Goal: Check status: Check status

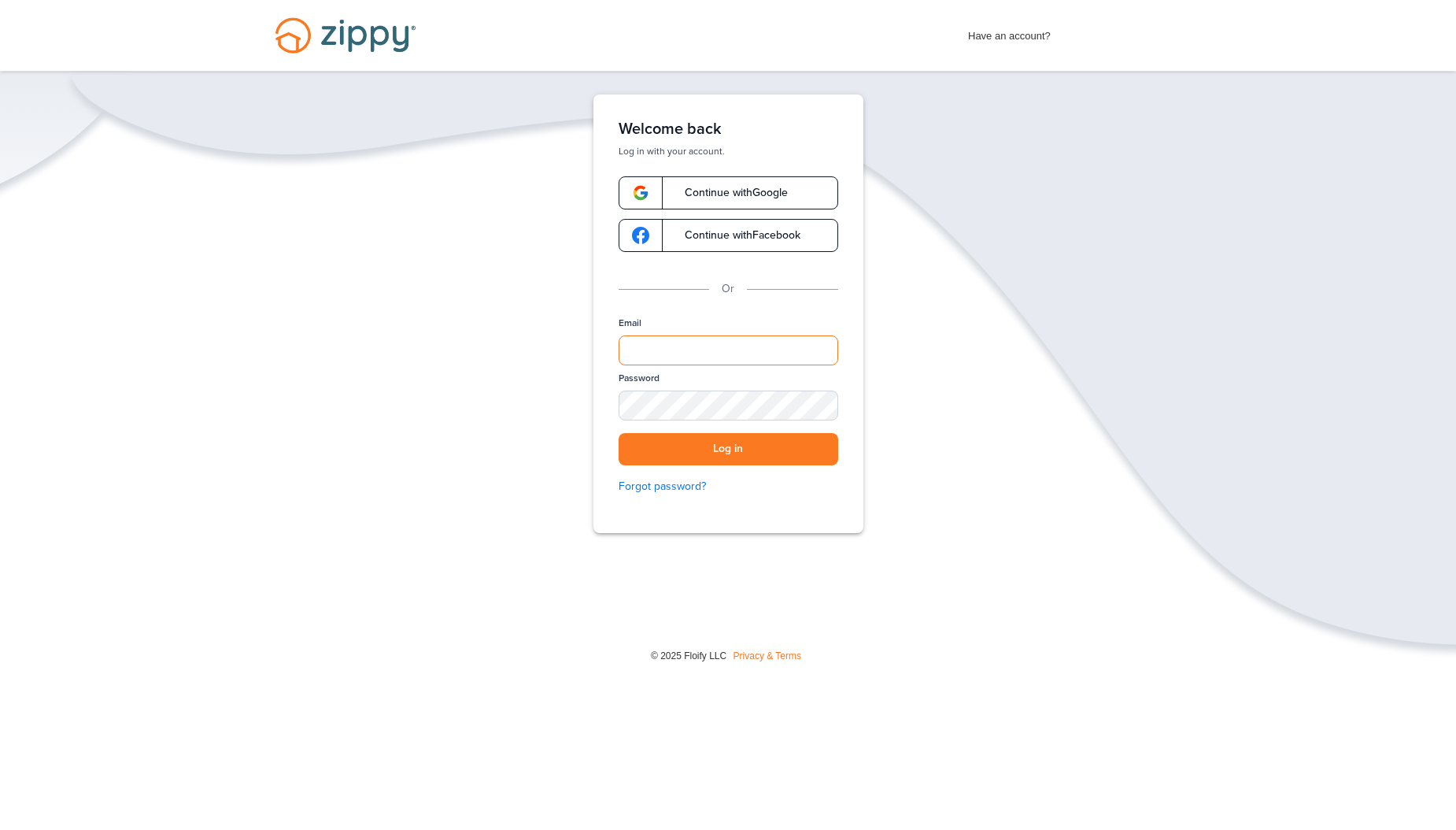
type input "**********"
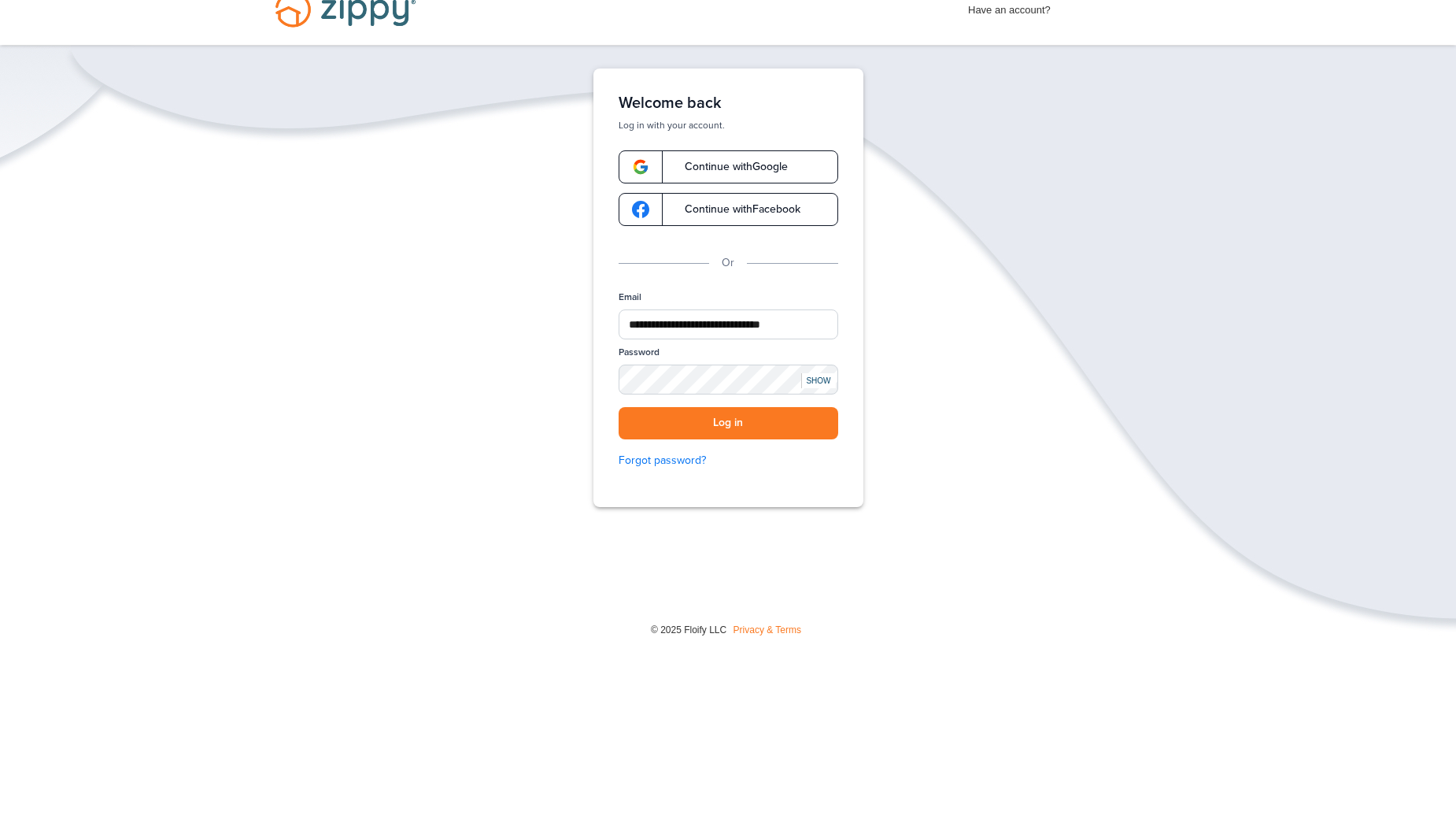
scroll to position [71, 0]
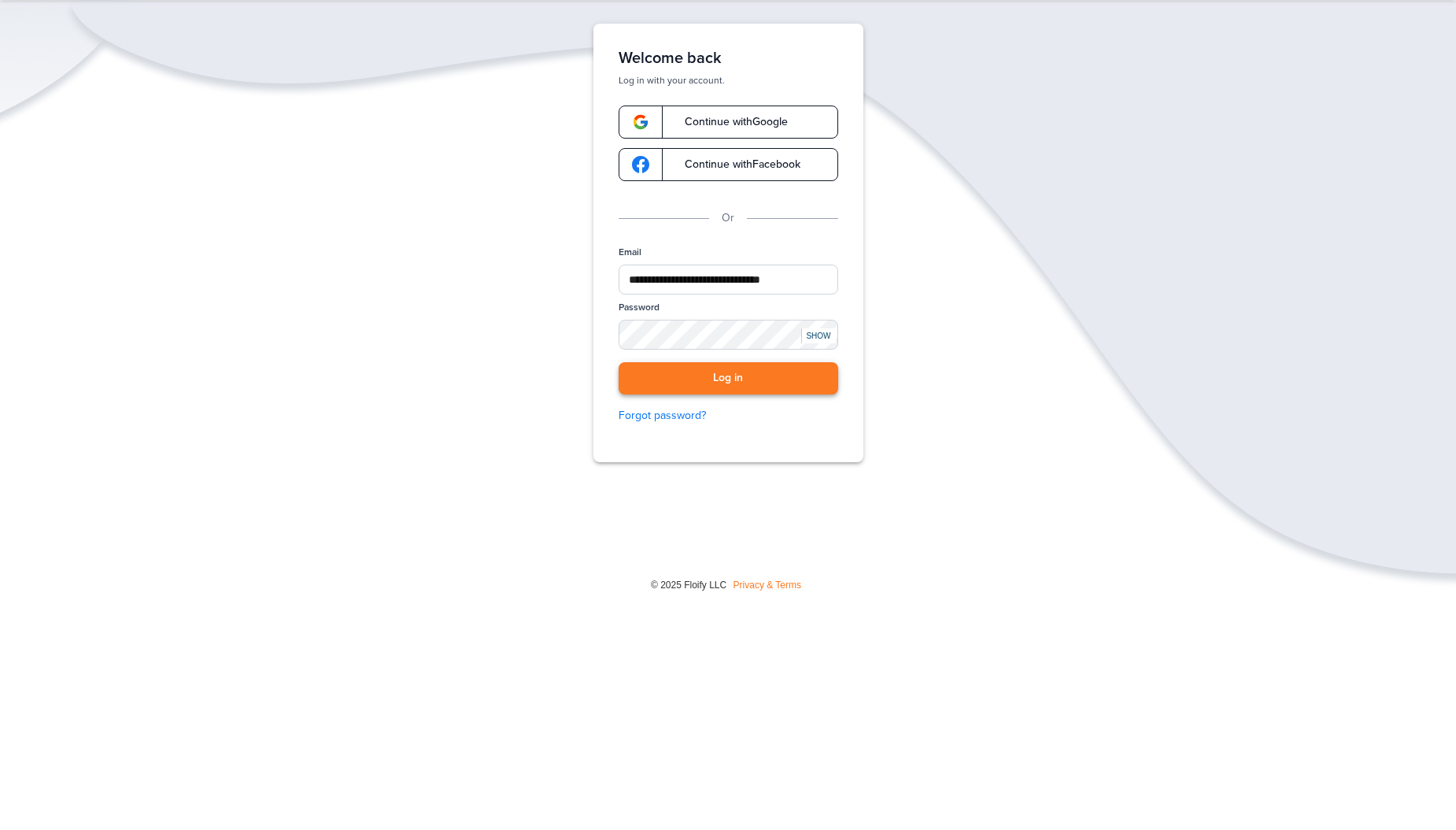
click at [685, 380] on button "Log in" at bounding box center [729, 378] width 220 height 32
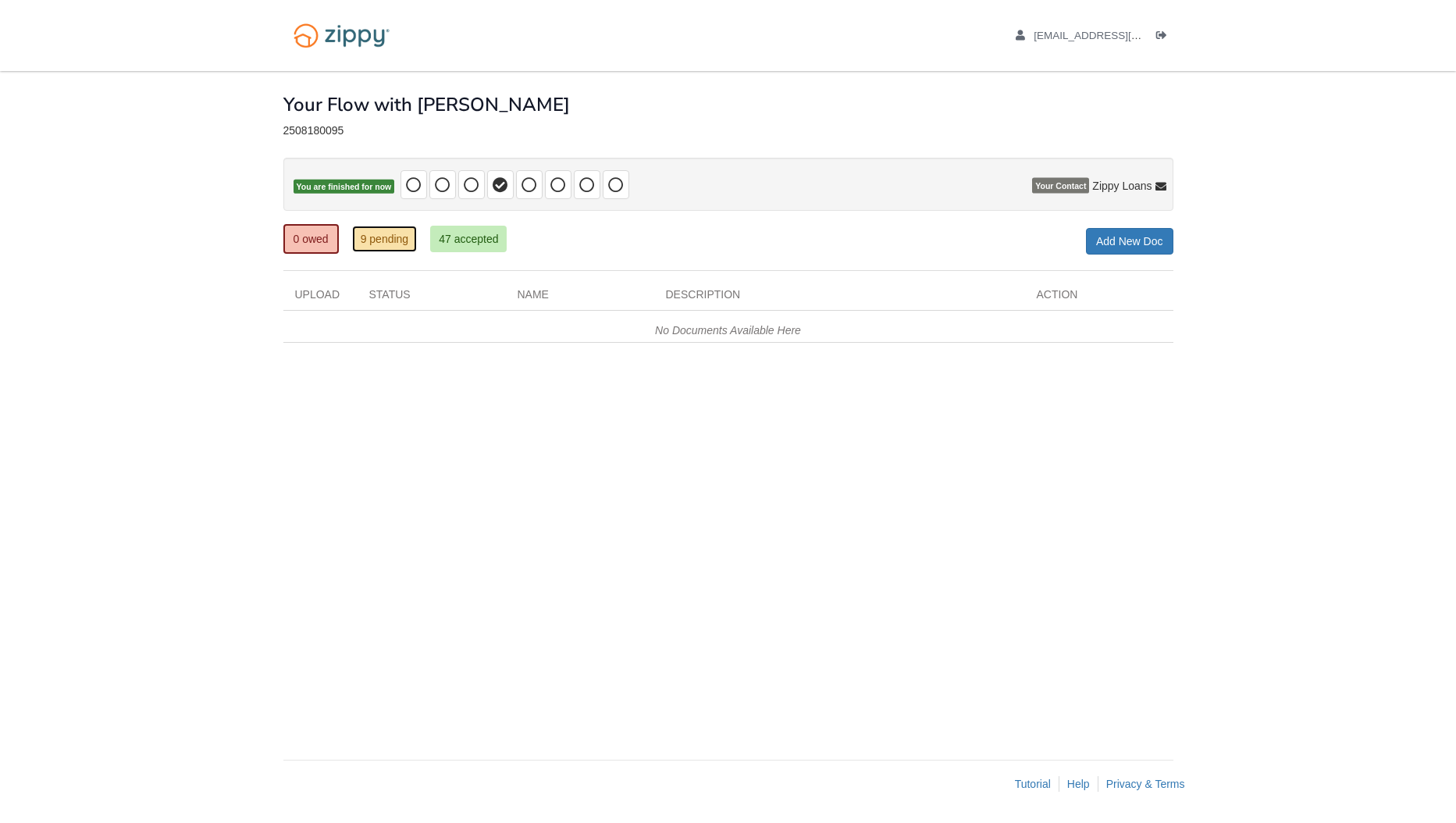
click at [399, 235] on link "9 pending" at bounding box center [384, 239] width 66 height 26
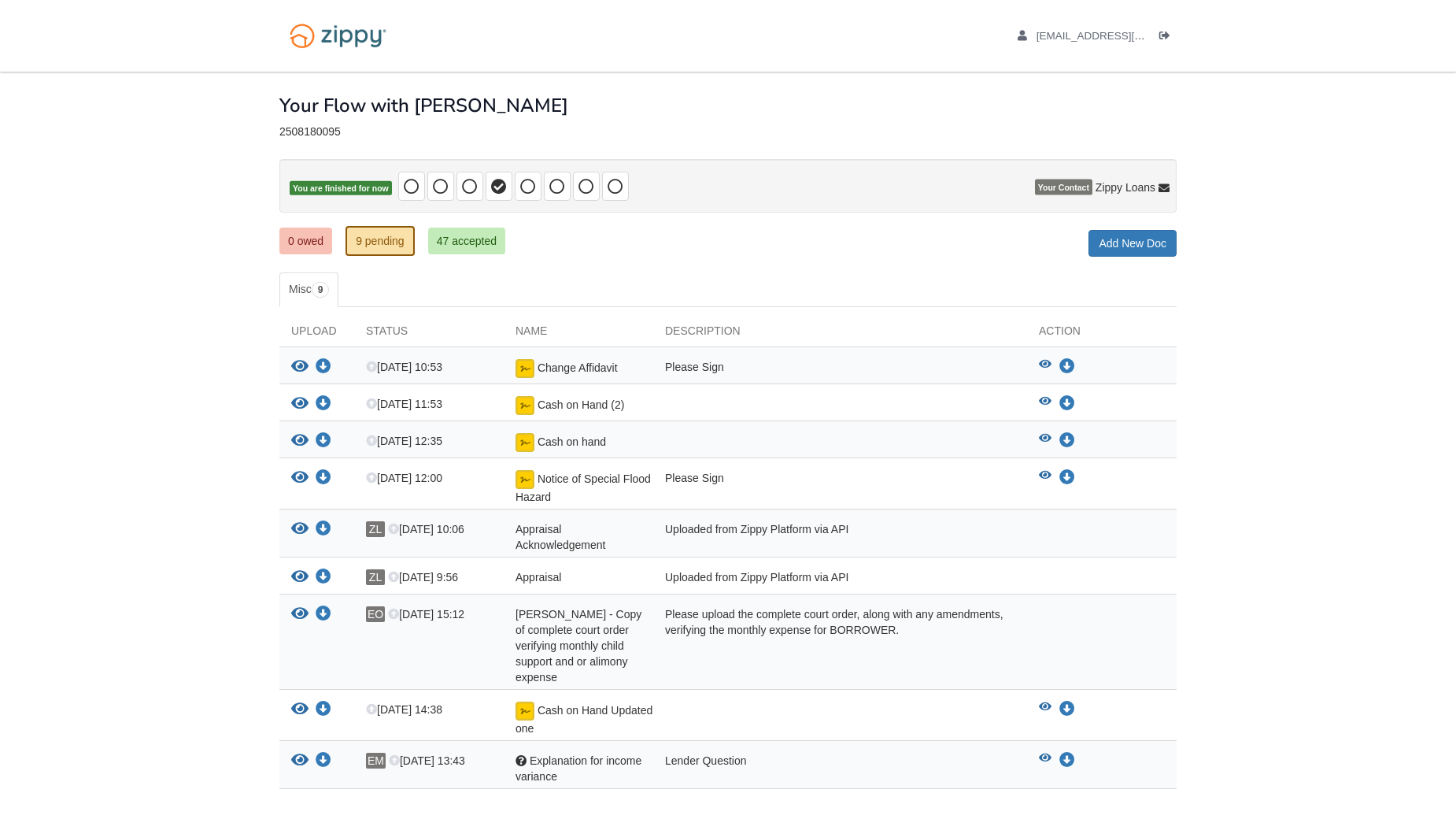
scroll to position [86, 0]
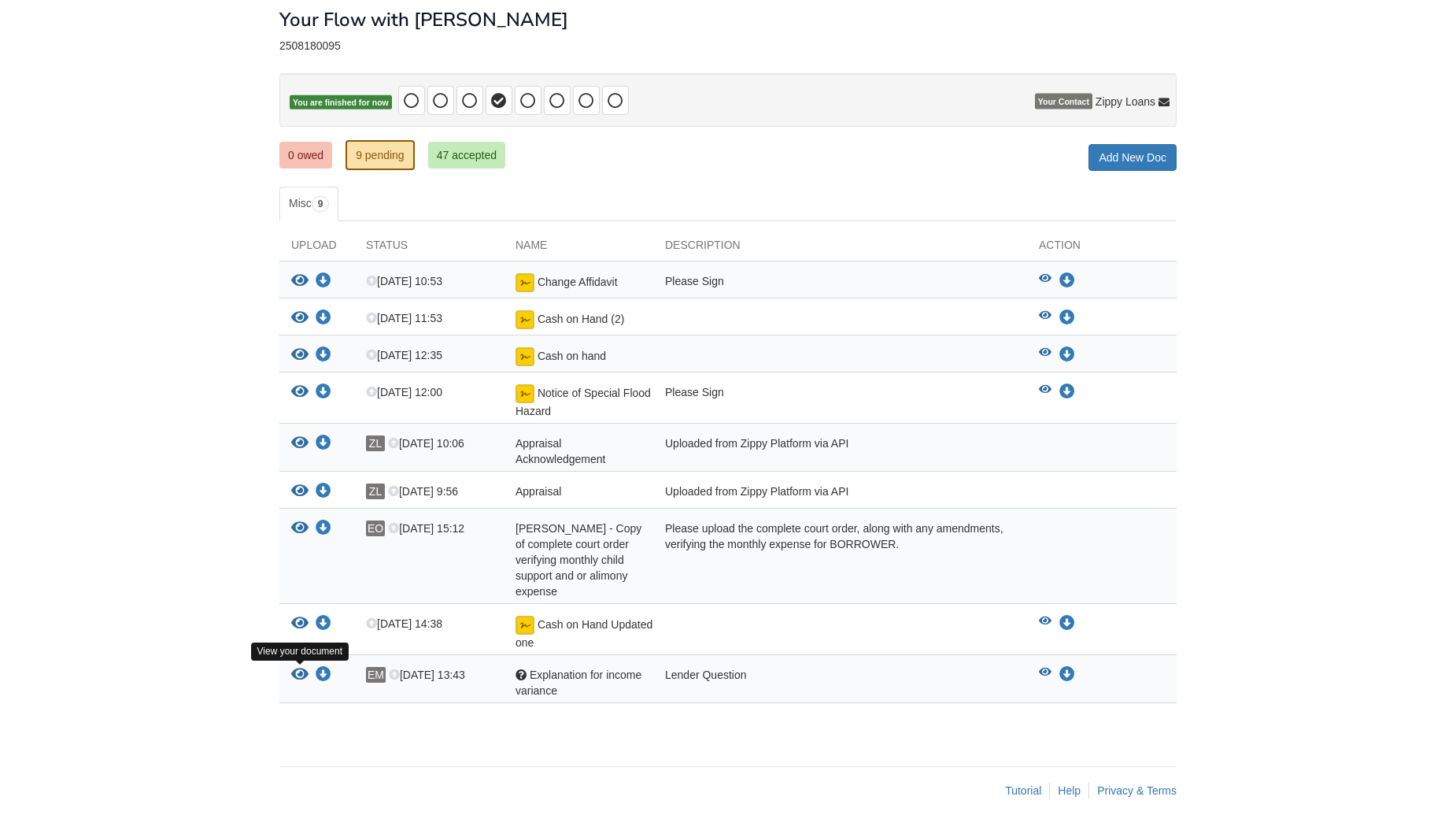
click at [305, 674] on icon "View Explanation for income variance" at bounding box center [300, 675] width 18 height 16
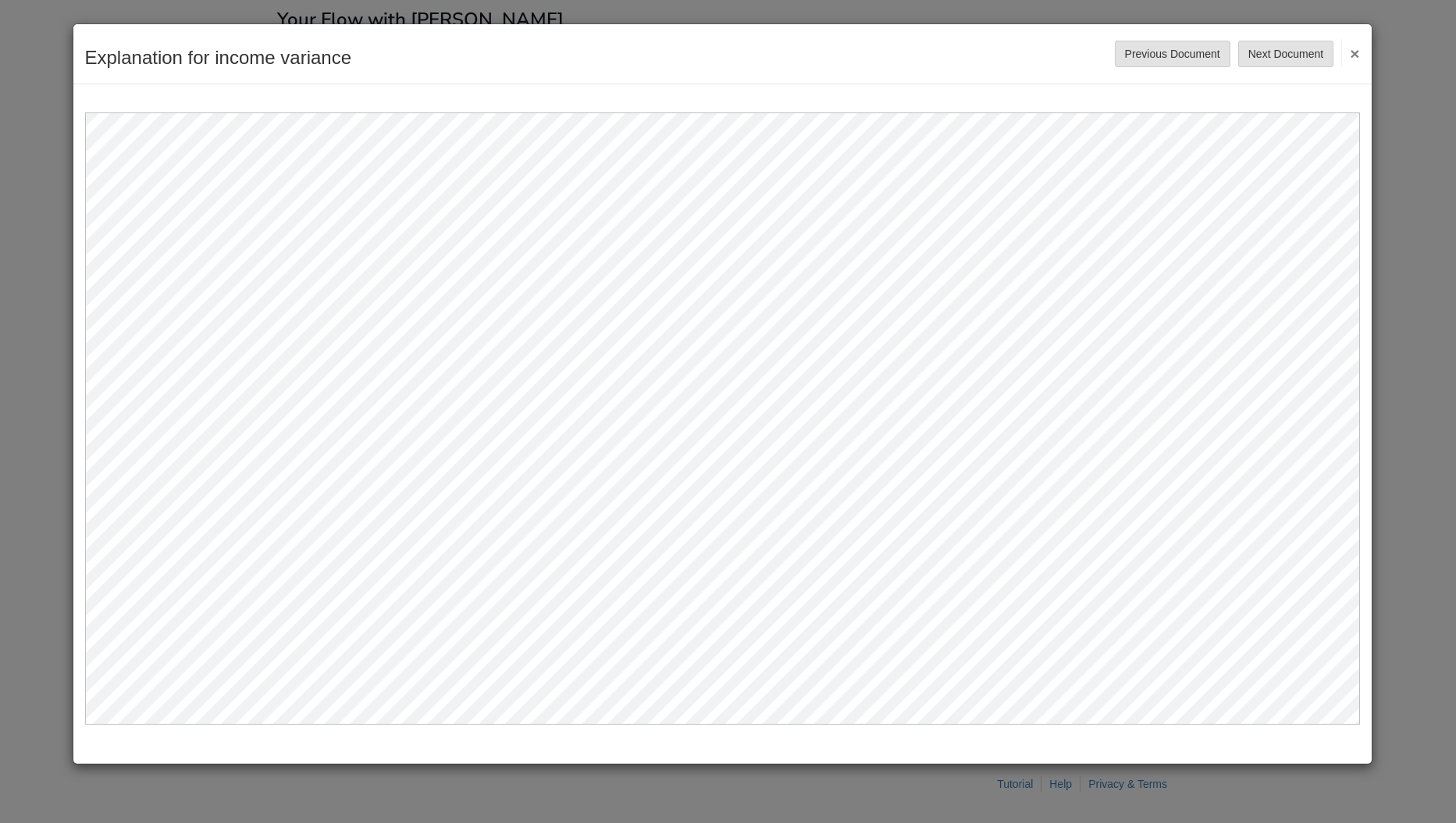
click at [1350, 51] on button "×" at bounding box center [1350, 53] width 18 height 28
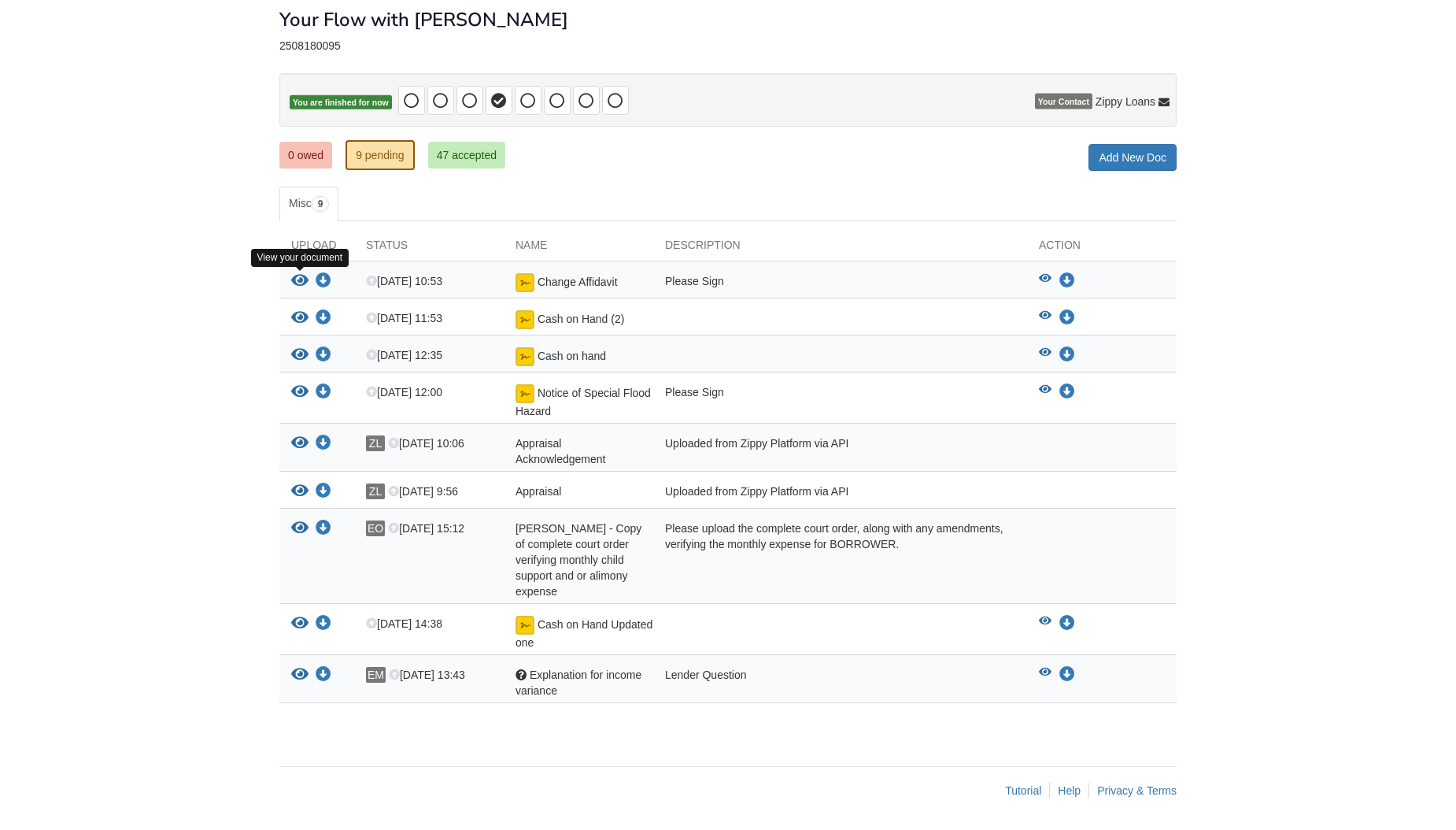
click at [300, 278] on icon "View Change Affidavit" at bounding box center [300, 281] width 18 height 16
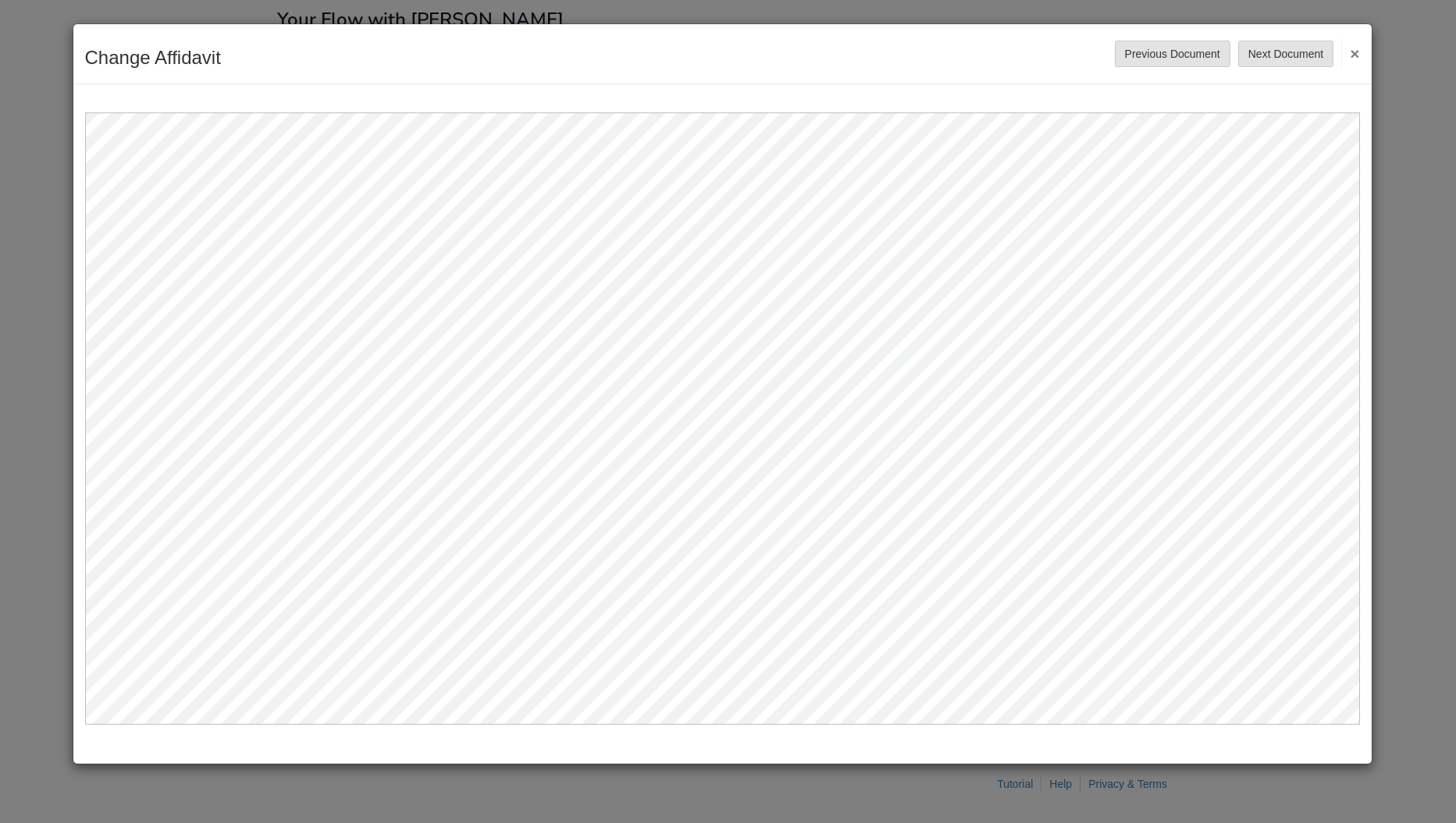
click at [1352, 52] on button "×" at bounding box center [1350, 53] width 18 height 28
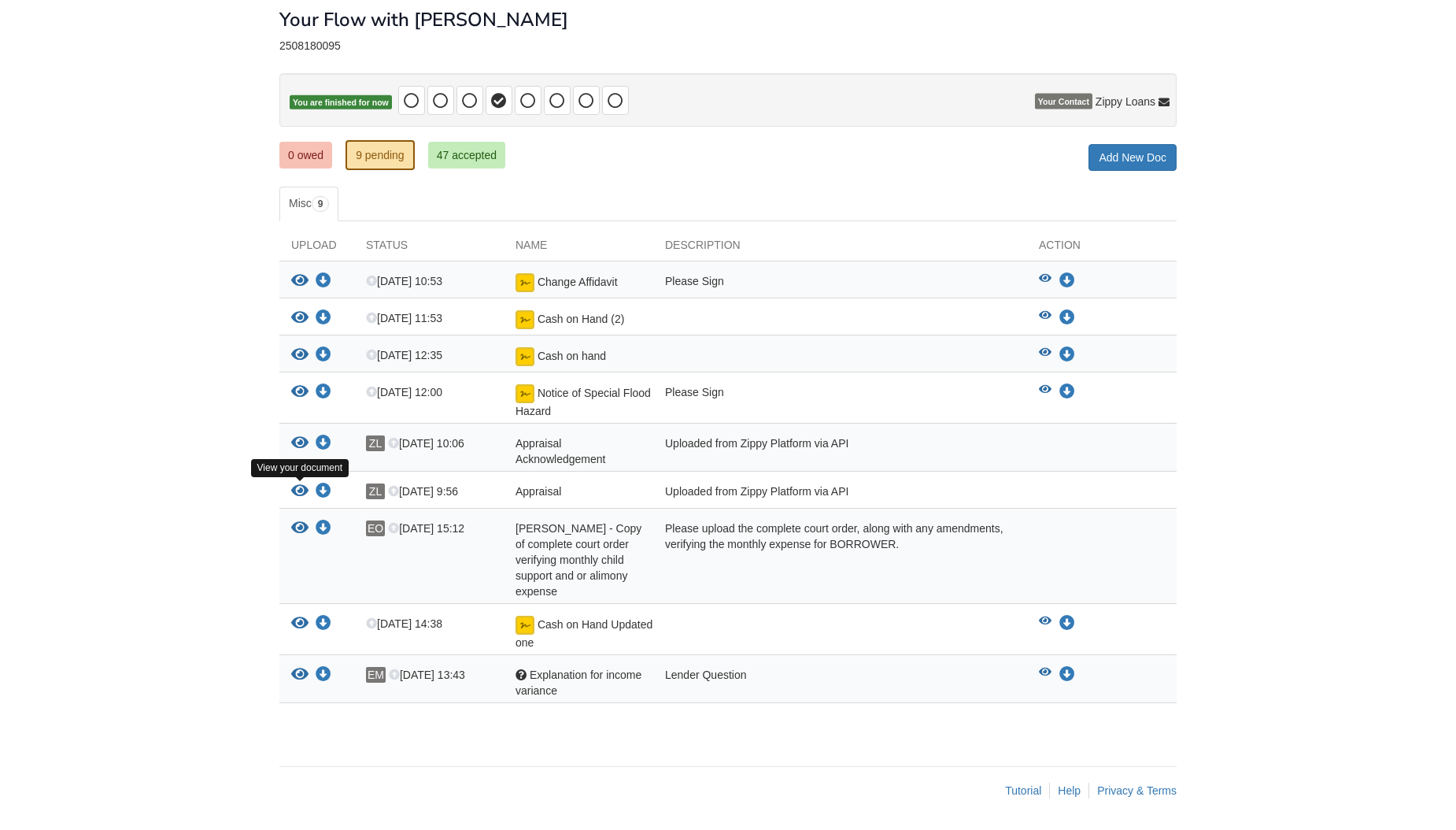
click at [301, 488] on icon "View Appraisal" at bounding box center [300, 491] width 18 height 16
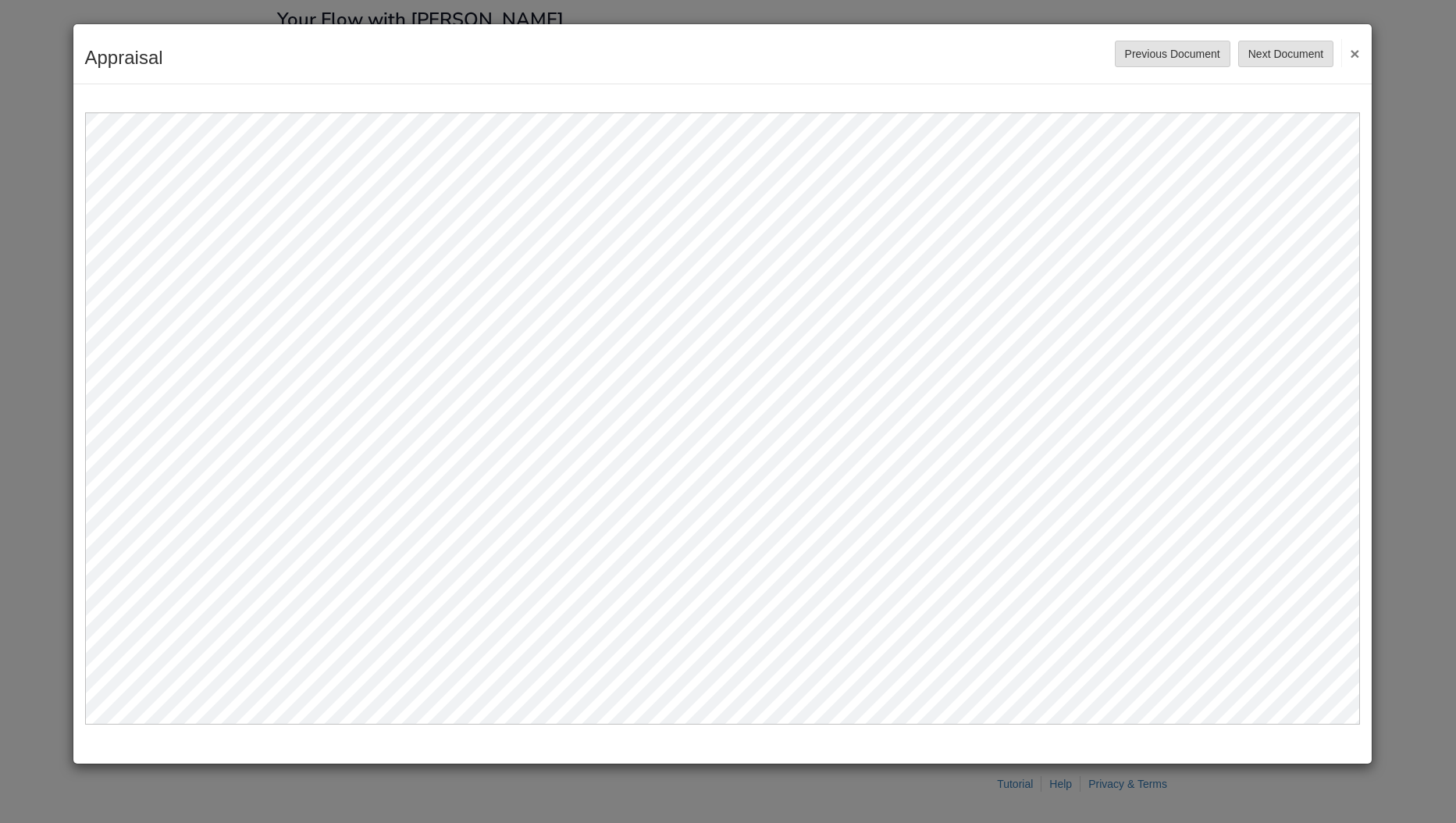
click at [1355, 50] on button "×" at bounding box center [1350, 53] width 18 height 28
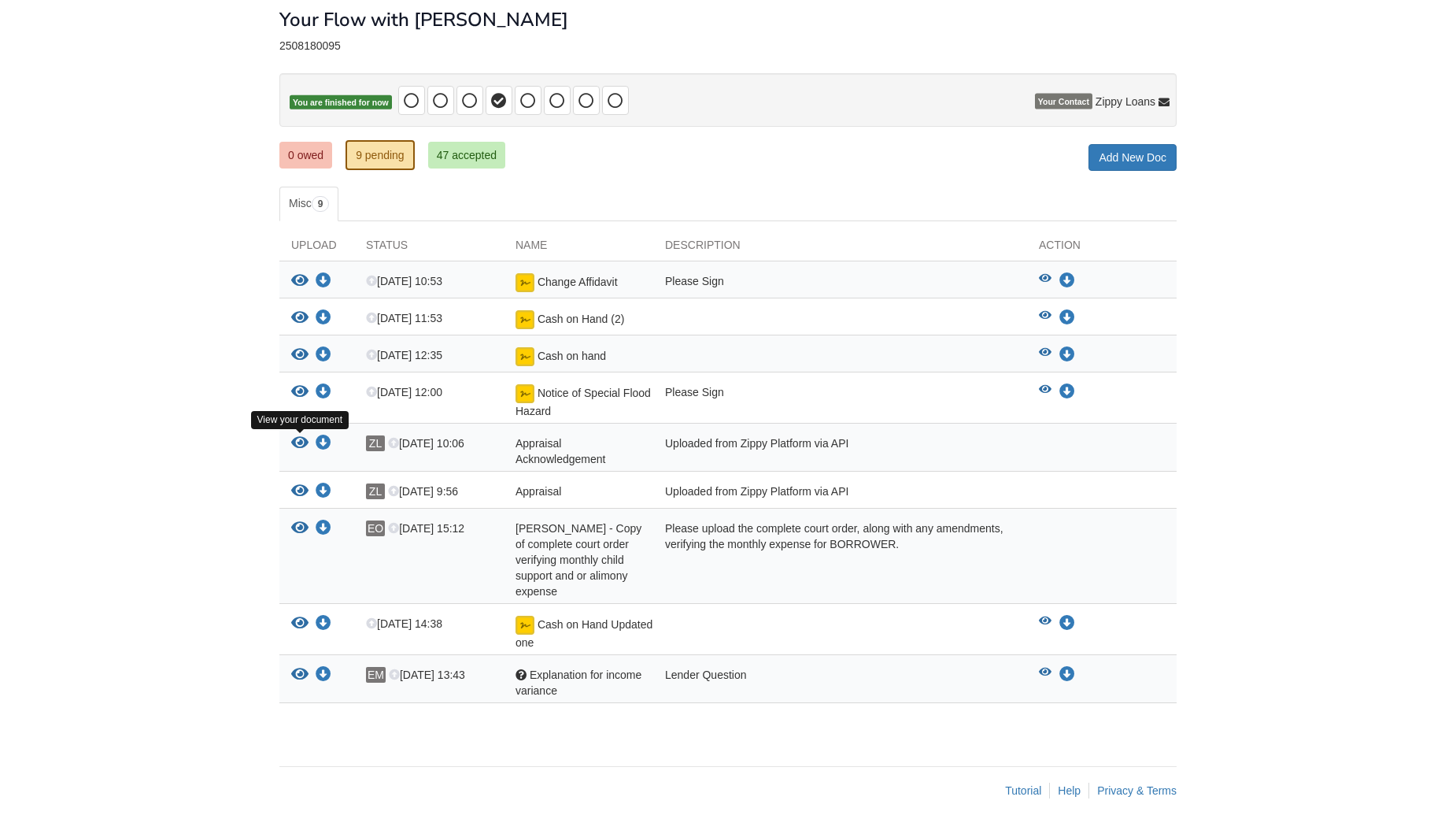
click at [298, 439] on icon "View Appraisal Acknowledgement" at bounding box center [300, 443] width 18 height 16
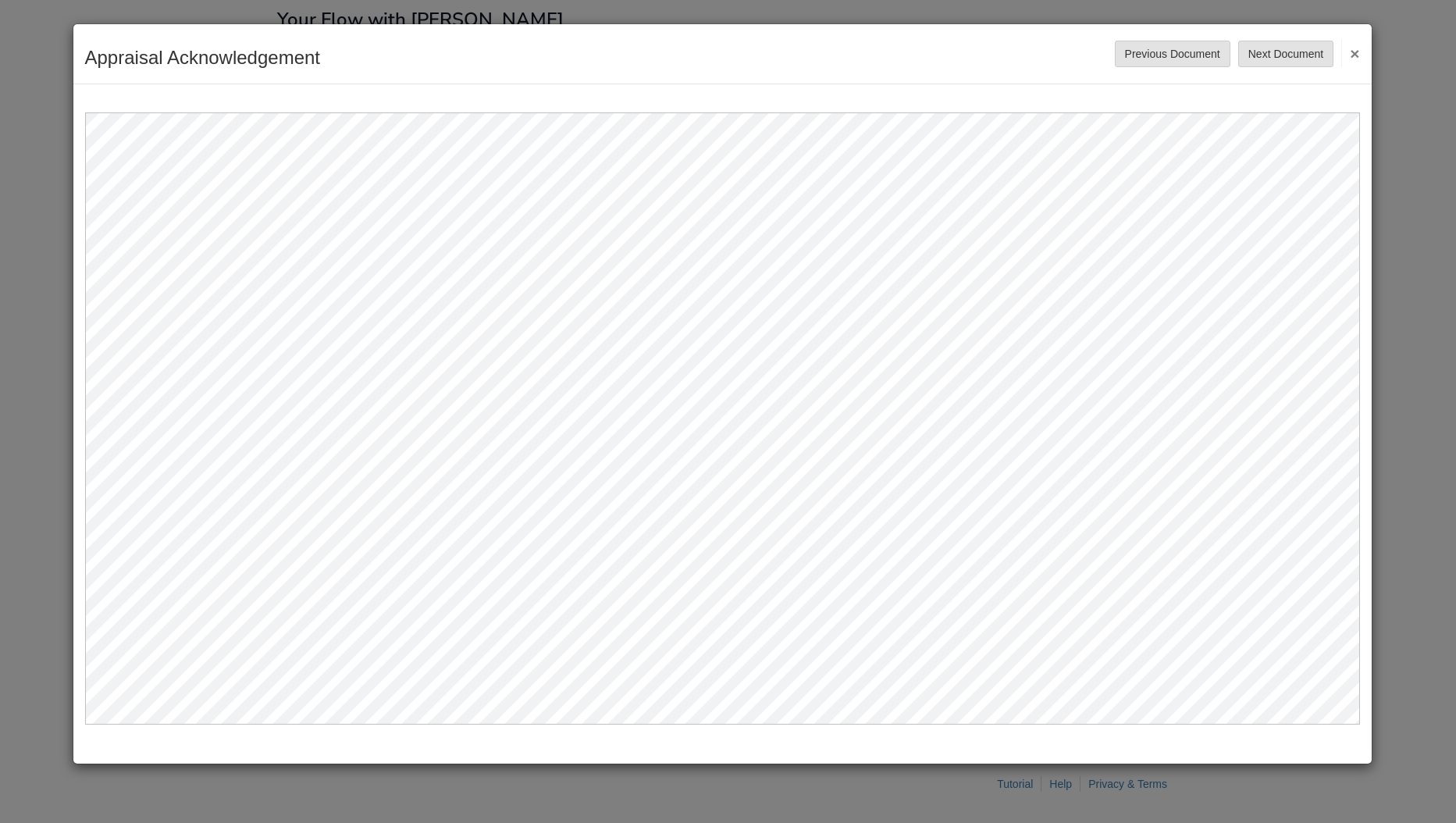
click at [1360, 52] on div "Appraisal Acknowledgement Save Cancel Previous Document Next Document ×" at bounding box center [722, 55] width 1298 height 60
click at [1356, 55] on button "×" at bounding box center [1350, 53] width 18 height 28
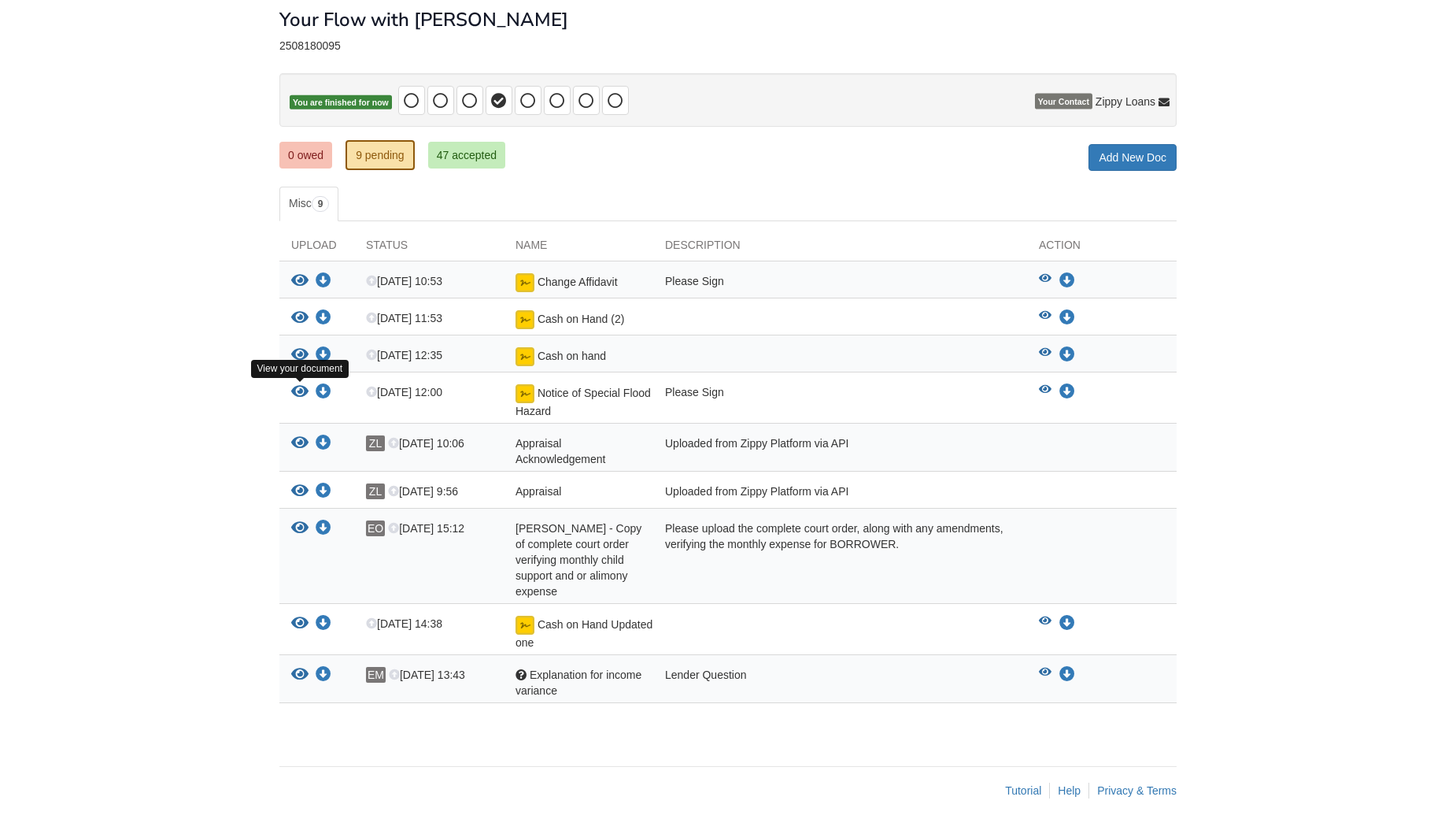
click at [301, 387] on icon "View Notice of Special Flood Hazard" at bounding box center [300, 392] width 18 height 16
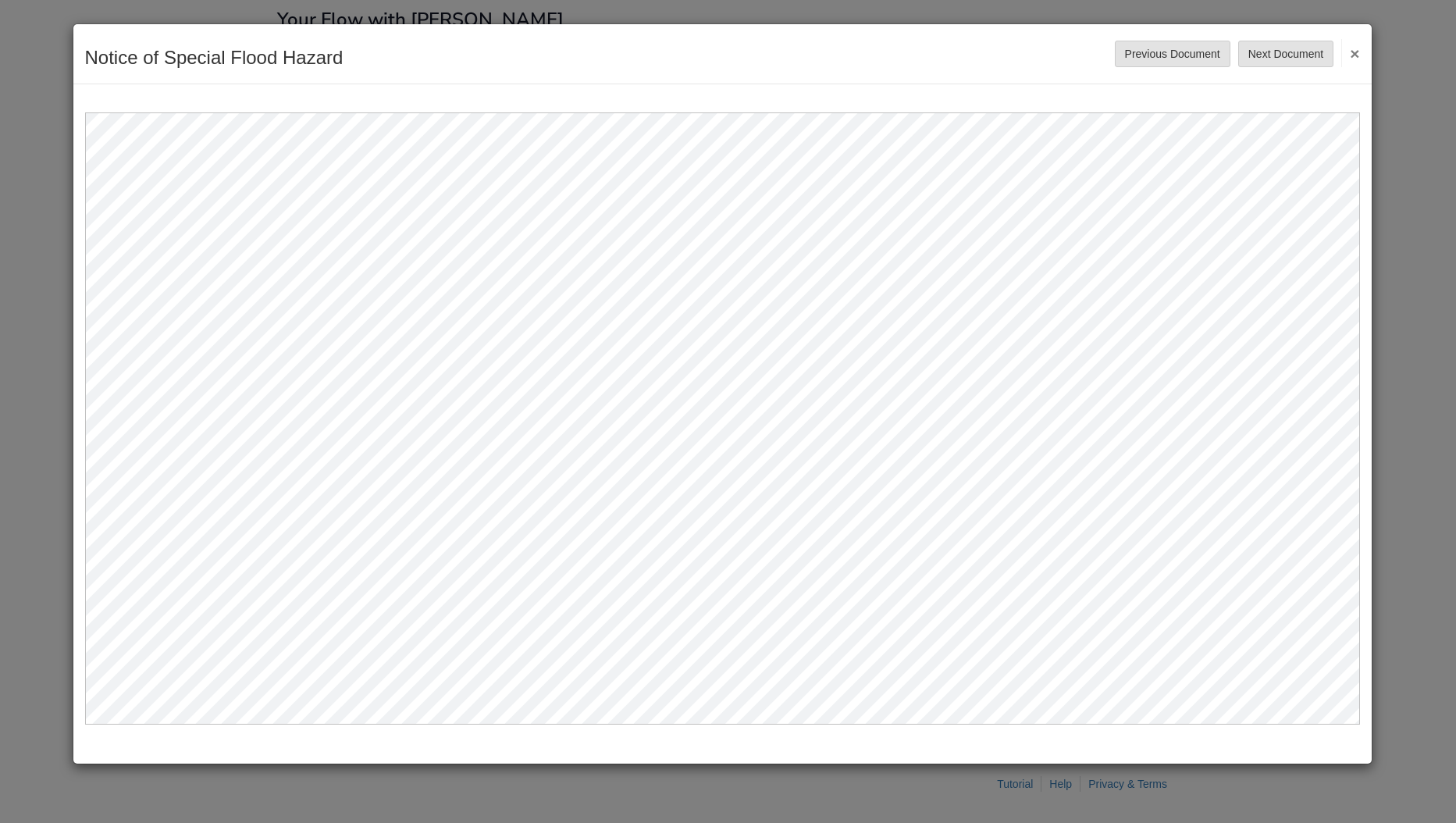
click at [1358, 51] on button "×" at bounding box center [1350, 53] width 18 height 28
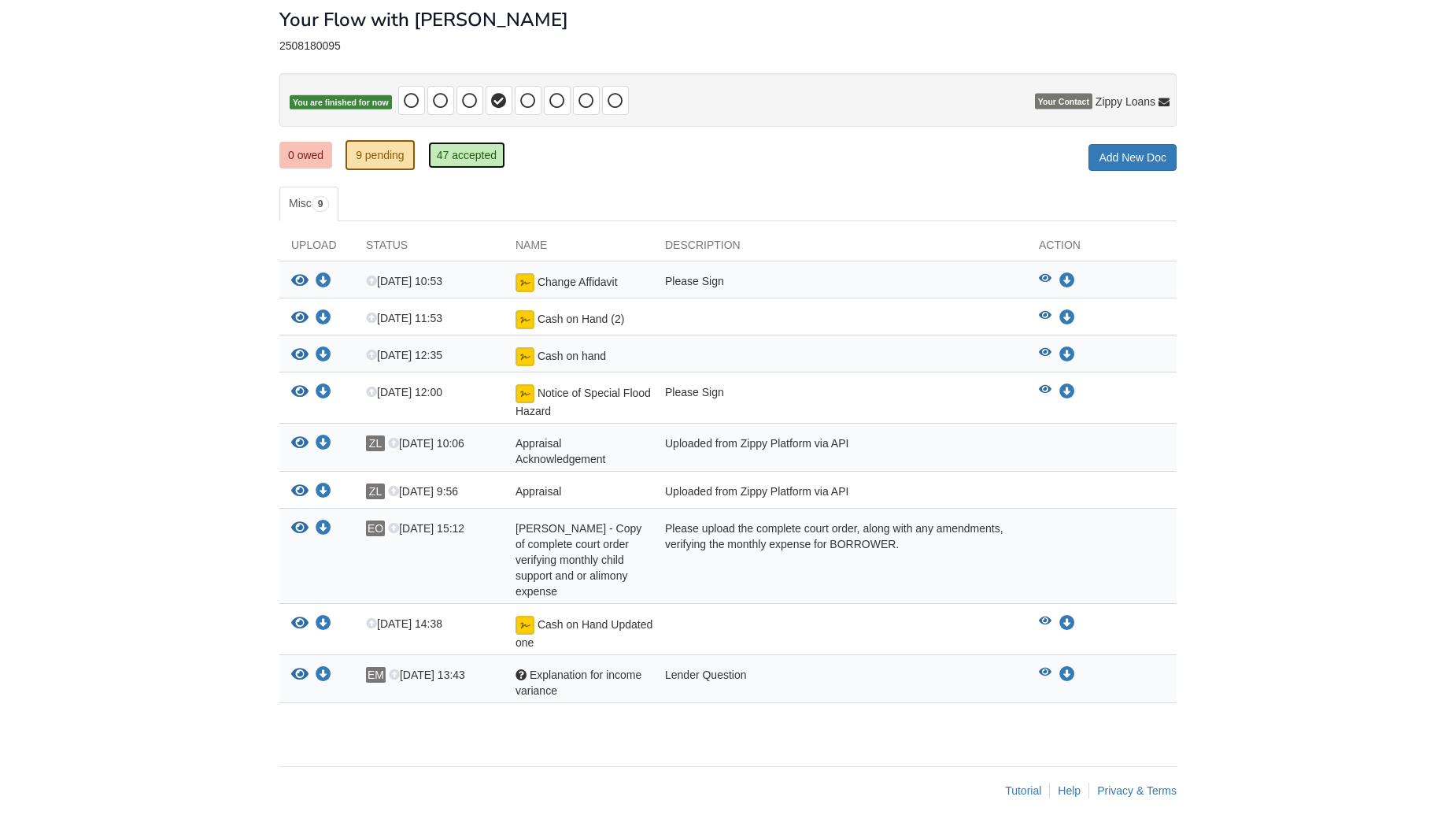
click at [444, 156] on link "47 accepted" at bounding box center [466, 155] width 77 height 27
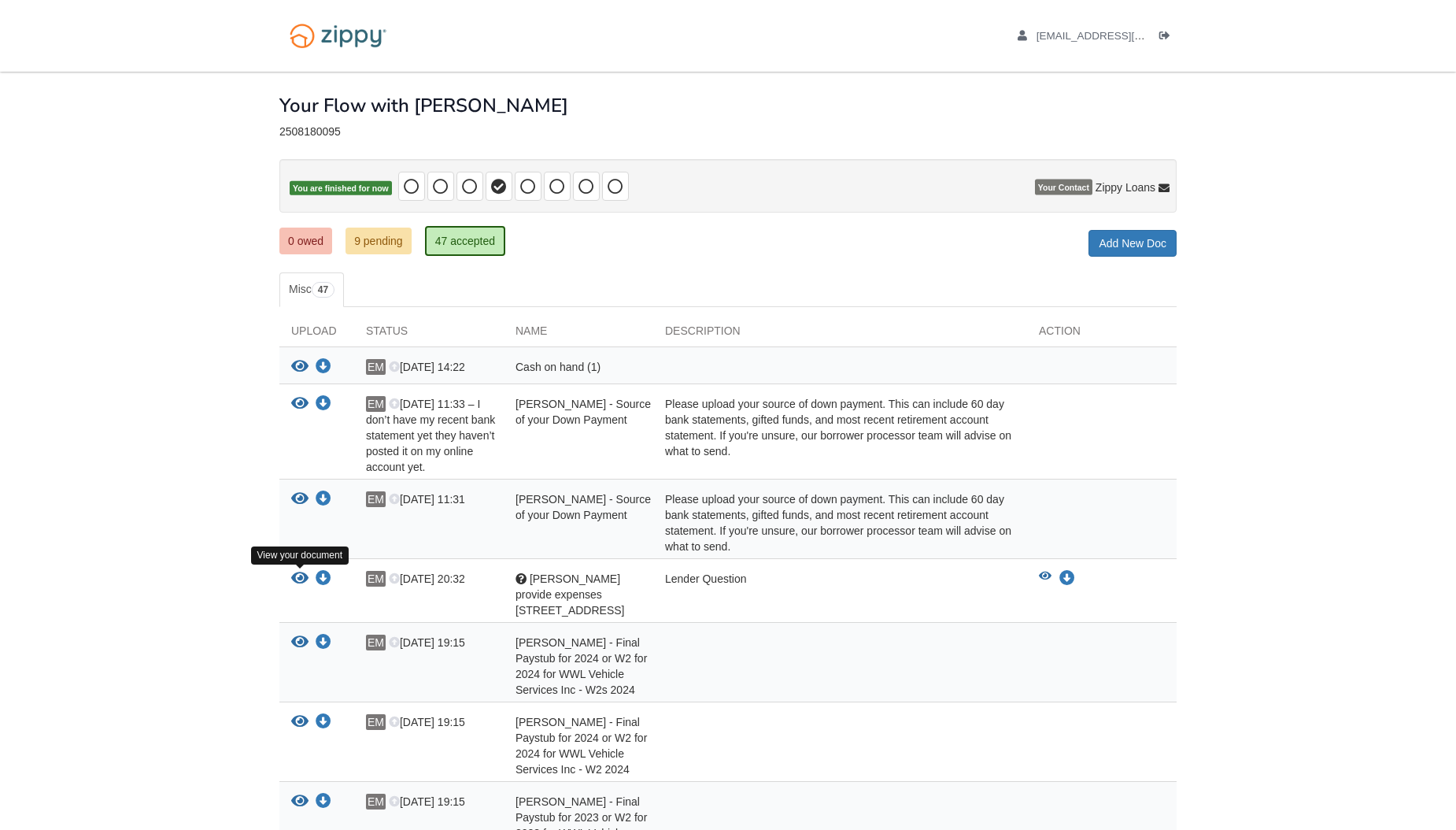
click at [298, 575] on icon "View Ernest provide expenses 1506 Everest Lane" at bounding box center [300, 579] width 18 height 16
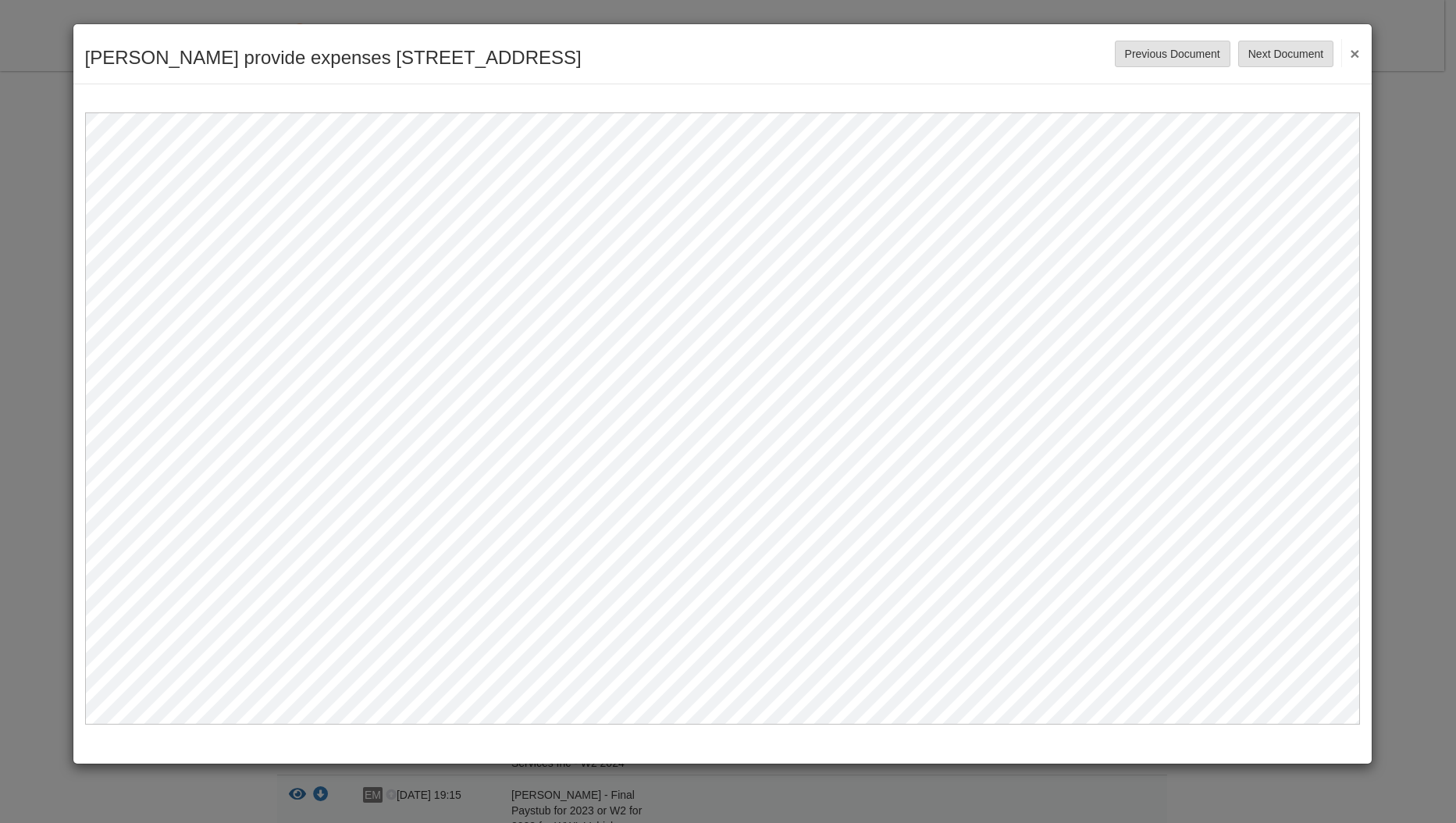
click at [1358, 57] on button "×" at bounding box center [1350, 53] width 18 height 28
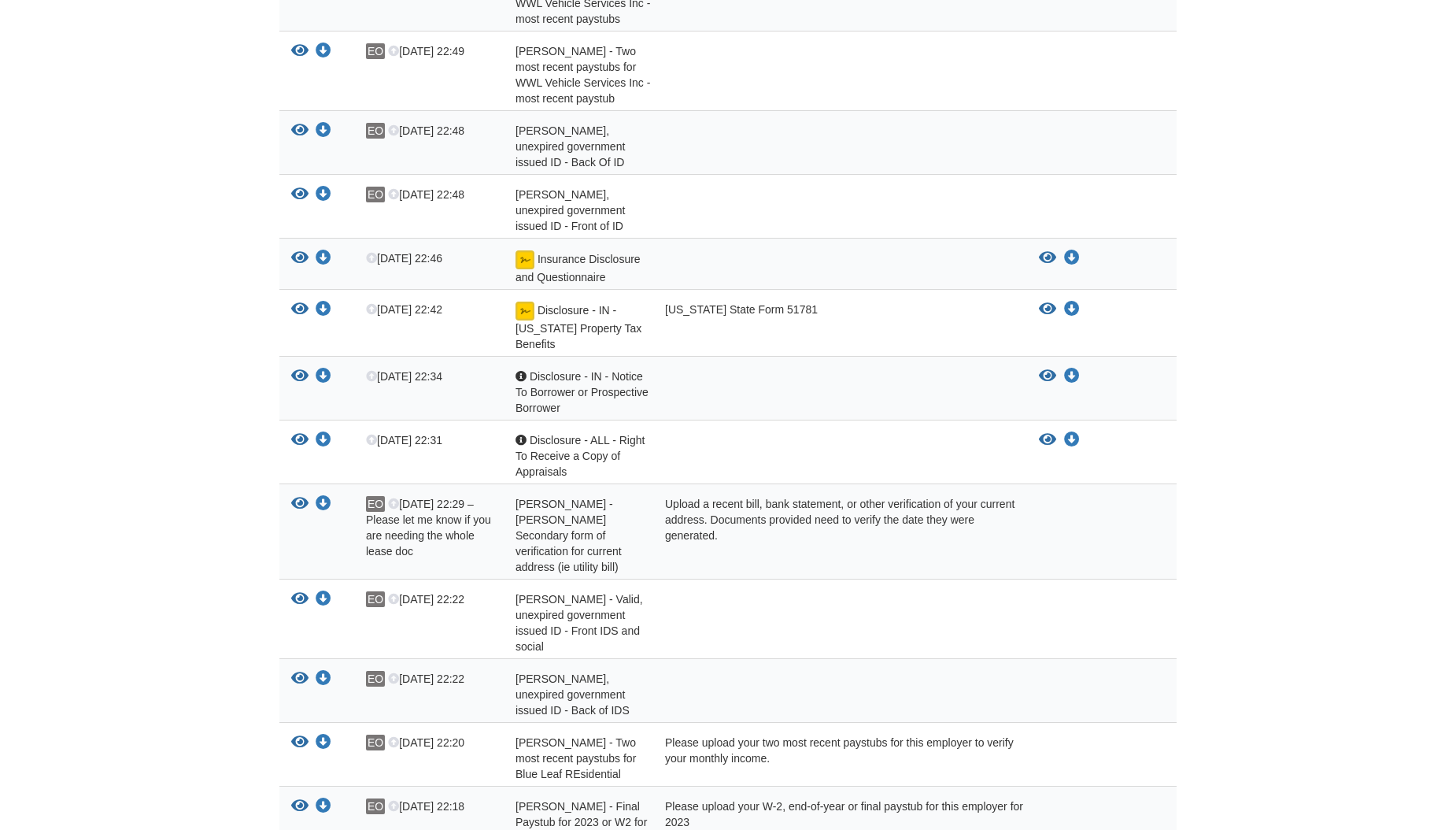
scroll to position [1259, 0]
click at [301, 121] on icon "View Ernesto Munoz - Valid, unexpired government issued ID - Back Of ID" at bounding box center [300, 129] width 18 height 16
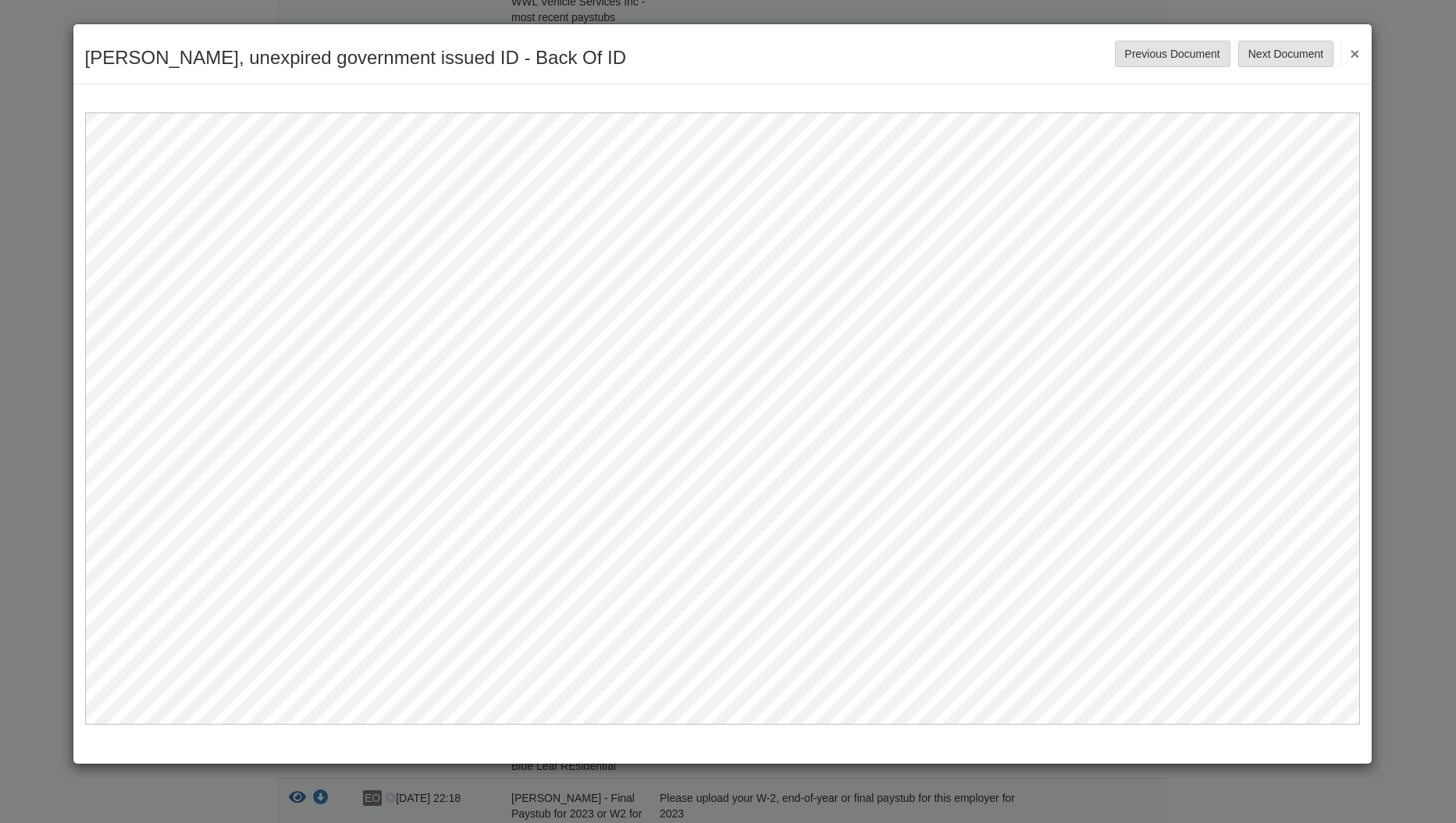
click at [1353, 50] on button "×" at bounding box center [1350, 53] width 18 height 28
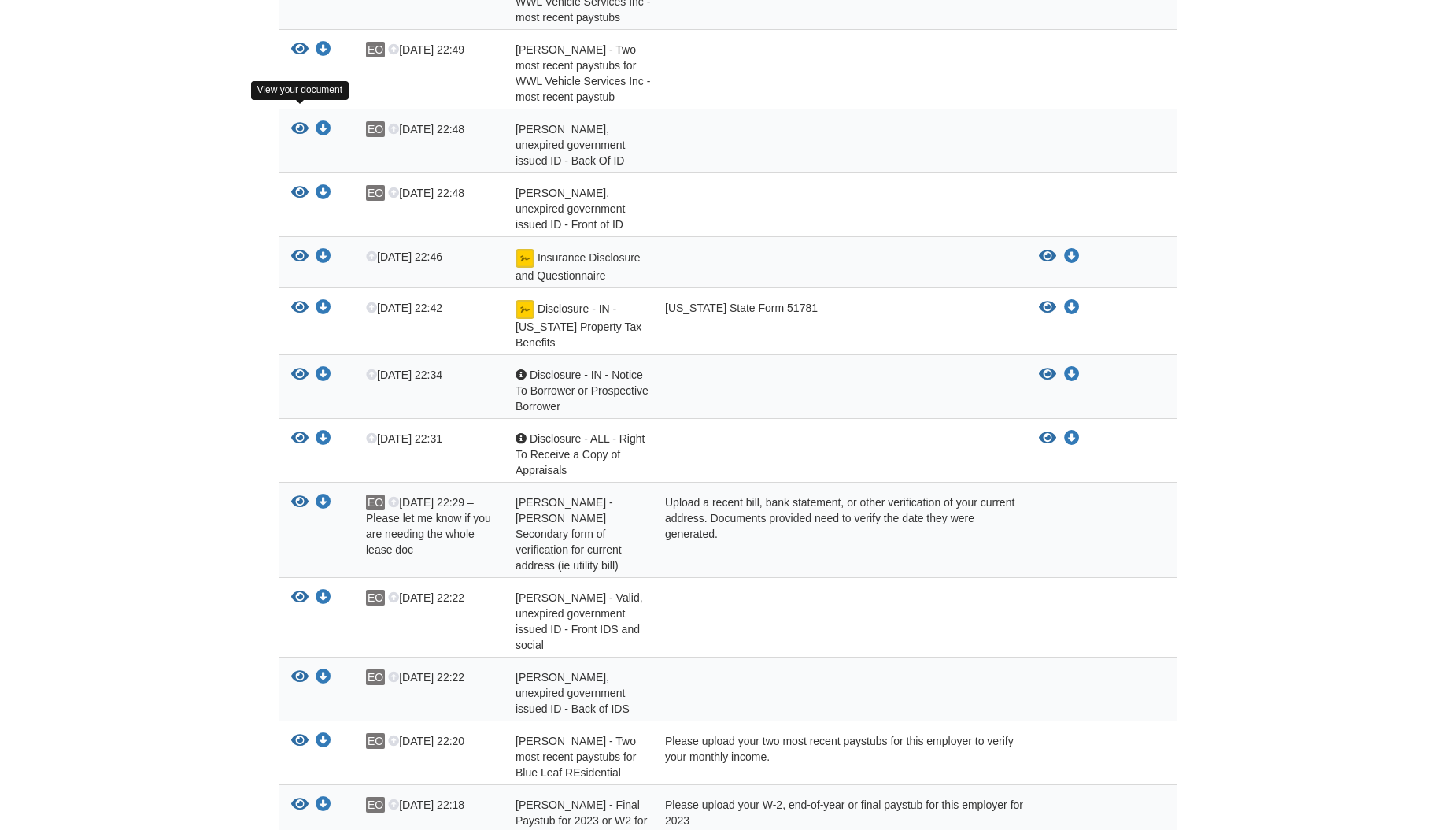
click at [294, 121] on icon "View Ernesto Munoz - Valid, unexpired government issued ID - Back Of ID" at bounding box center [300, 129] width 18 height 16
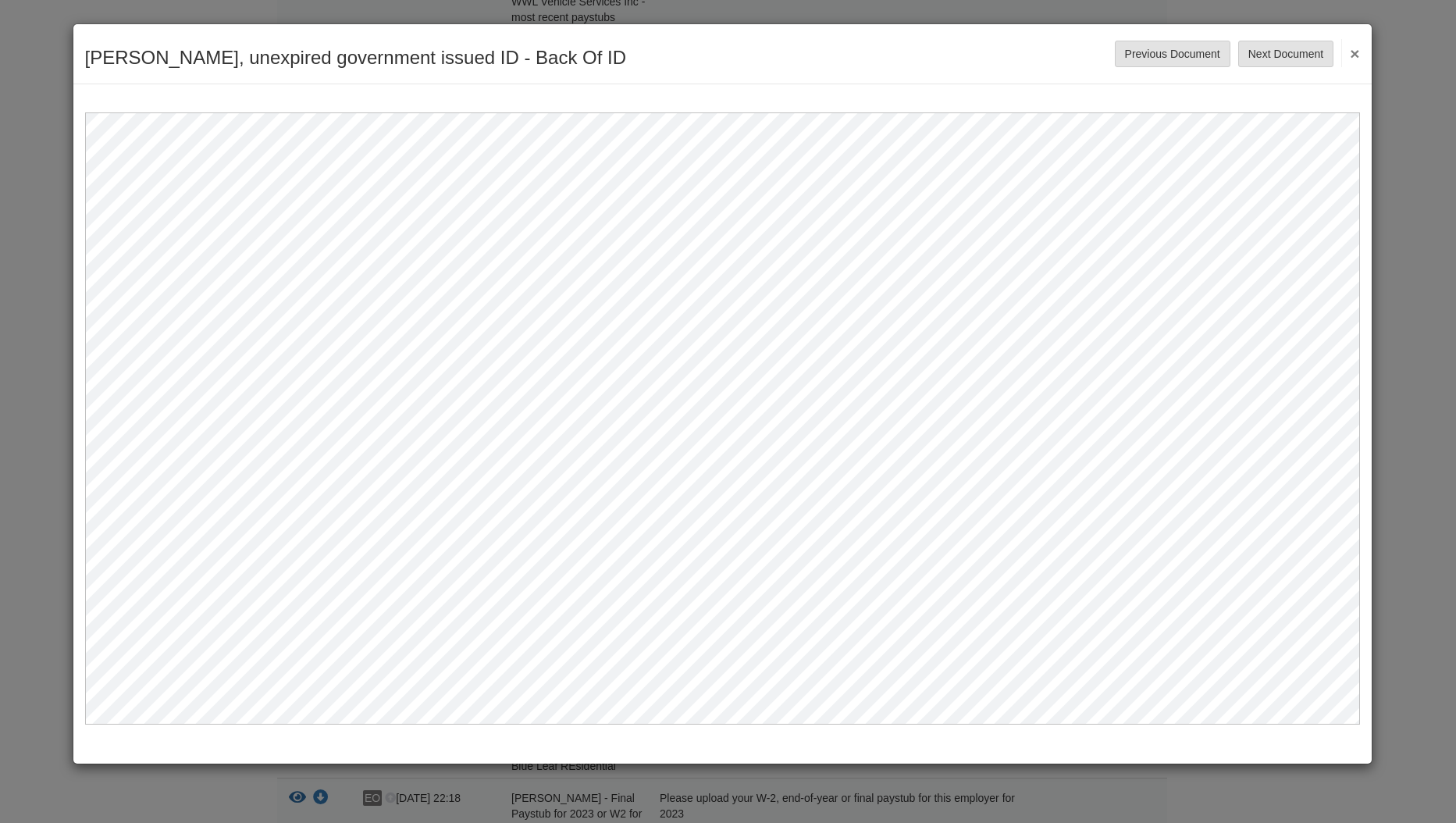
click at [1358, 54] on button "×" at bounding box center [1350, 53] width 18 height 28
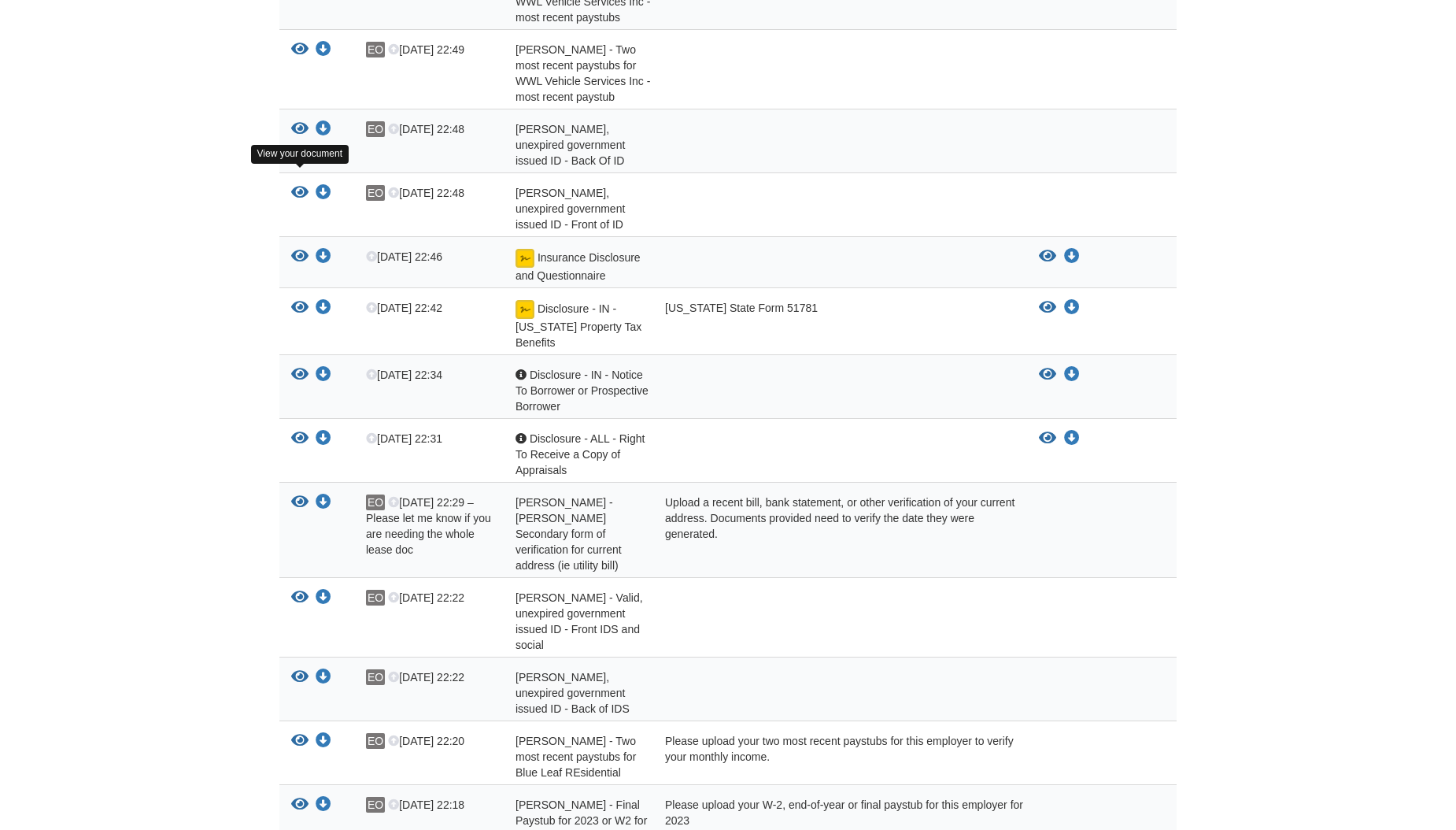
click at [304, 185] on icon "View Ernesto Munoz - Valid, unexpired government issued ID - Front of ID" at bounding box center [300, 193] width 18 height 16
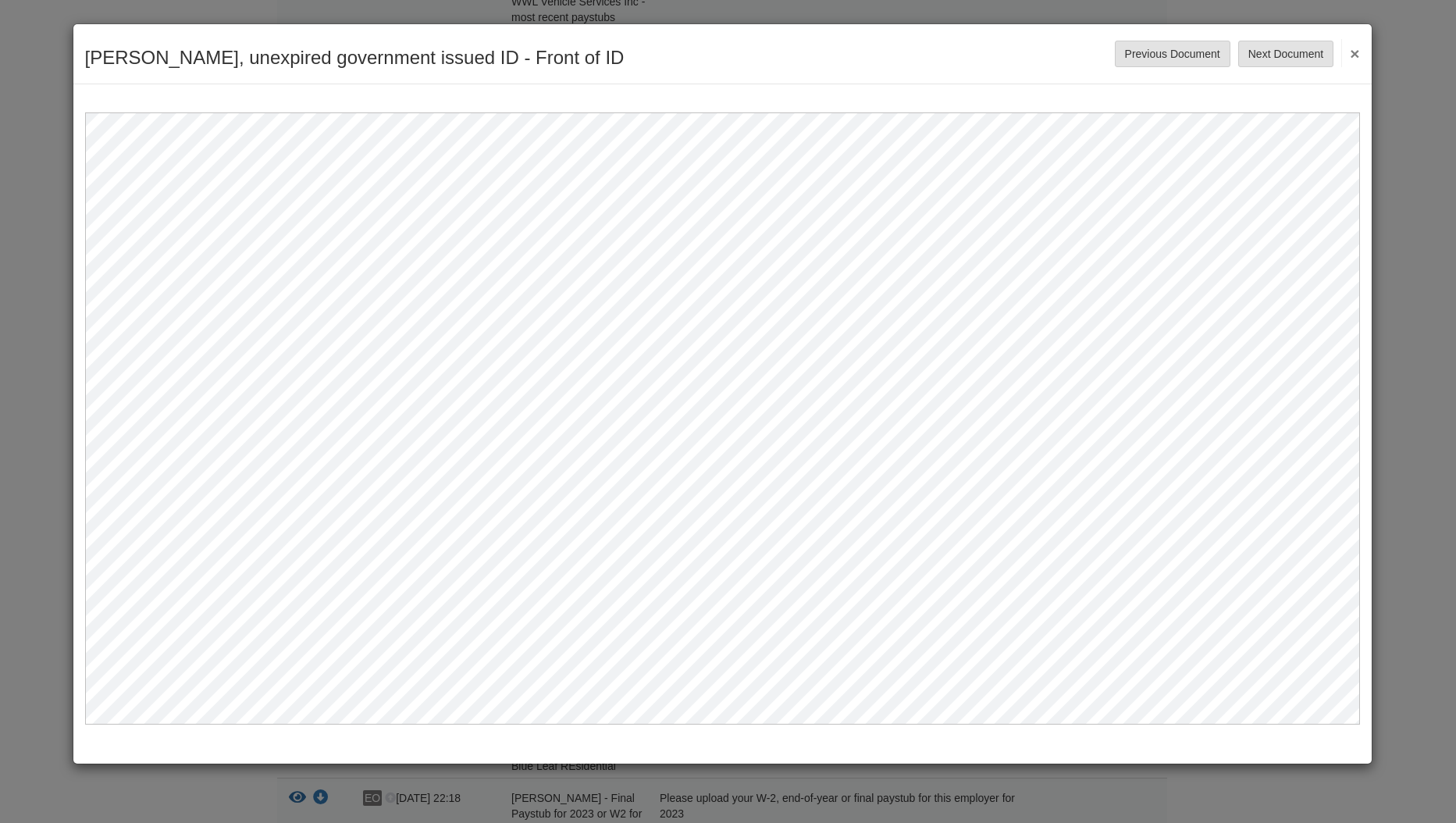
click at [1356, 54] on button "×" at bounding box center [1350, 53] width 18 height 28
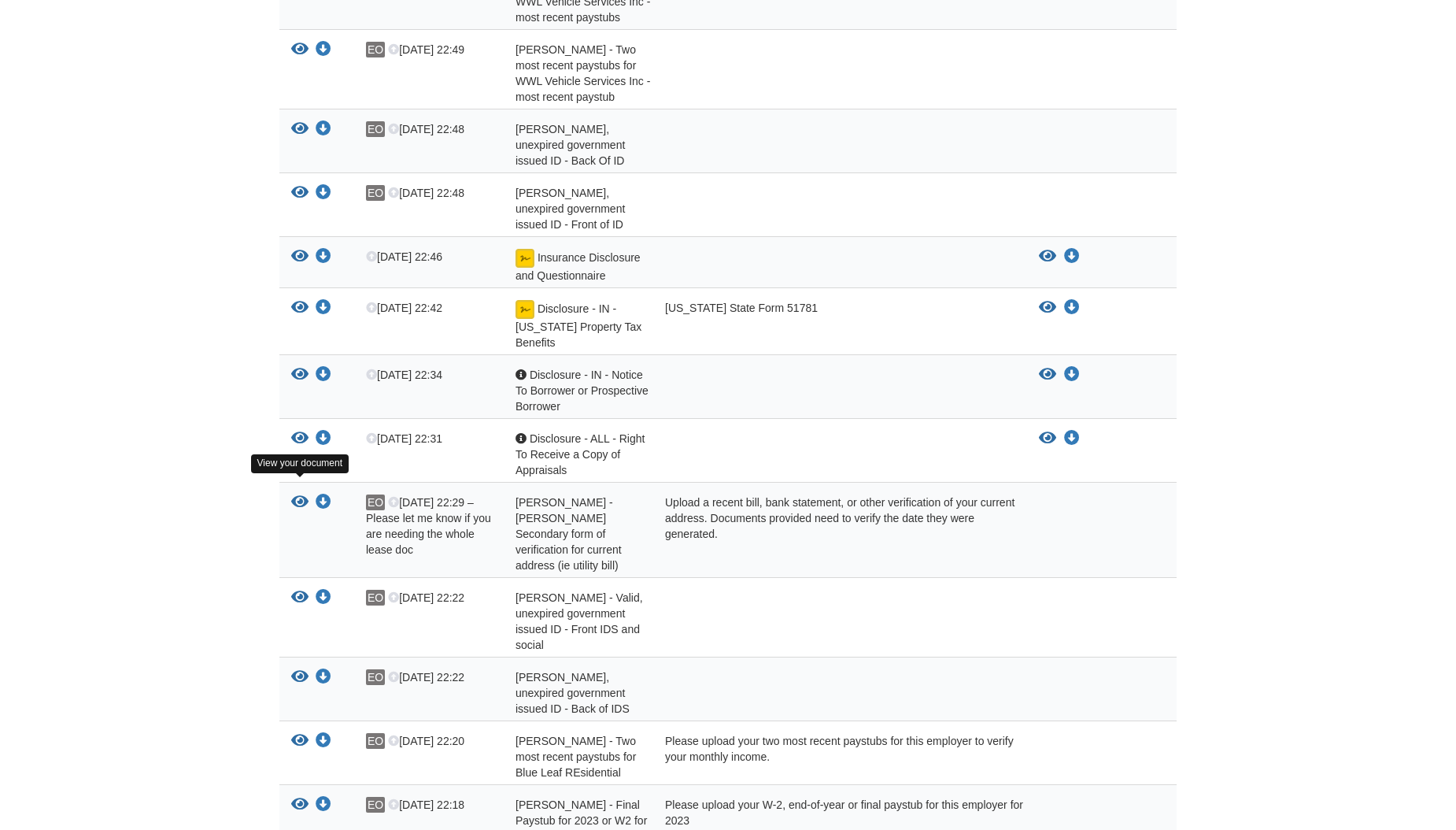
click at [298, 494] on icon "View Edward Olivares - Edward Olivares Secondary form of verification for curre…" at bounding box center [300, 502] width 18 height 16
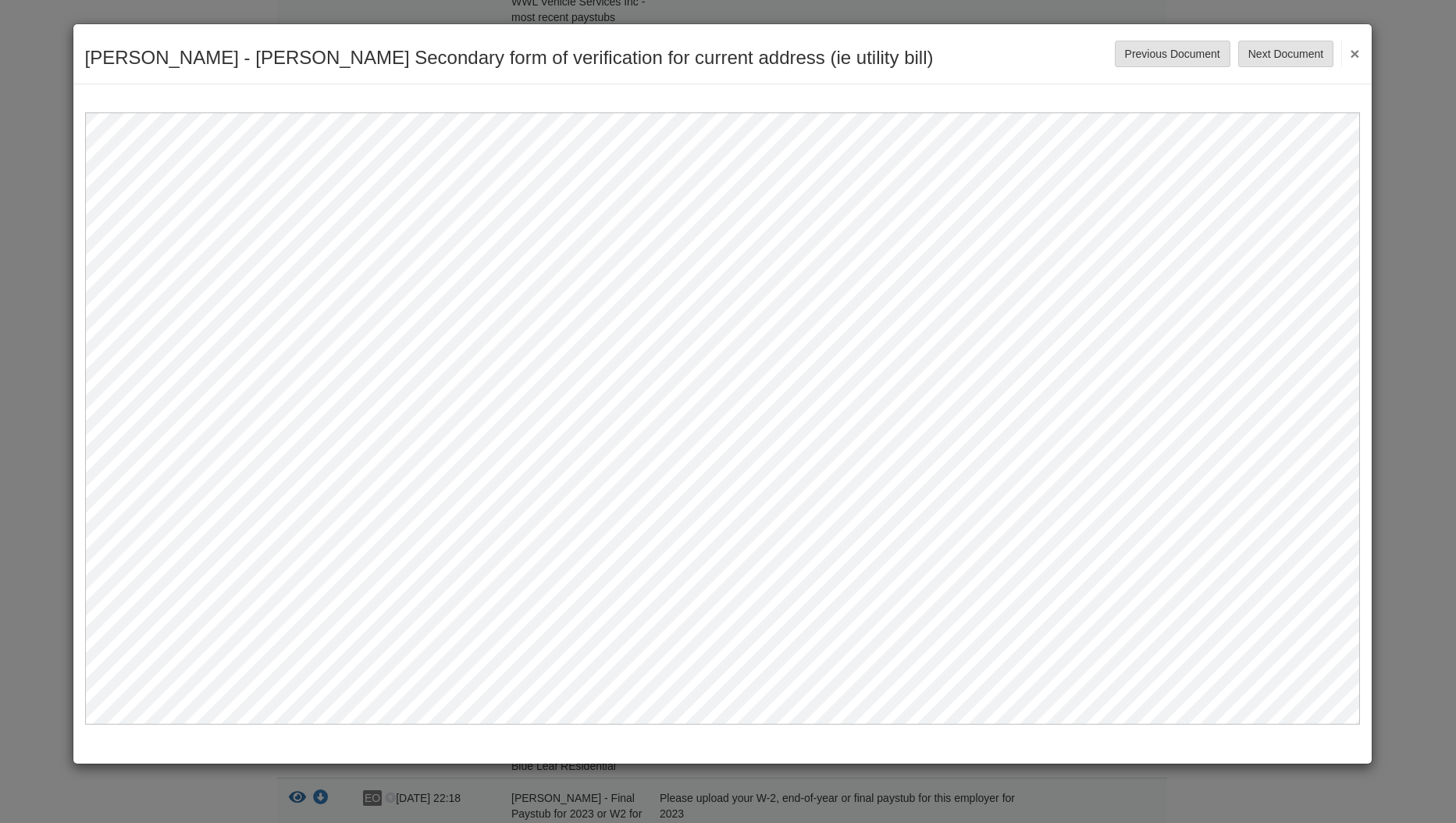
click at [1356, 50] on button "×" at bounding box center [1350, 53] width 18 height 28
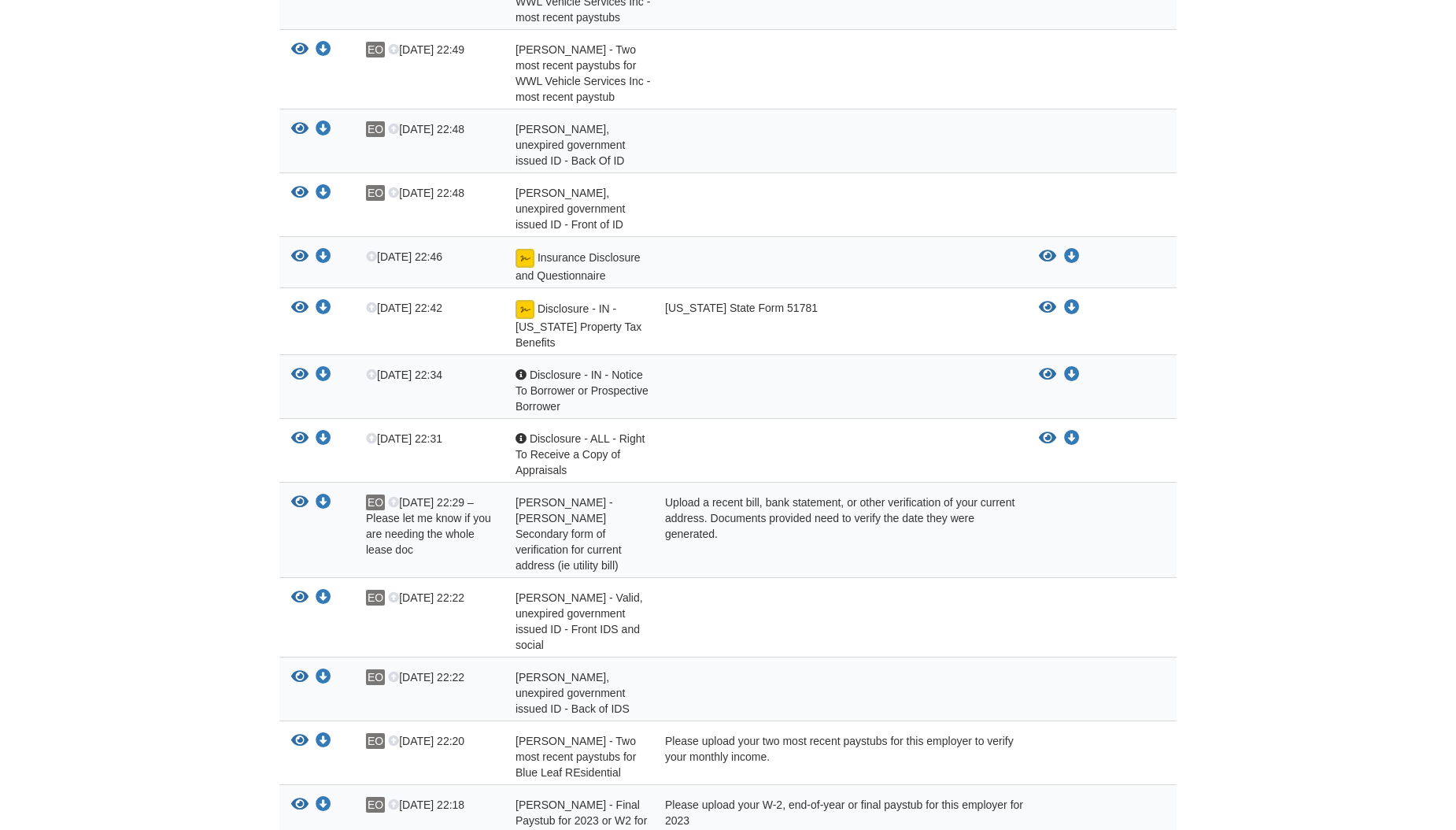
scroll to position [1181, 0]
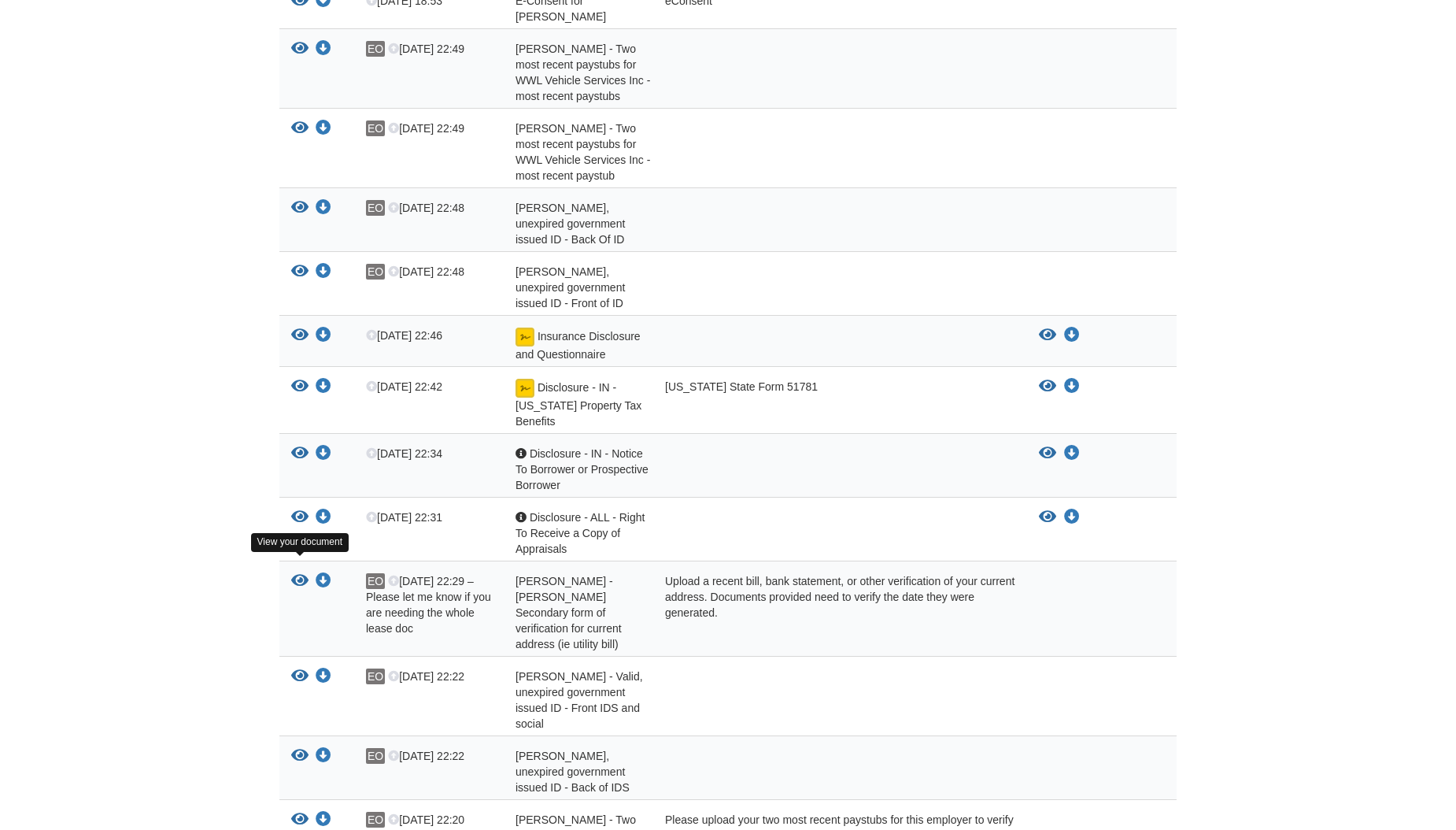
click at [293, 573] on icon "View Edward Olivares - Edward Olivares Secondary form of verification for curre…" at bounding box center [300, 581] width 18 height 16
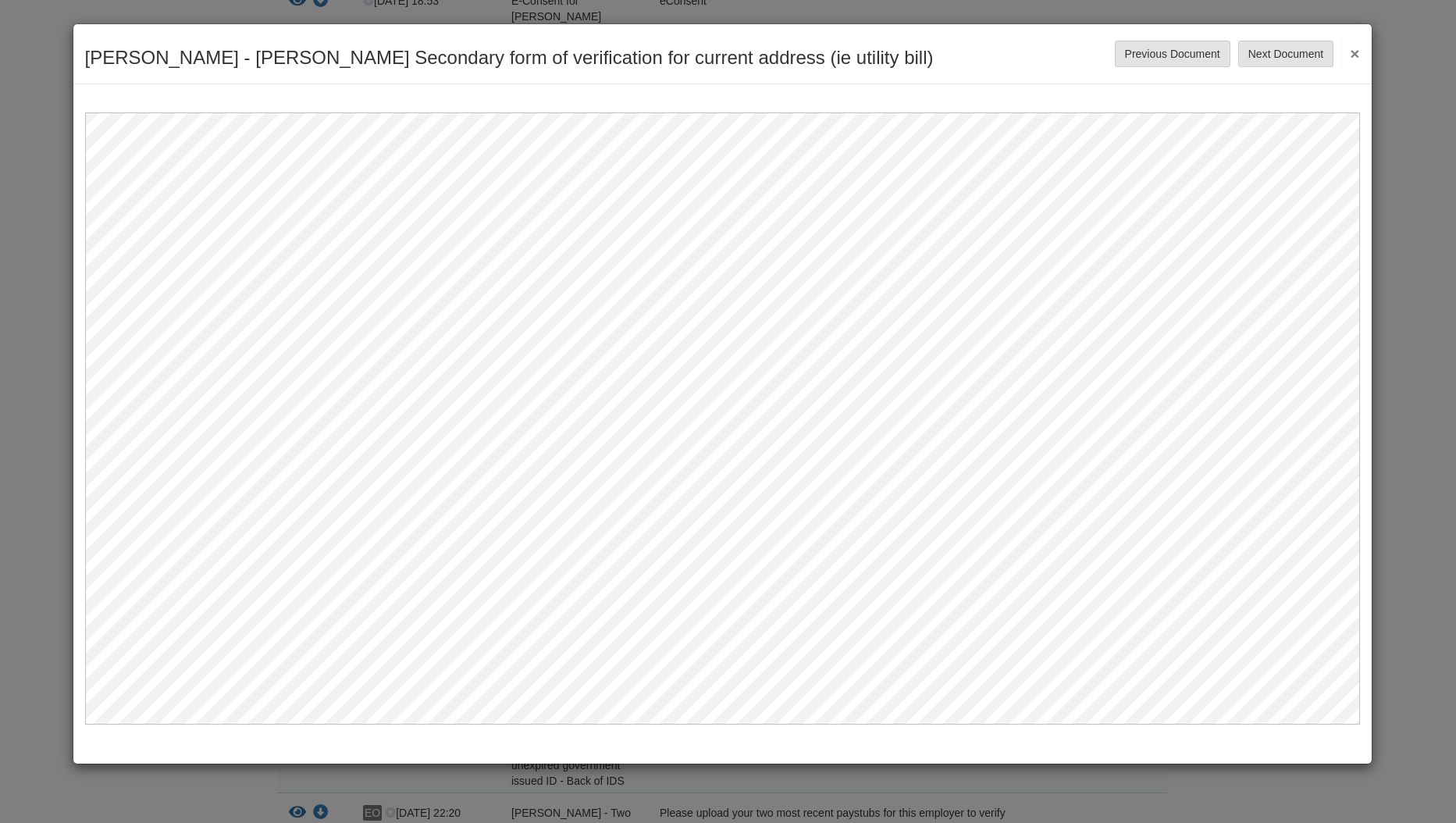
click at [1356, 52] on button "×" at bounding box center [1350, 53] width 18 height 28
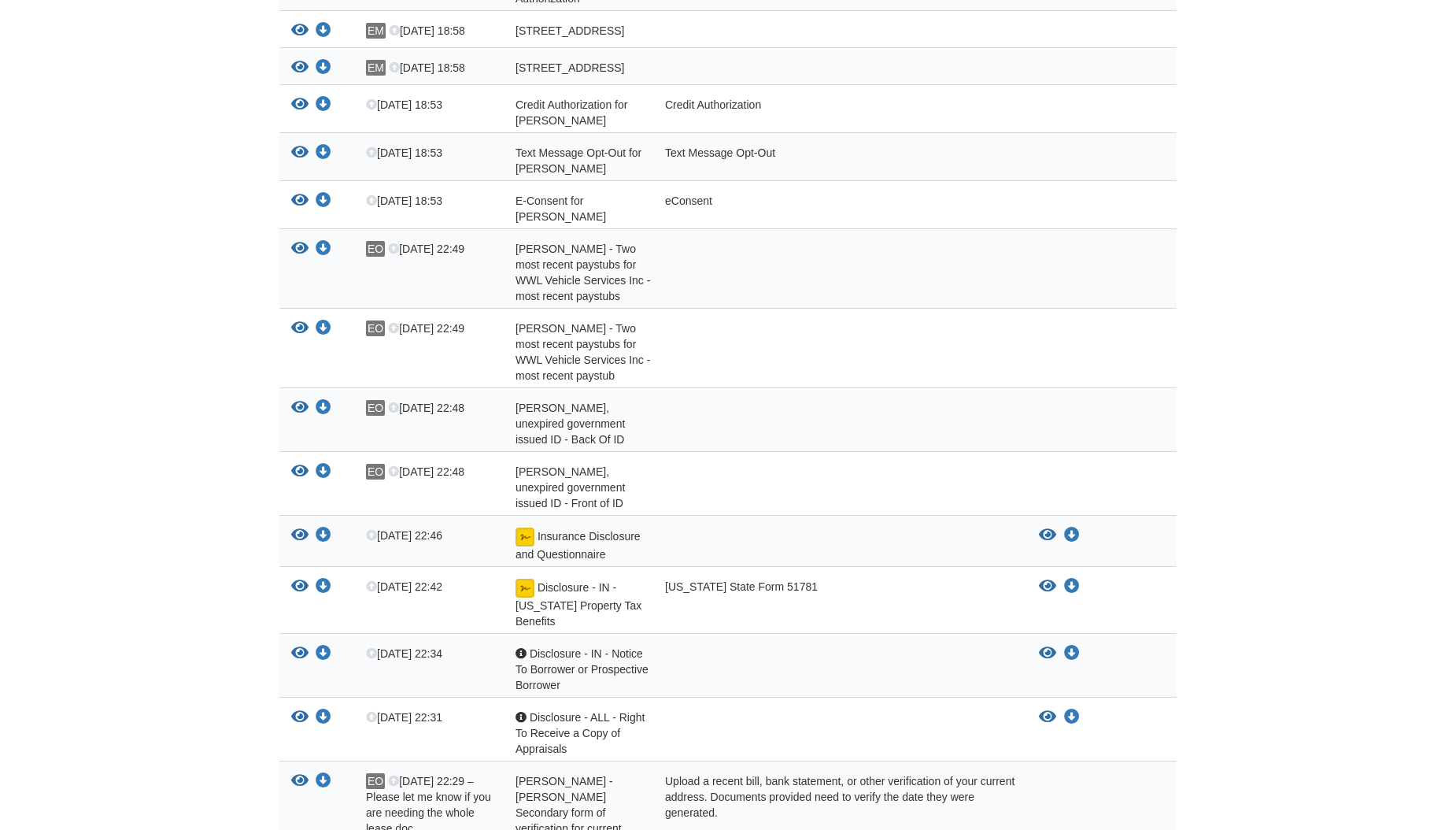
scroll to position [944, 0]
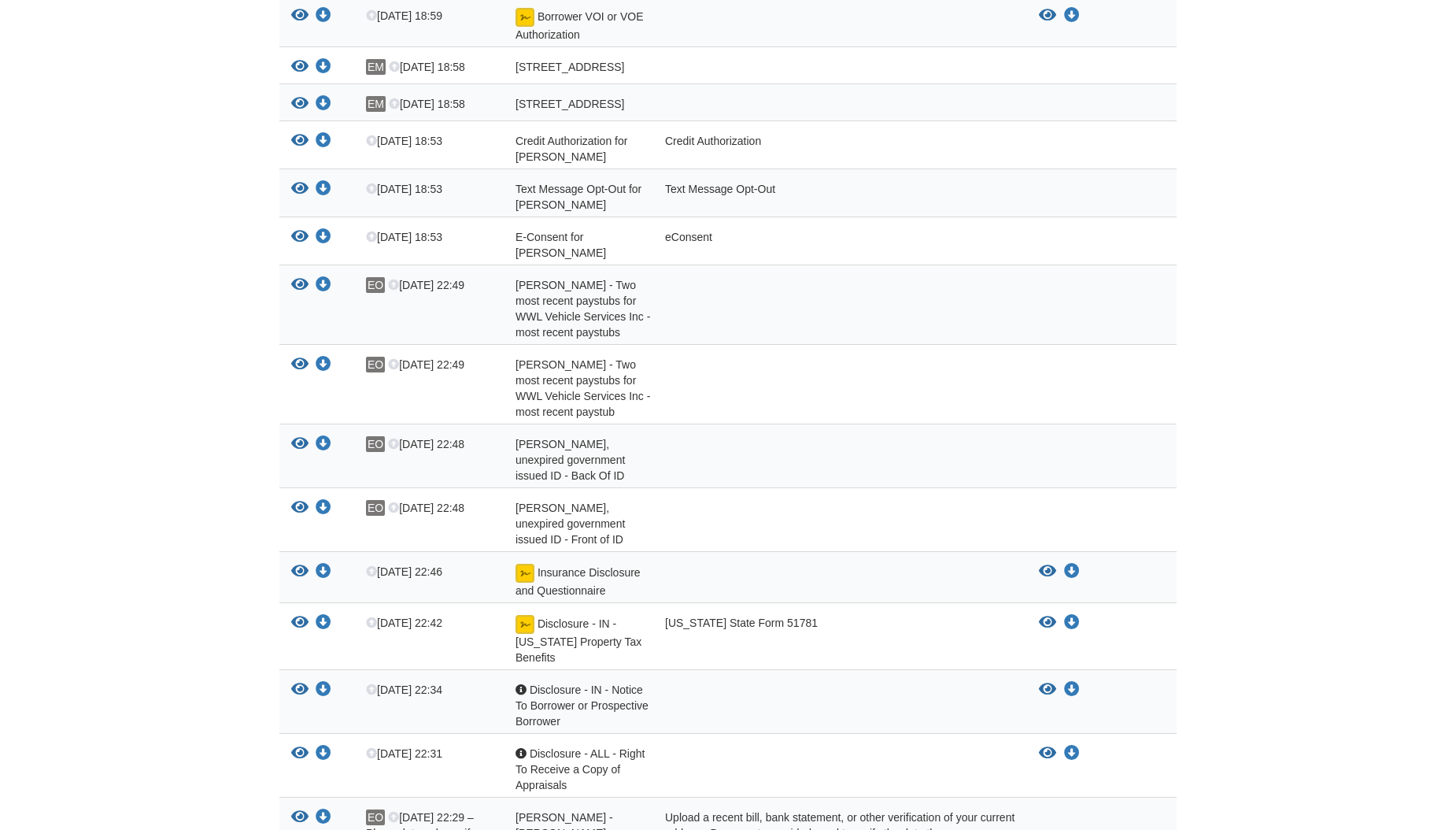
click at [300, 181] on icon "View Text Message Opt-Out for Ernesto Munoz" at bounding box center [300, 189] width 18 height 16
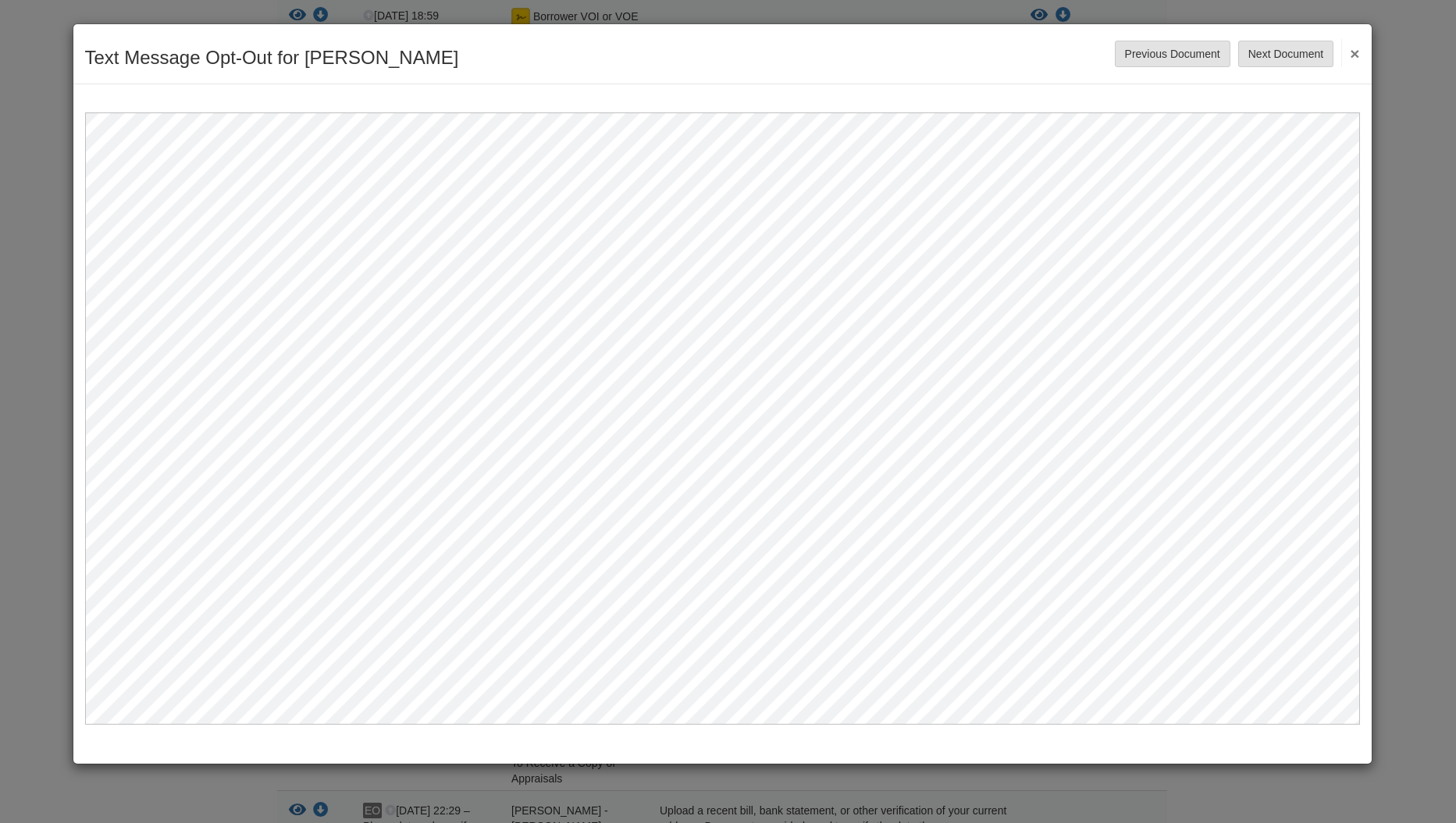
click at [1353, 58] on button "×" at bounding box center [1350, 53] width 18 height 28
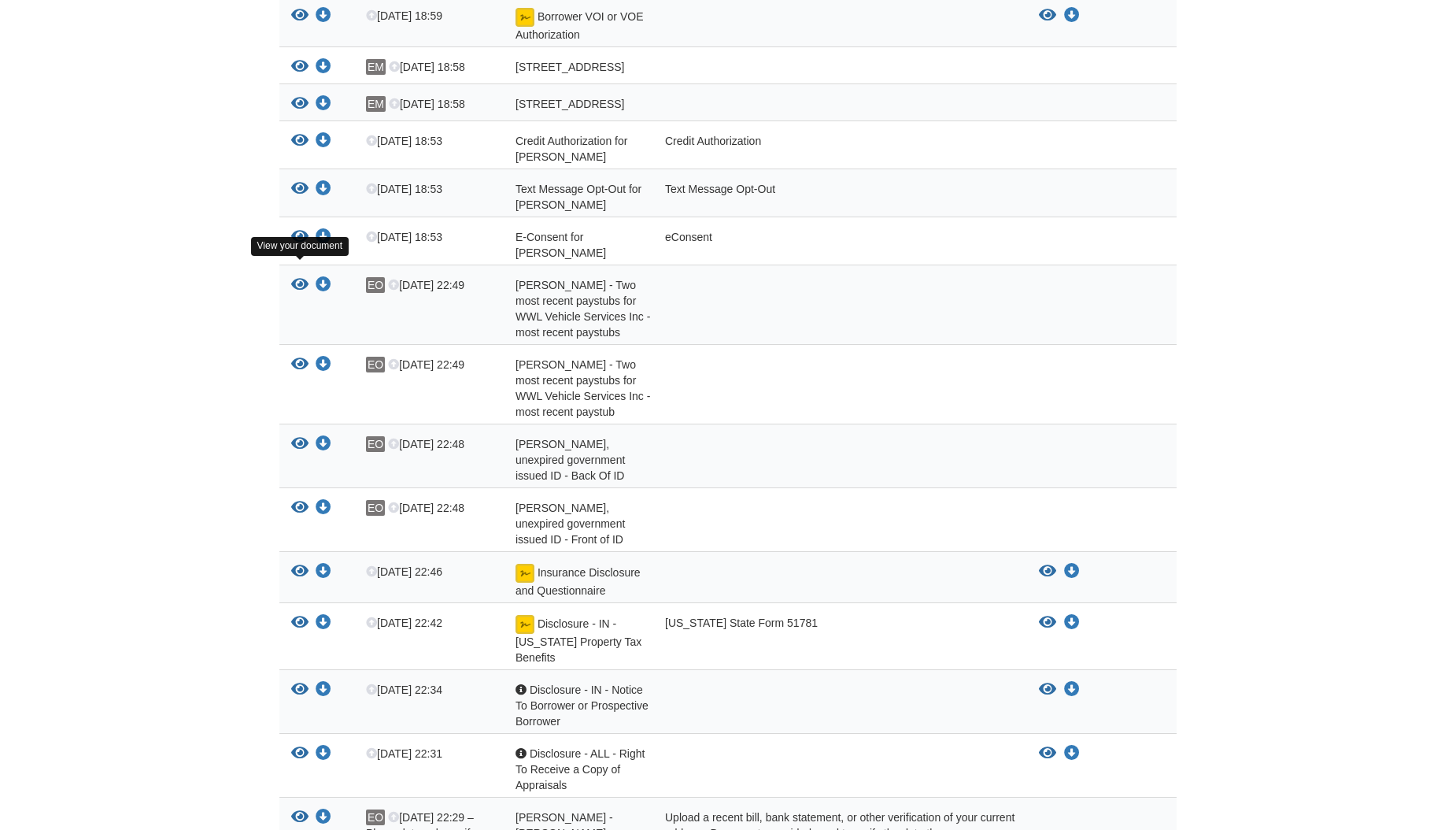
click at [301, 277] on icon "View Ernesto Munoz - Two most recent paystubs for WWL Vehicle Services Inc - mo…" at bounding box center [300, 285] width 18 height 16
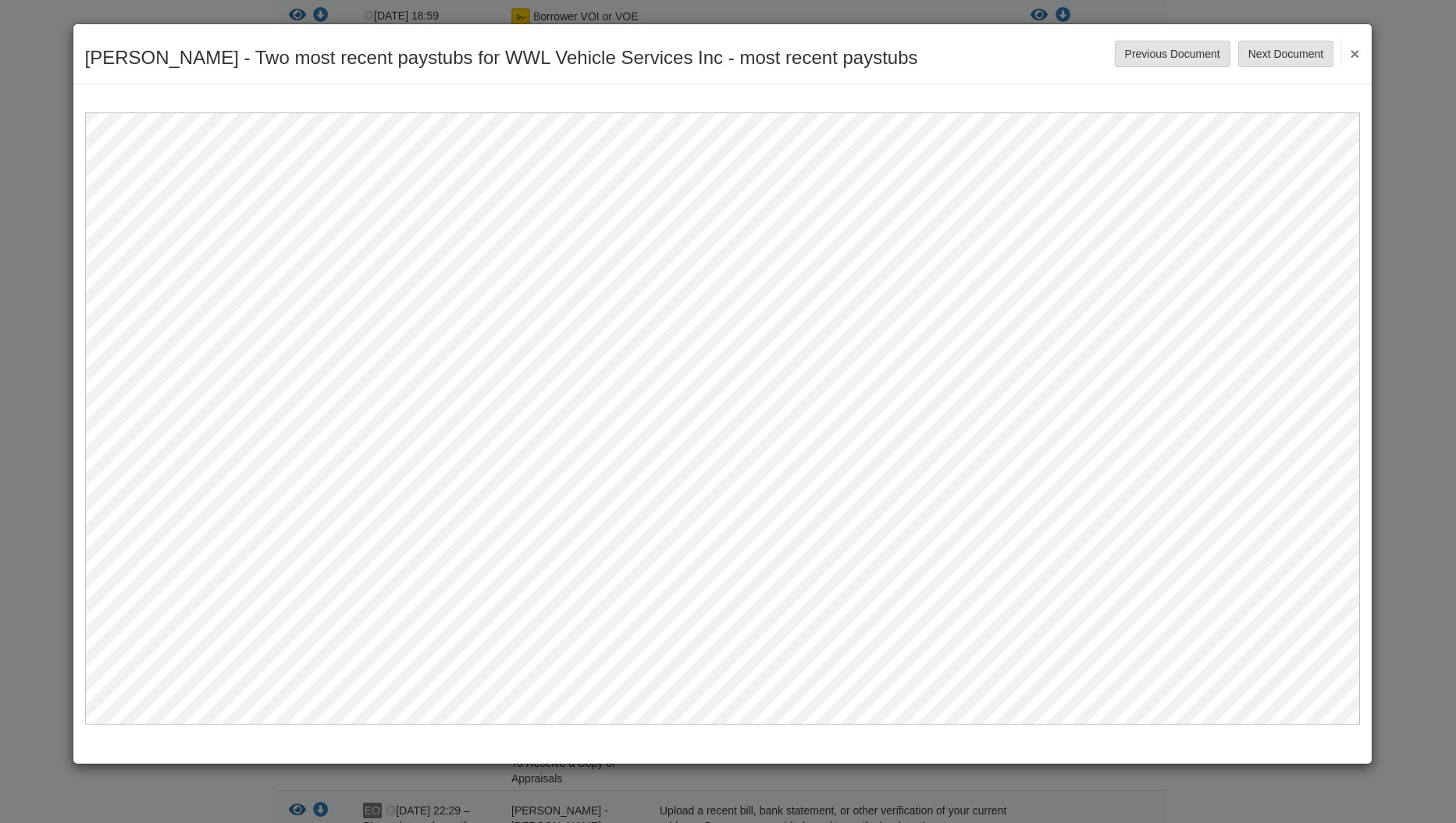
click at [1350, 48] on button "×" at bounding box center [1350, 53] width 18 height 28
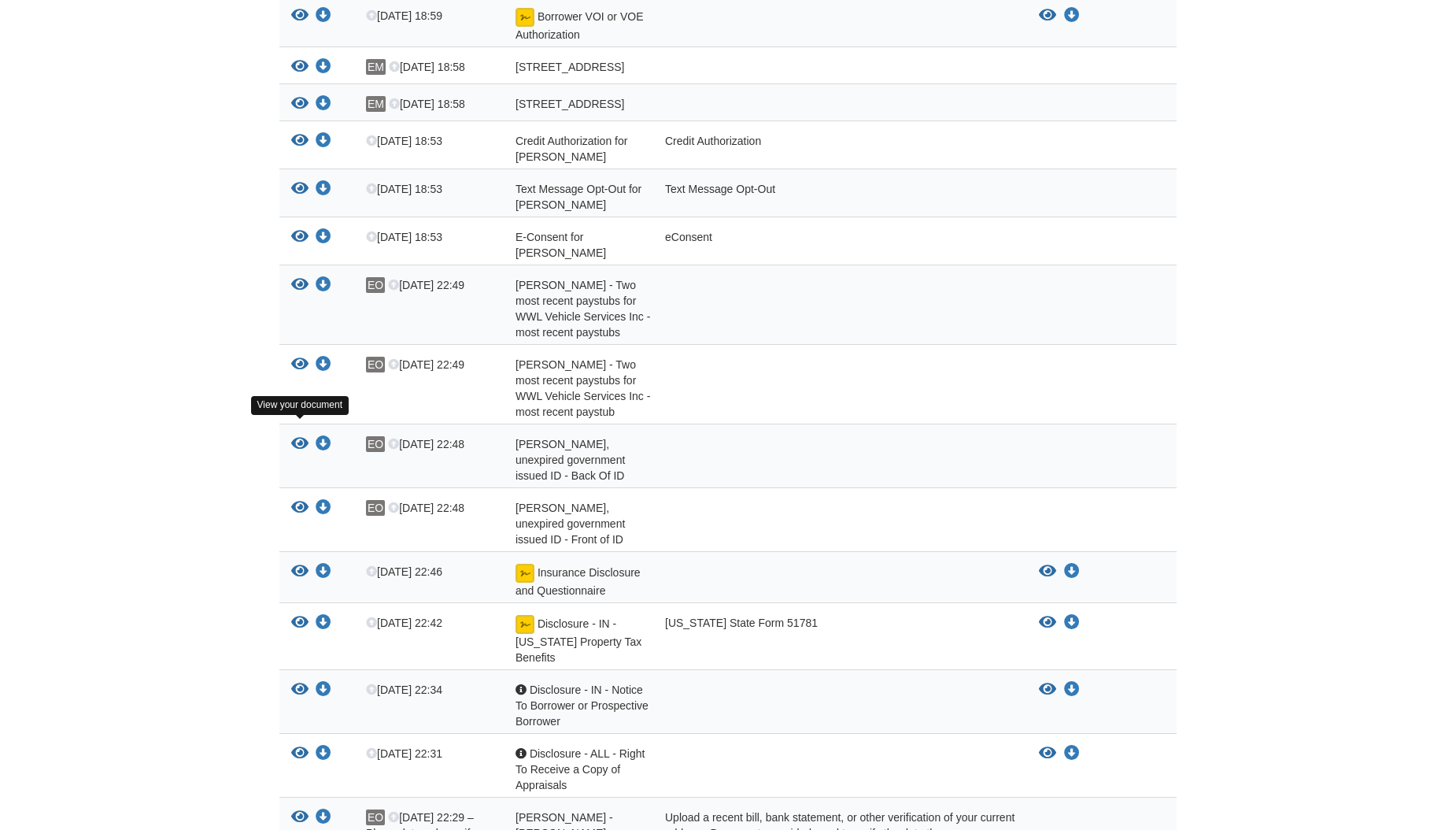
click at [294, 436] on icon "View Ernesto Munoz - Valid, unexpired government issued ID - Back Of ID" at bounding box center [300, 444] width 18 height 16
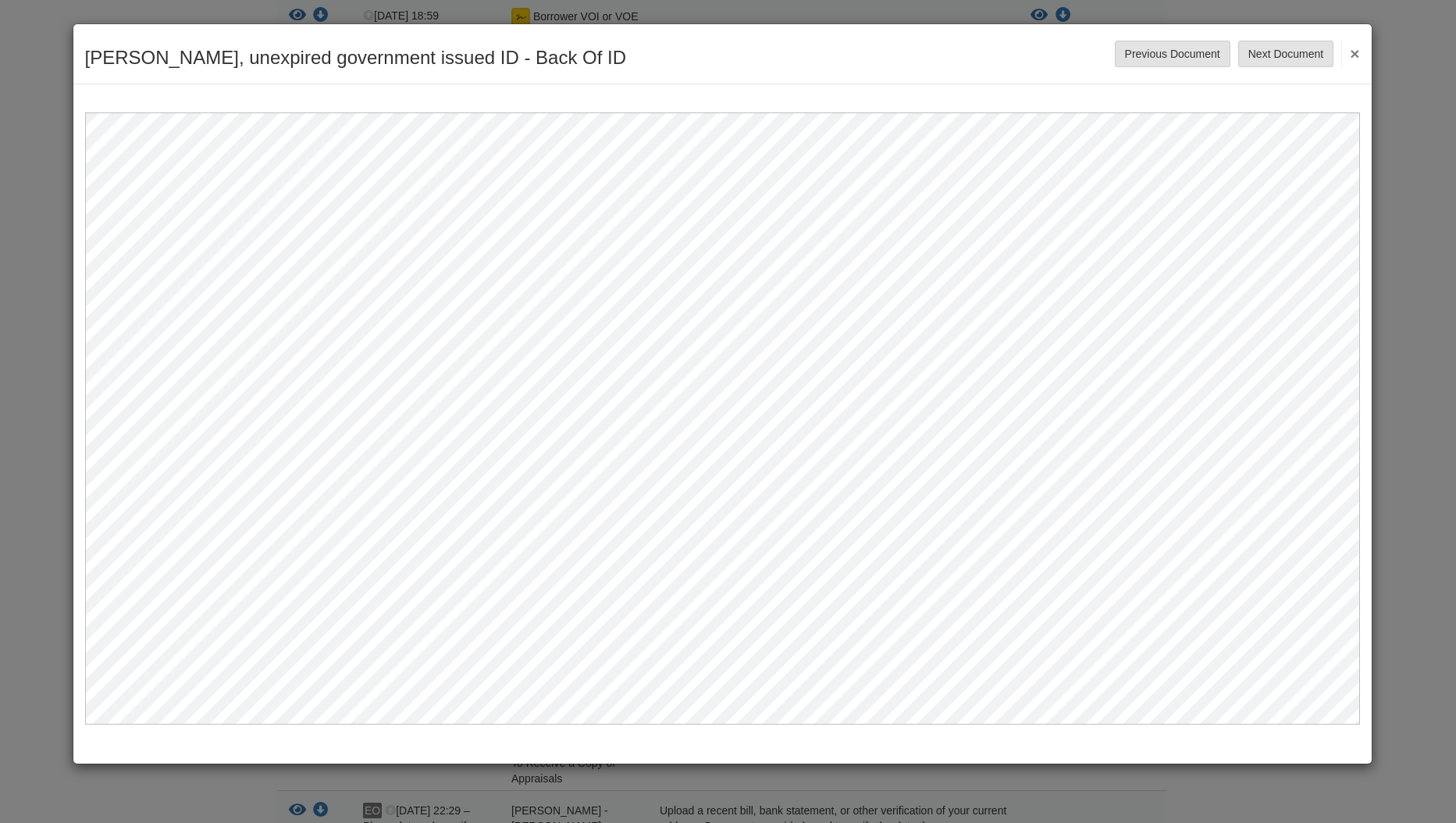
click at [1350, 47] on button "×" at bounding box center [1350, 53] width 18 height 28
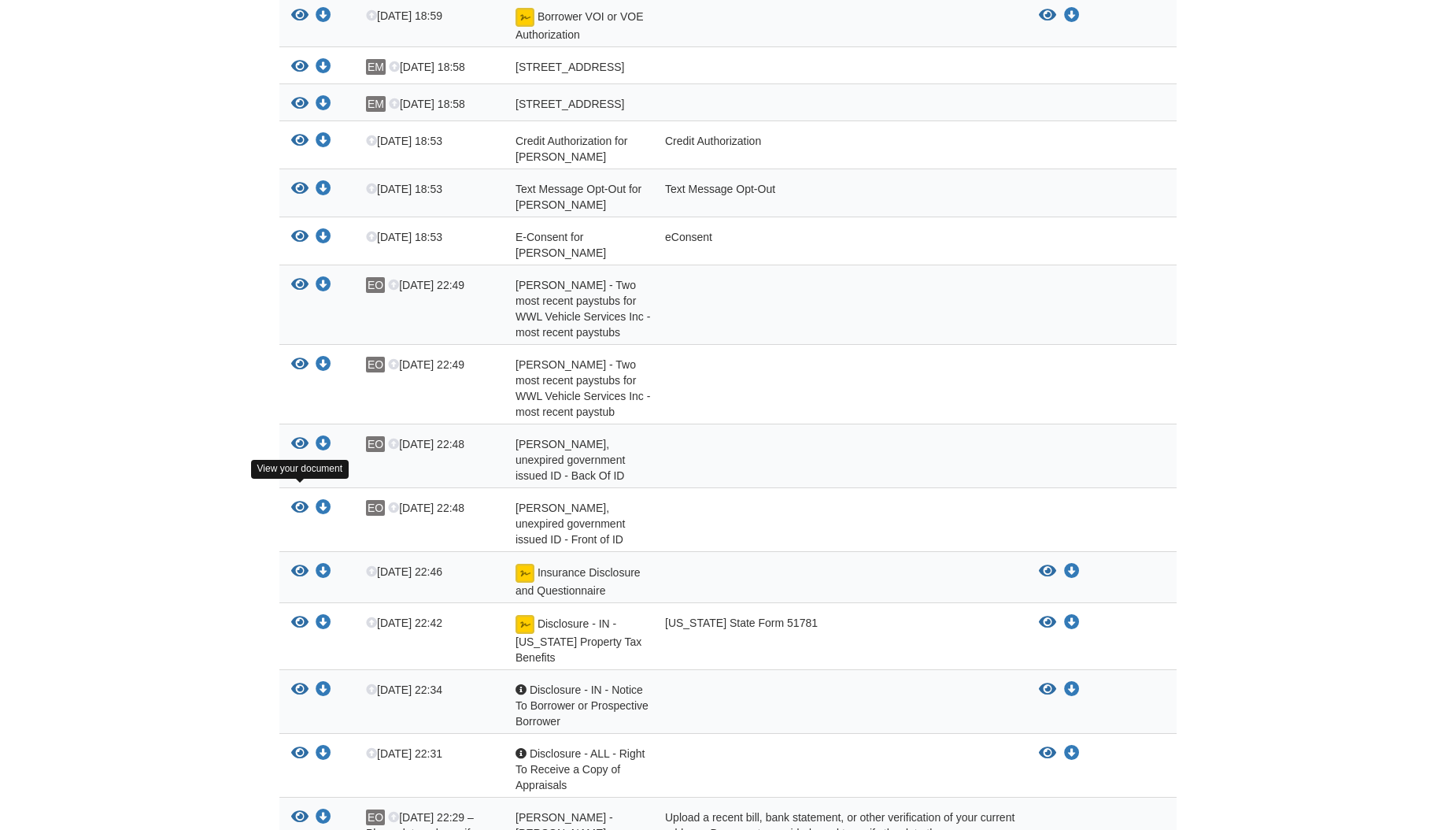
click at [305, 500] on icon "View Ernesto Munoz - Valid, unexpired government issued ID - Front of ID" at bounding box center [300, 508] width 18 height 16
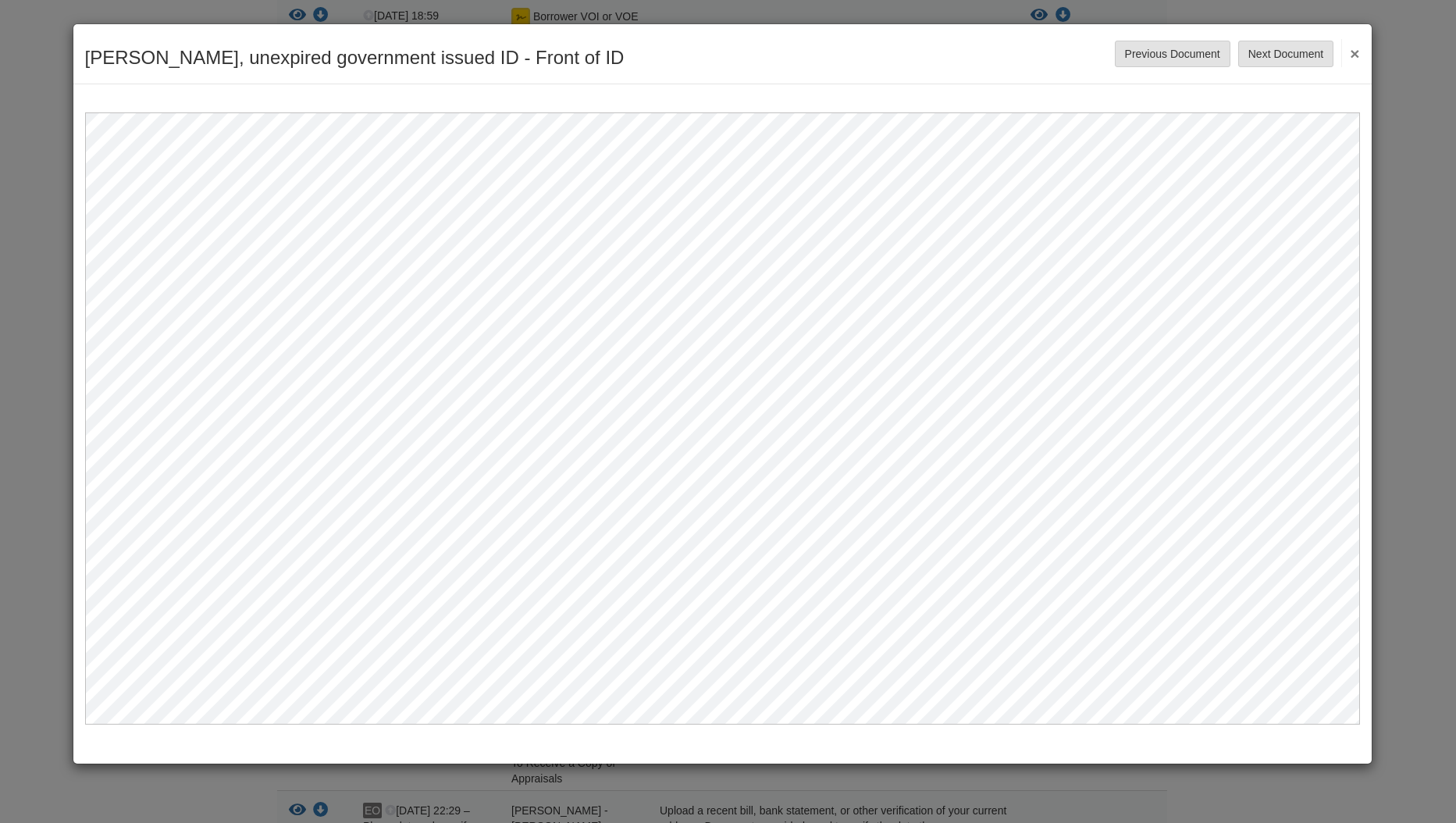
click at [1358, 55] on button "×" at bounding box center [1350, 53] width 18 height 28
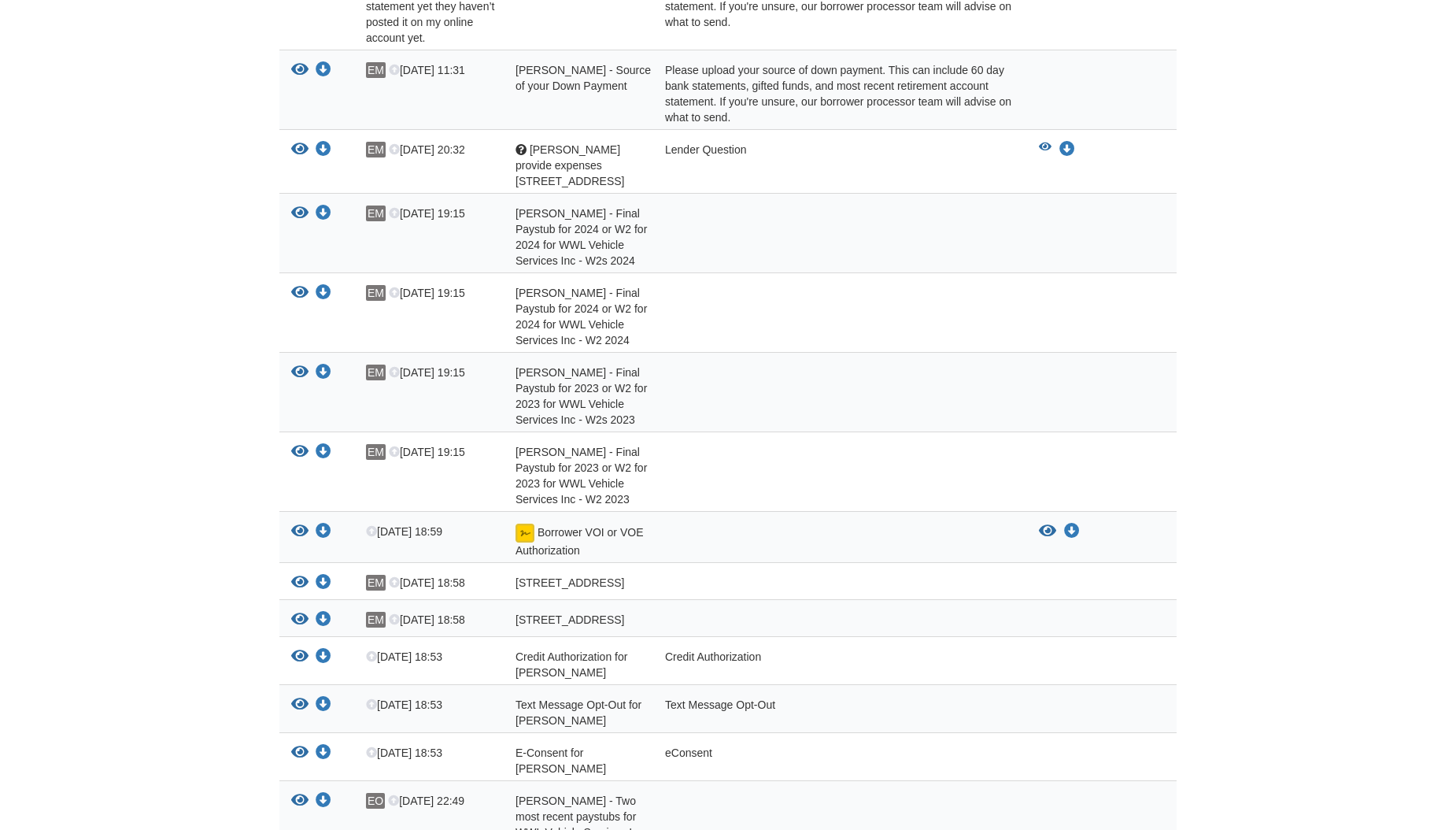
scroll to position [394, 0]
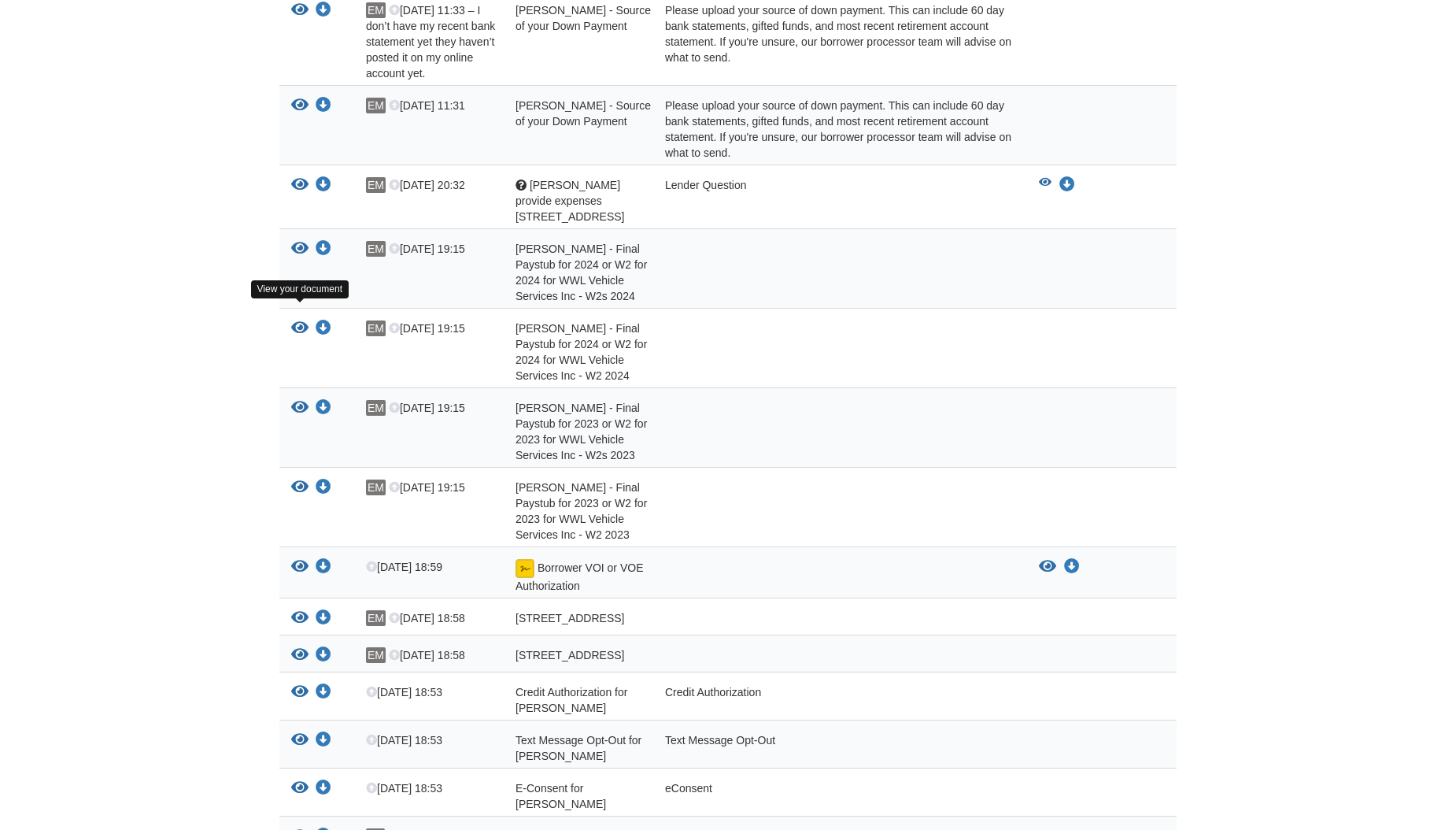
click at [296, 320] on icon "View Ernesto Munoz - Final Paystub for 2024 or W2 for 2024 for WWL Vehicle Serv…" at bounding box center [300, 328] width 18 height 16
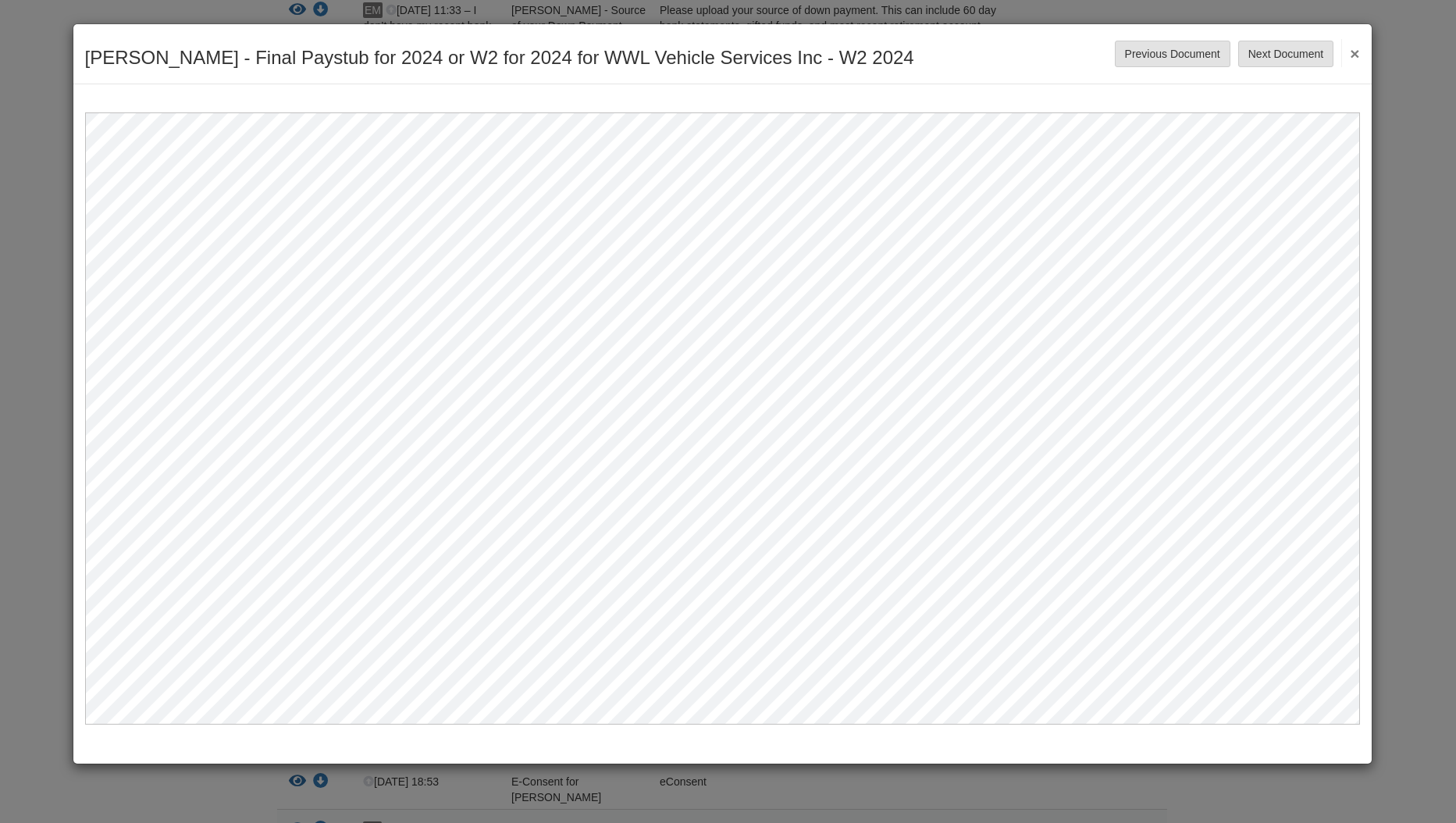
click at [1350, 47] on button "×" at bounding box center [1350, 53] width 18 height 28
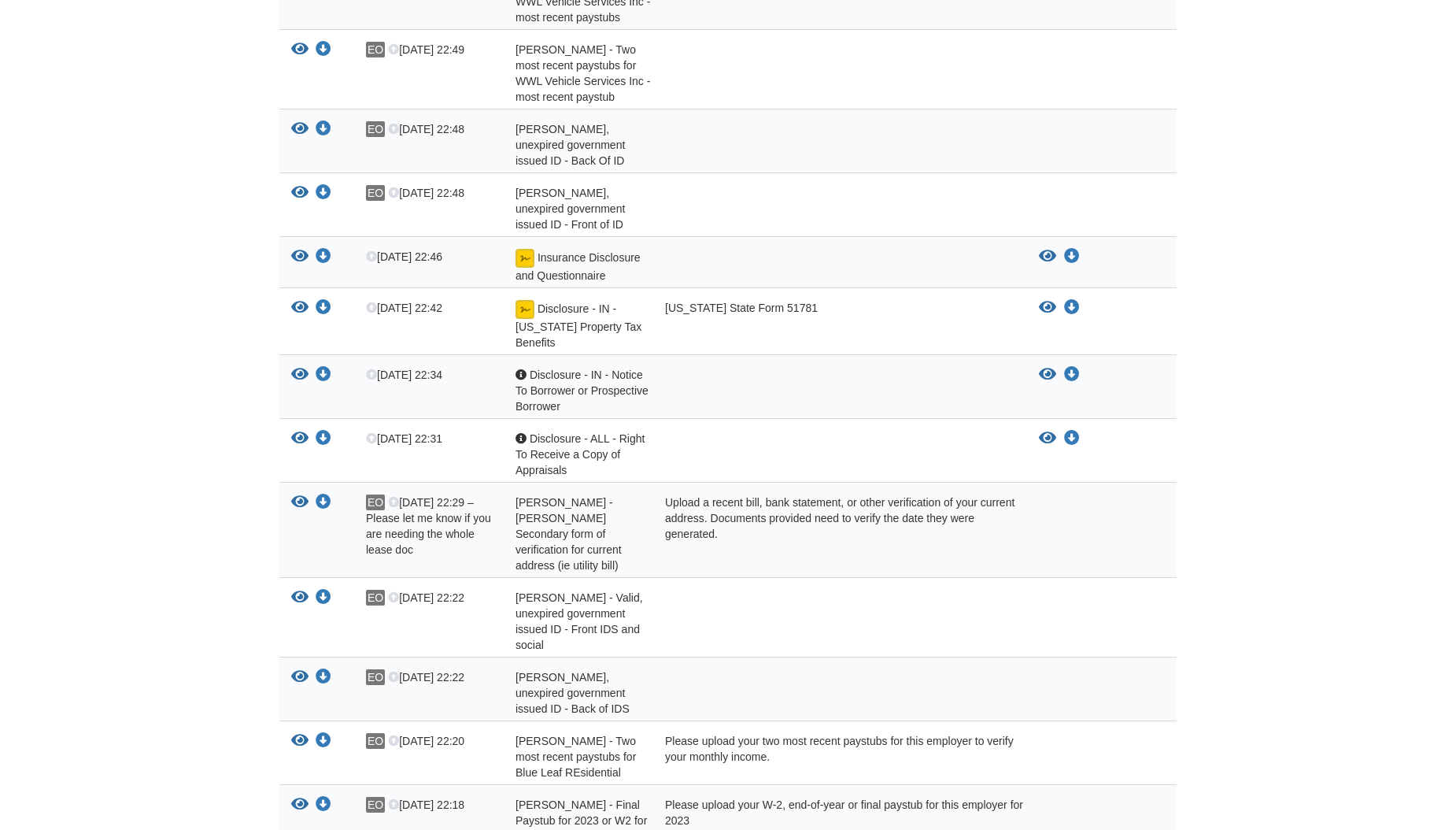
scroll to position [1338, 0]
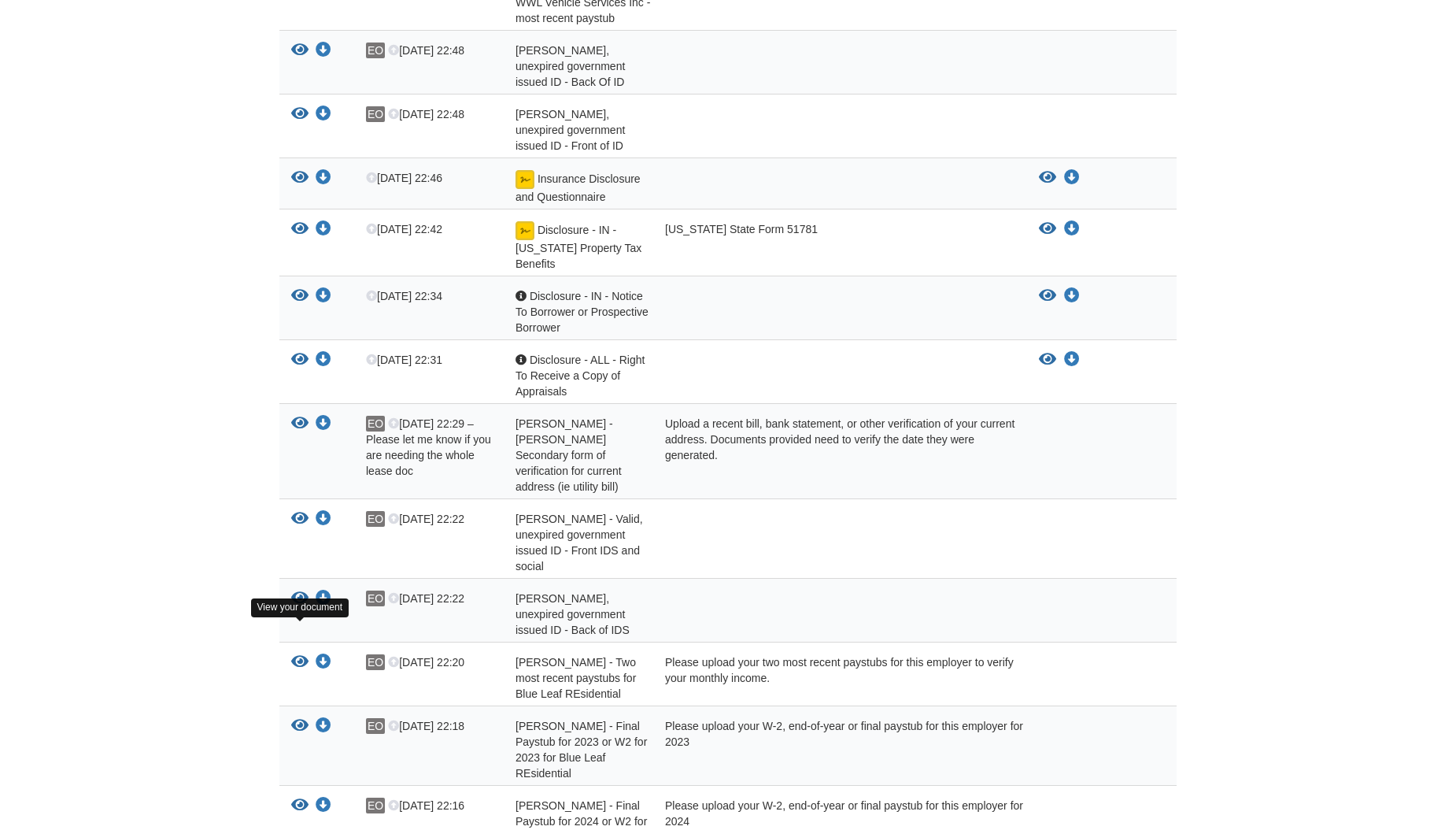
click at [299, 654] on icon "View Edward Olivares - Two most recent paystubs for Blue Leaf REsidential" at bounding box center [300, 662] width 18 height 16
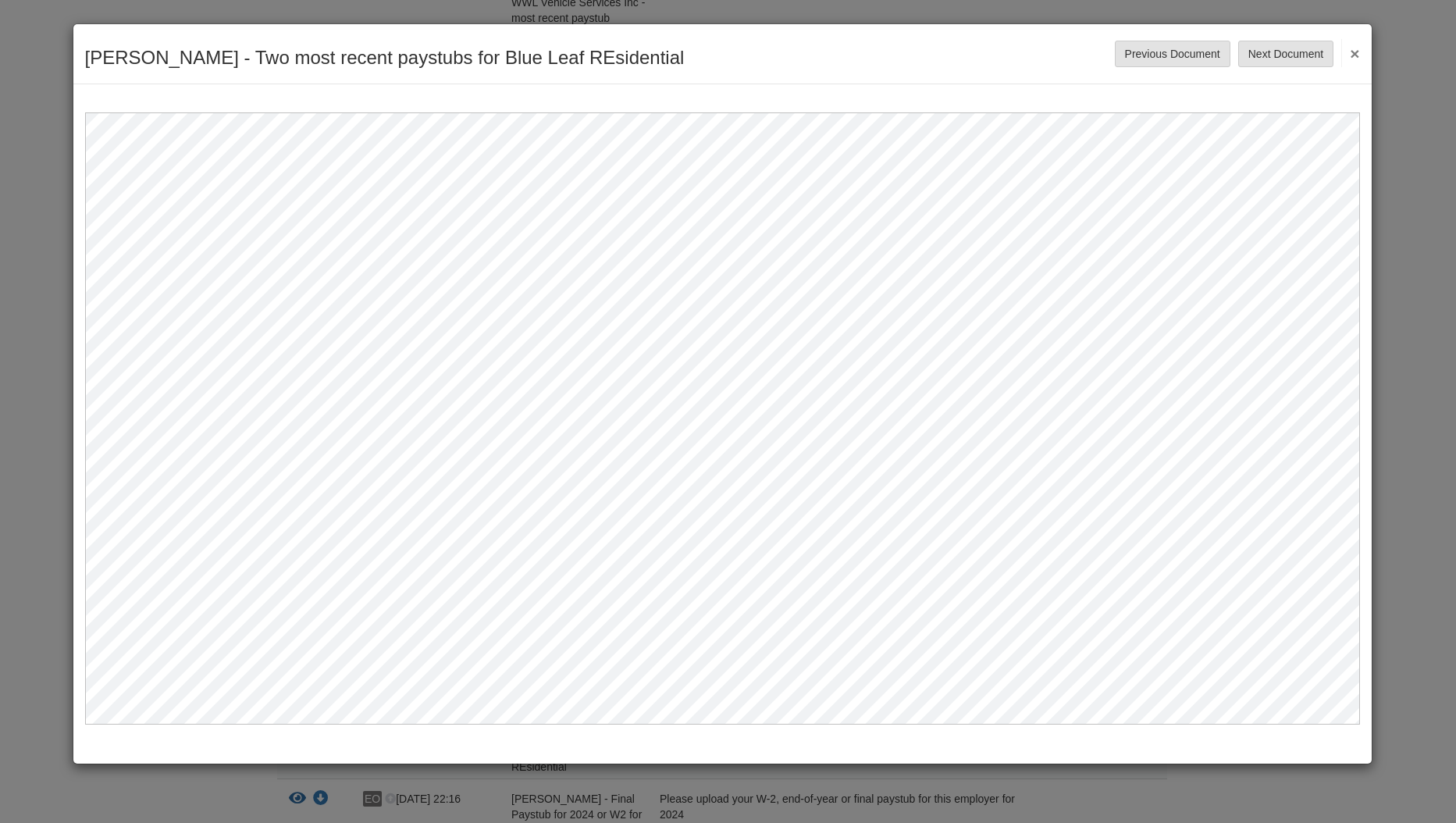
click at [1350, 55] on button "×" at bounding box center [1350, 53] width 18 height 28
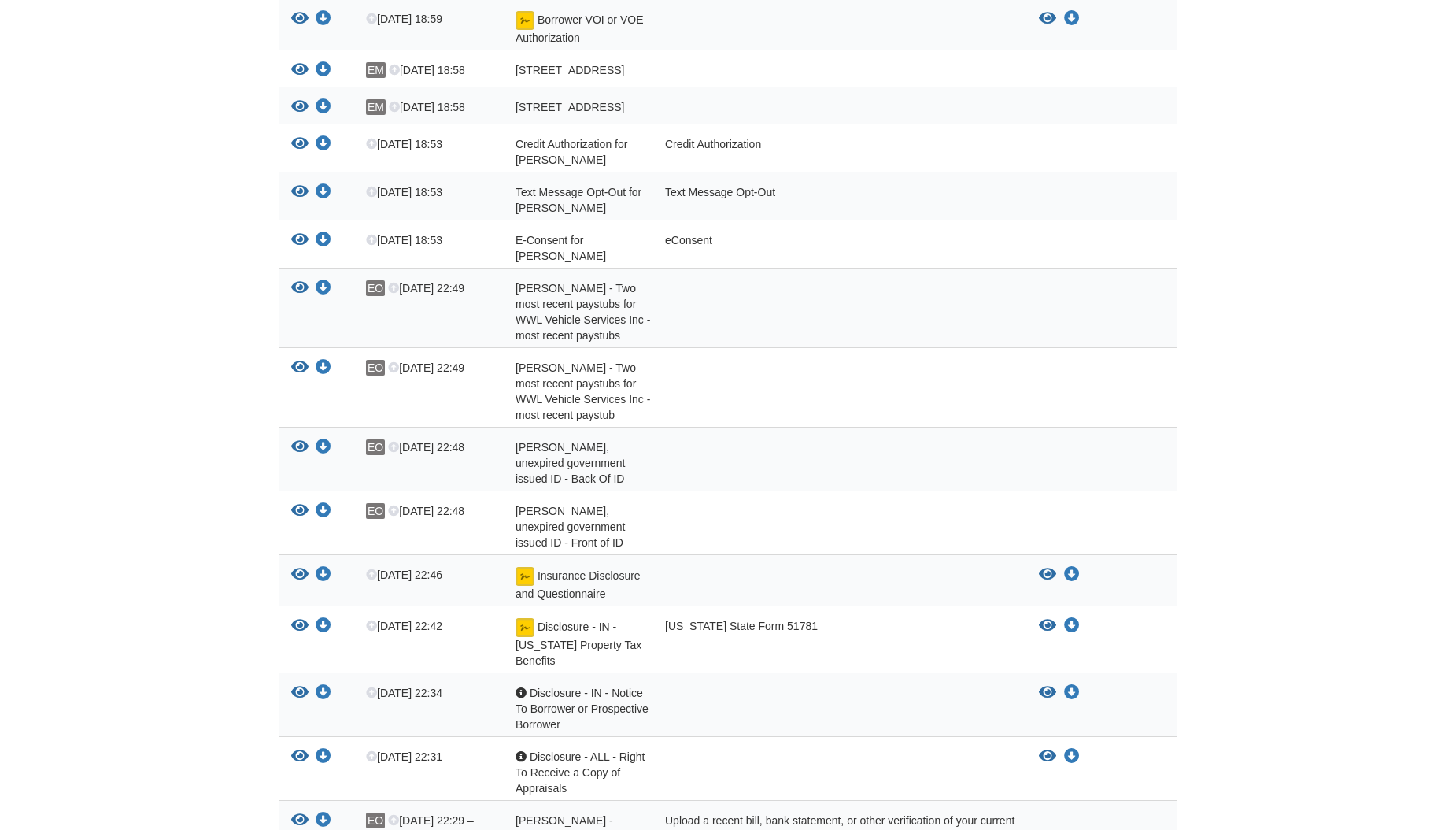
scroll to position [944, 0]
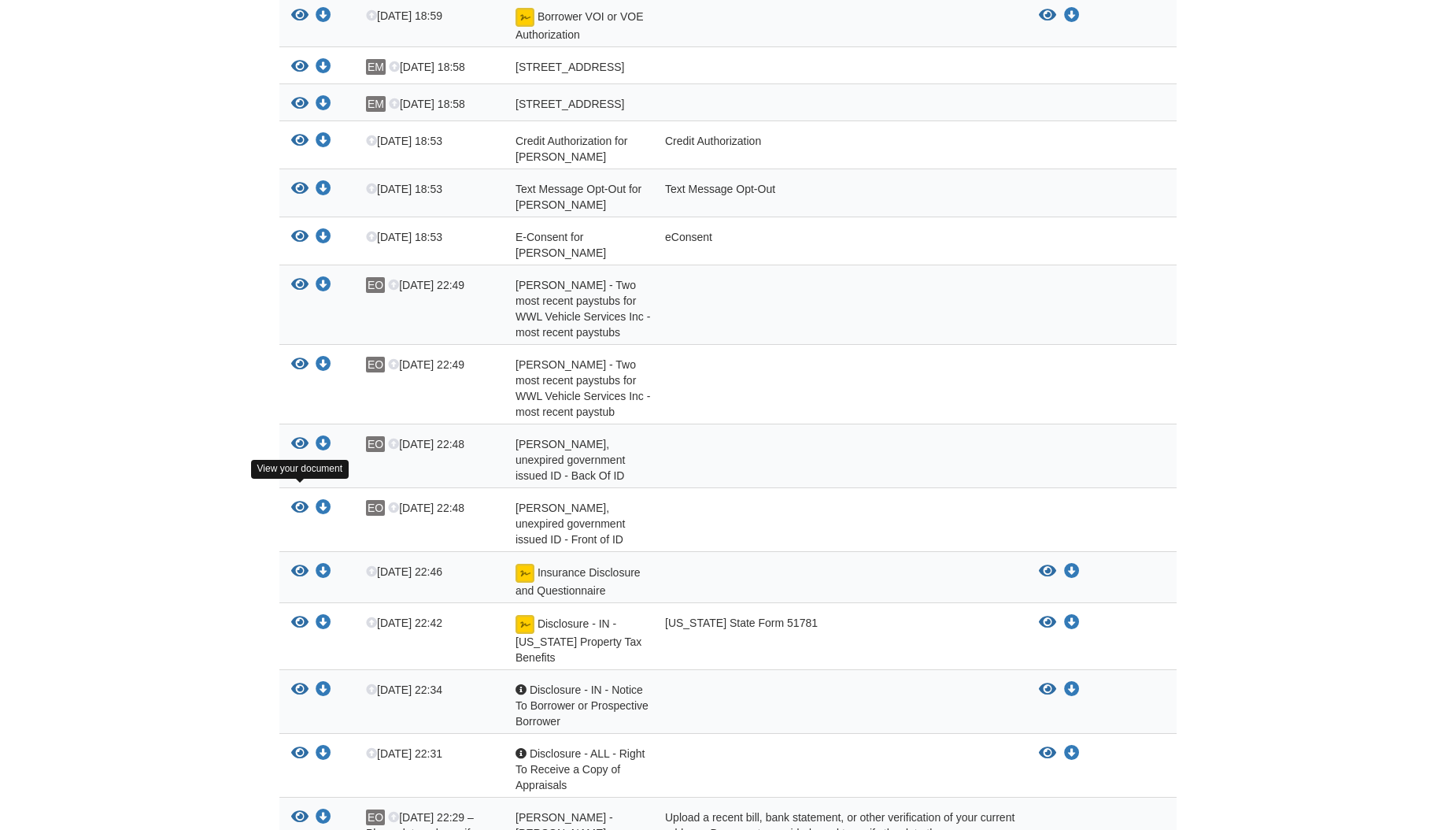
click at [300, 500] on icon "View Ernesto Munoz - Valid, unexpired government issued ID - Front of ID" at bounding box center [300, 508] width 18 height 16
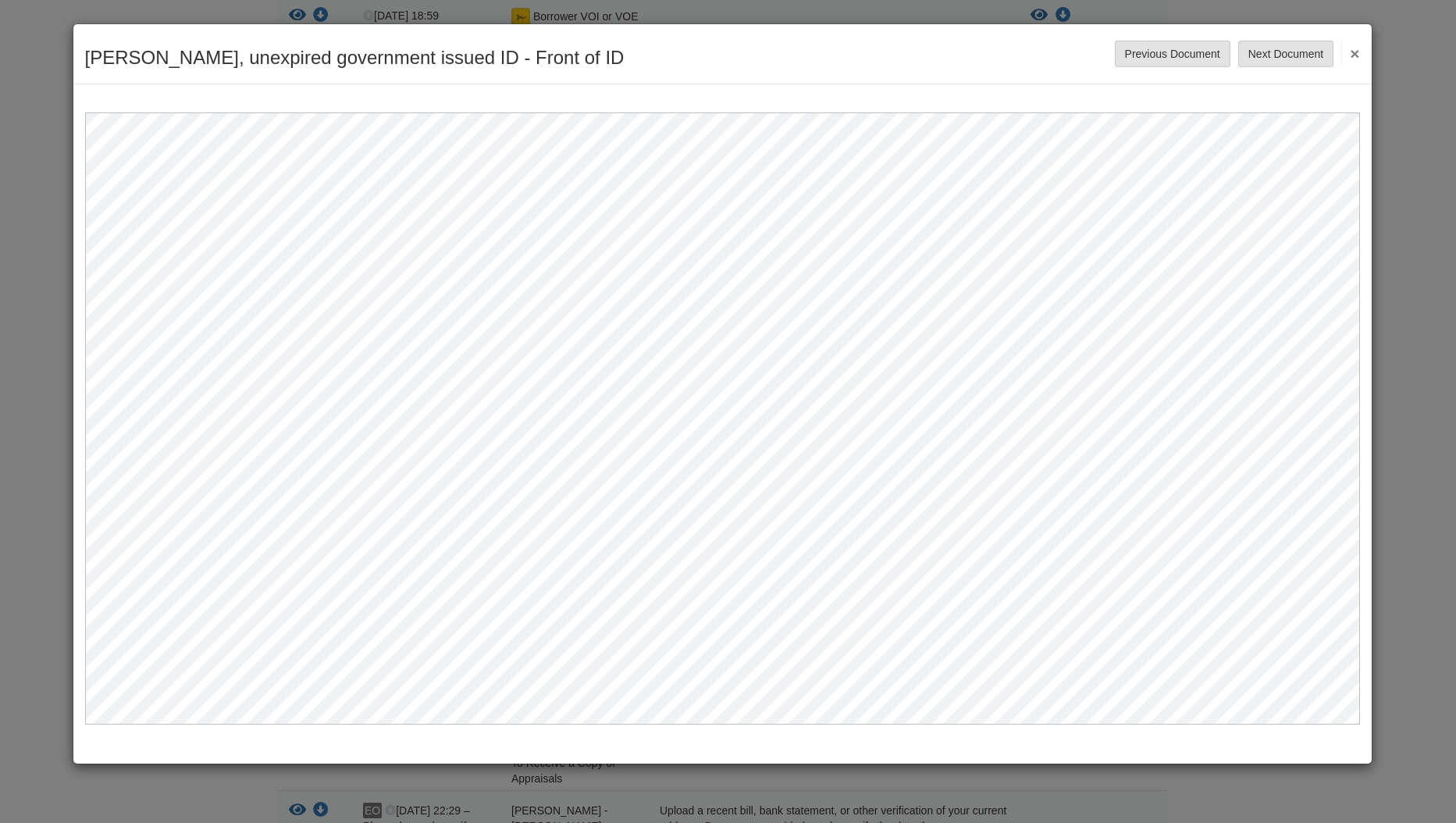
click at [1362, 50] on div "Ernesto Munoz - Valid, unexpired government issued ID - Front of ID Save Cancel…" at bounding box center [722, 55] width 1298 height 60
click at [1361, 50] on div "Ernesto Munoz - Valid, unexpired government issued ID - Front of ID Save Cancel…" at bounding box center [722, 55] width 1298 height 60
click at [1351, 54] on button "×" at bounding box center [1350, 53] width 18 height 28
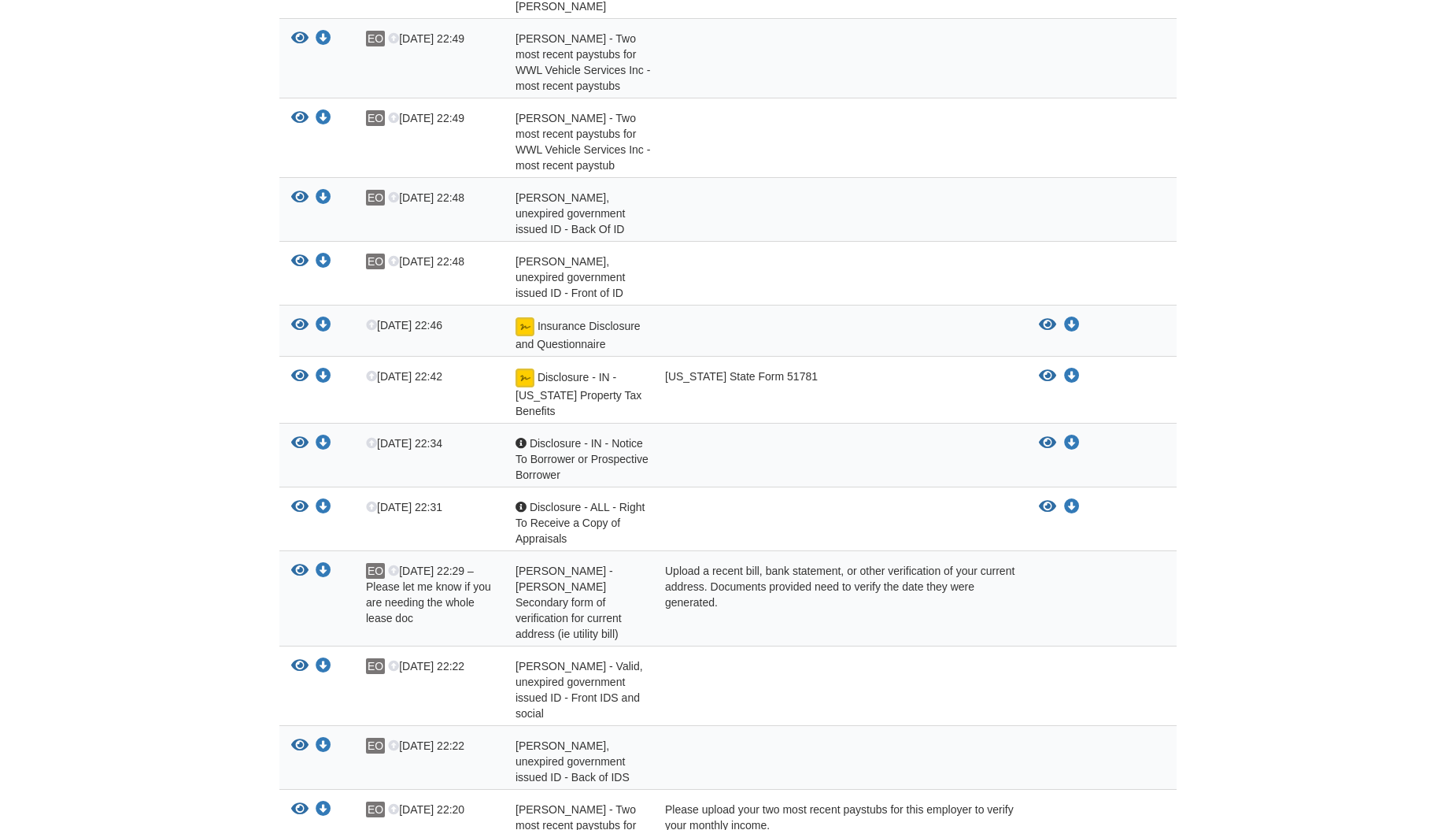
scroll to position [1259, 0]
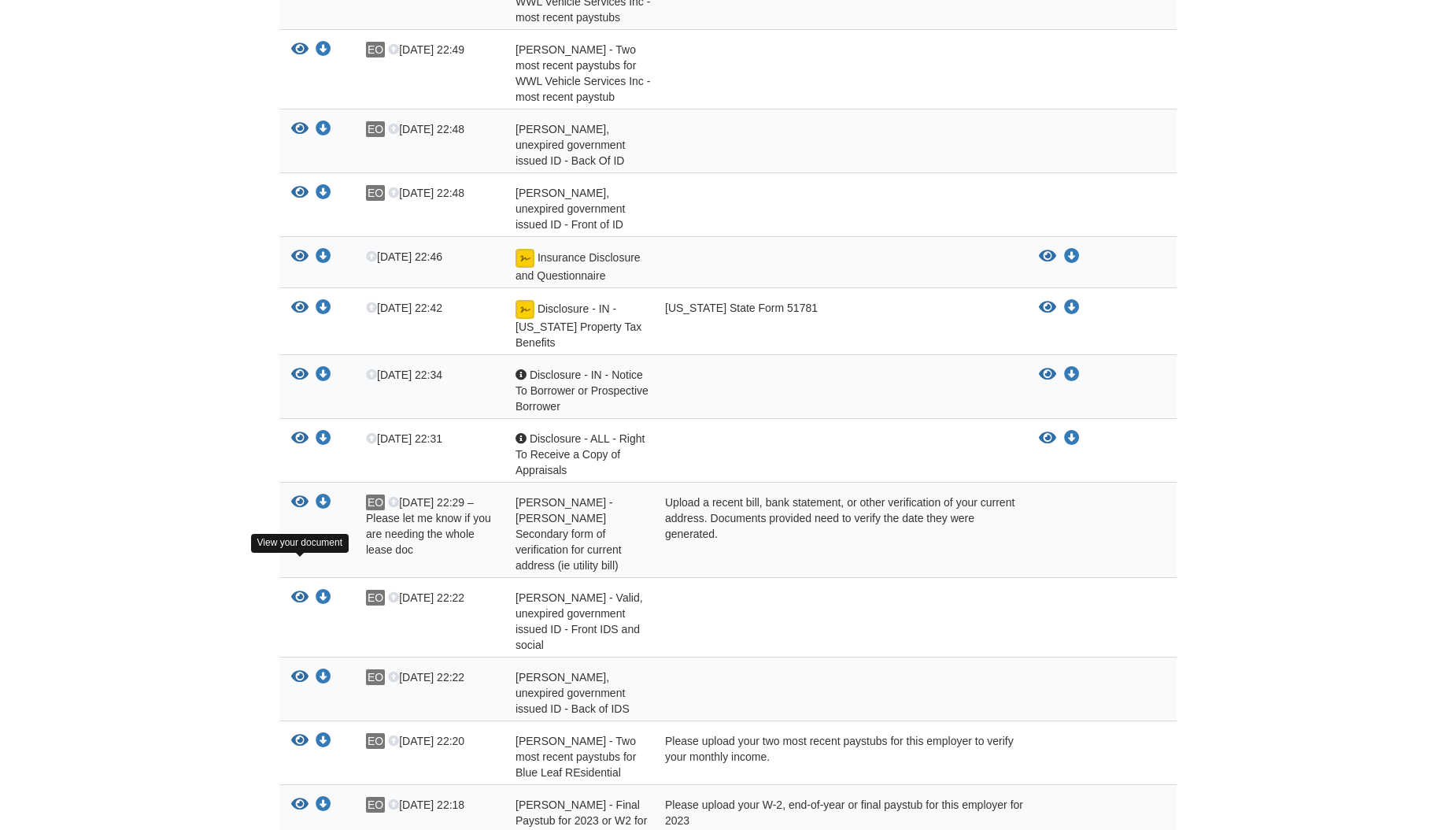
click at [295, 590] on icon "View Edward Olivares - Valid, unexpired government issued ID - Front IDS and so…" at bounding box center [300, 598] width 18 height 16
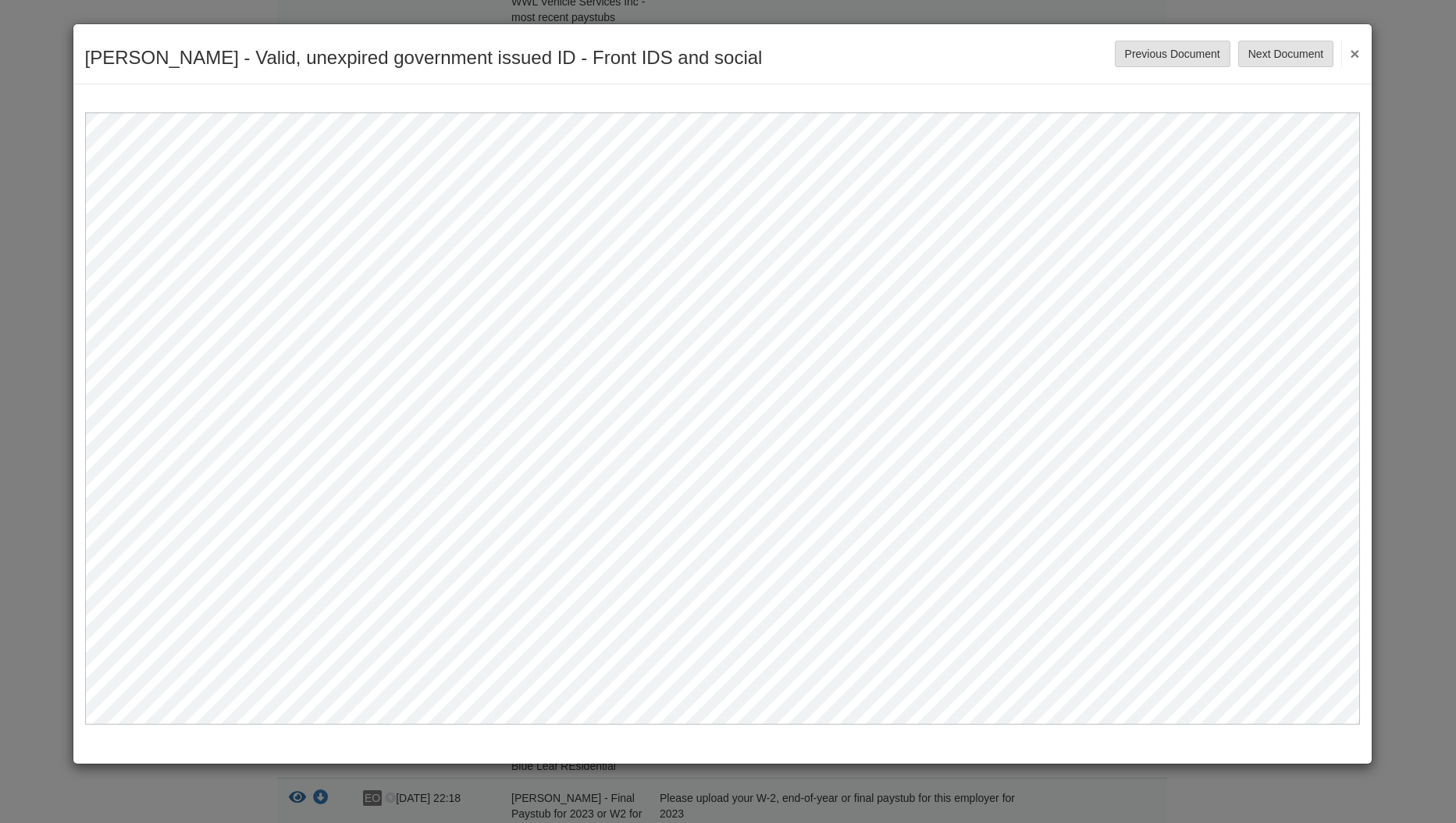
click at [1357, 52] on button "×" at bounding box center [1350, 53] width 18 height 28
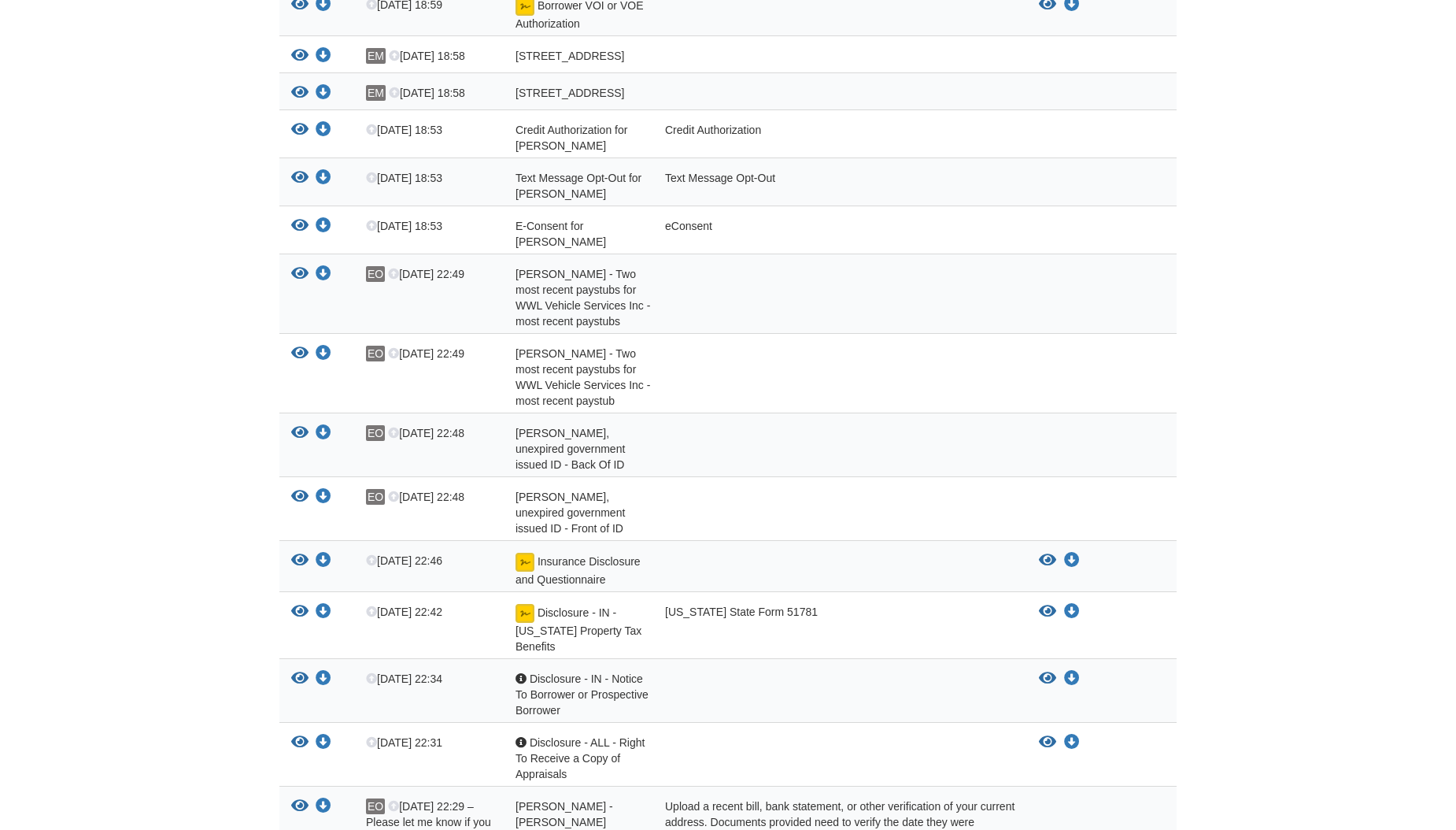
scroll to position [944, 0]
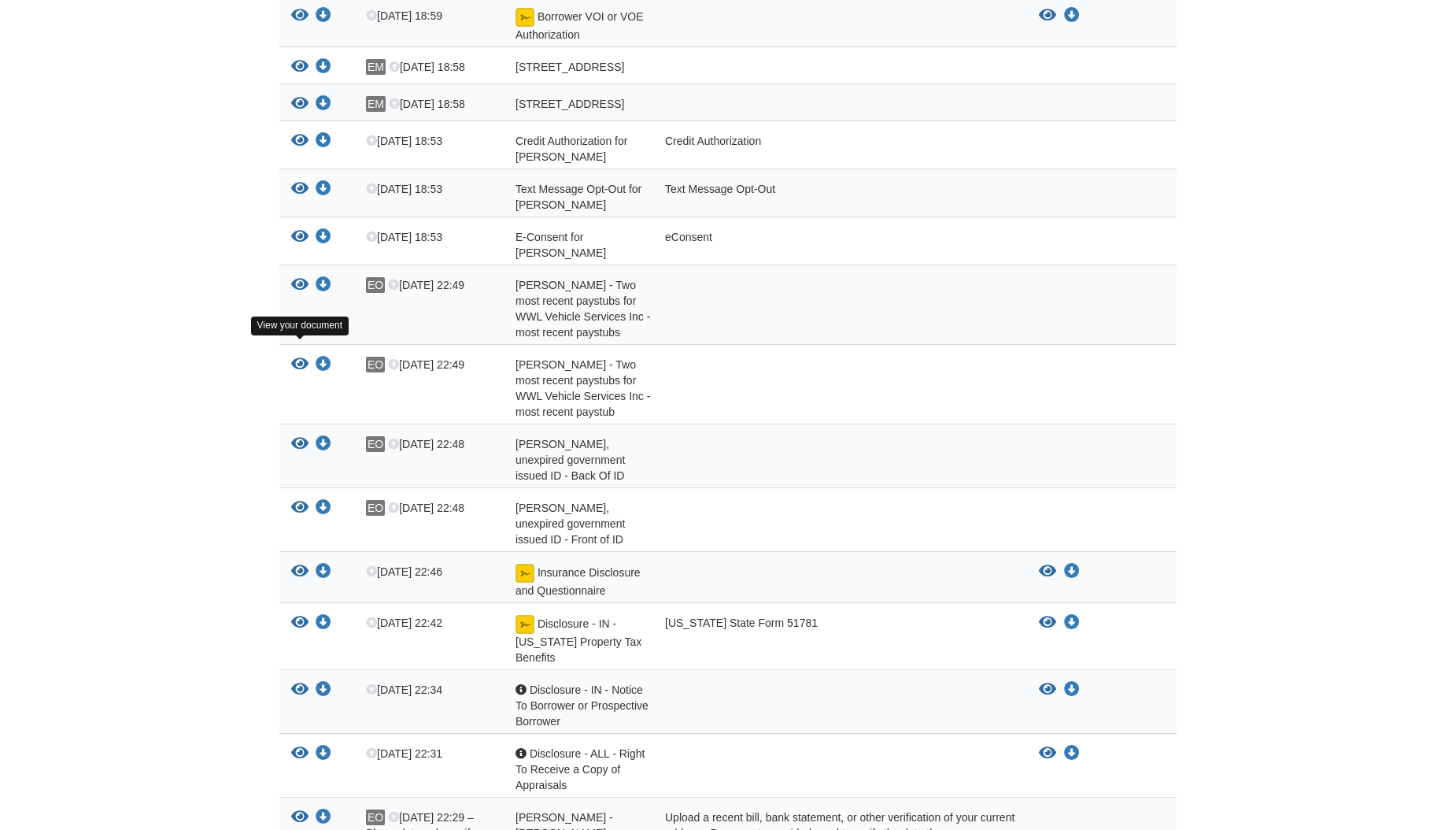
click at [298, 356] on icon "View Ernesto Munoz - Two most recent paystubs for WWL Vehicle Services Inc - mo…" at bounding box center [300, 364] width 18 height 16
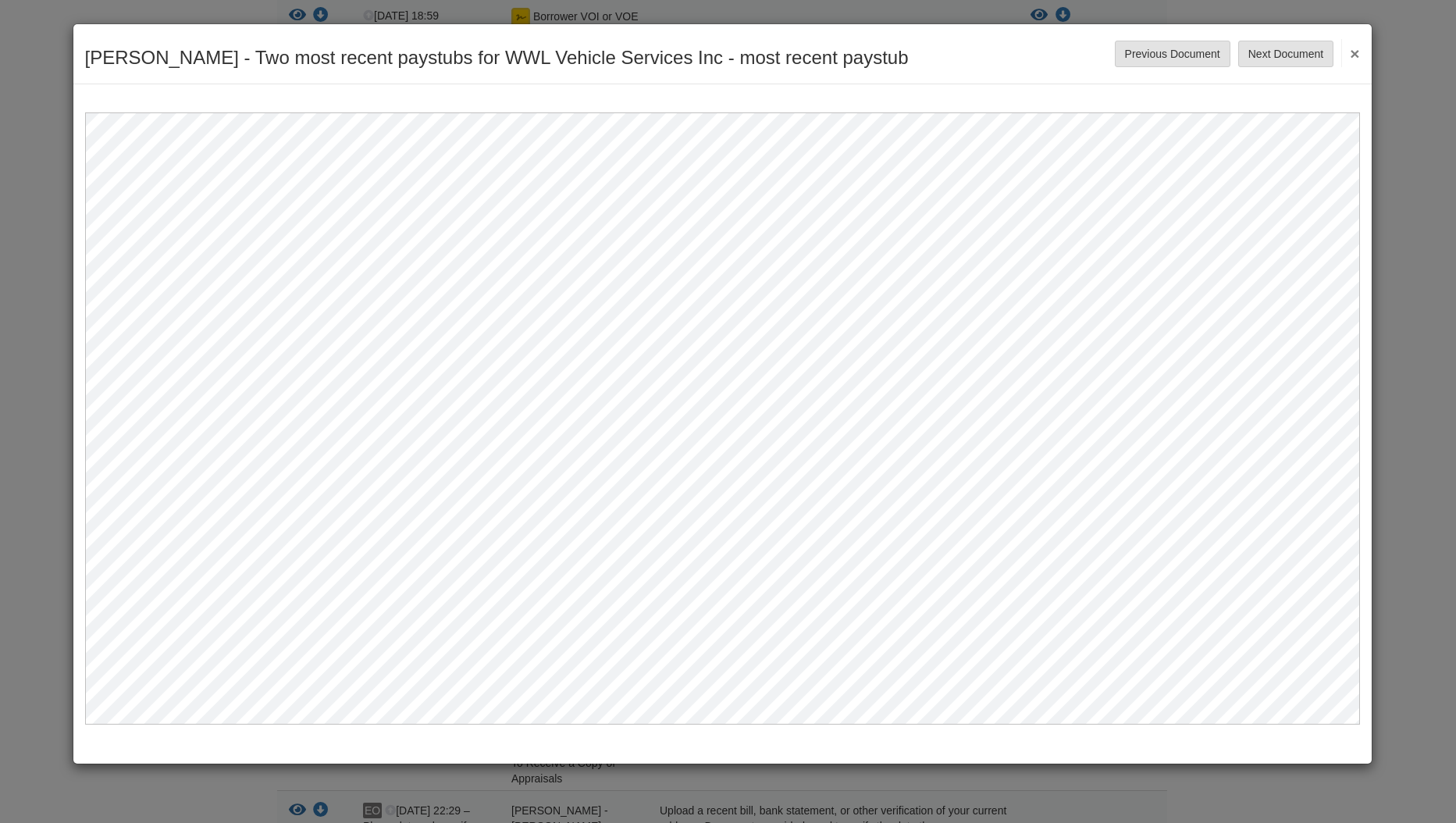
click at [1358, 47] on button "×" at bounding box center [1350, 53] width 18 height 28
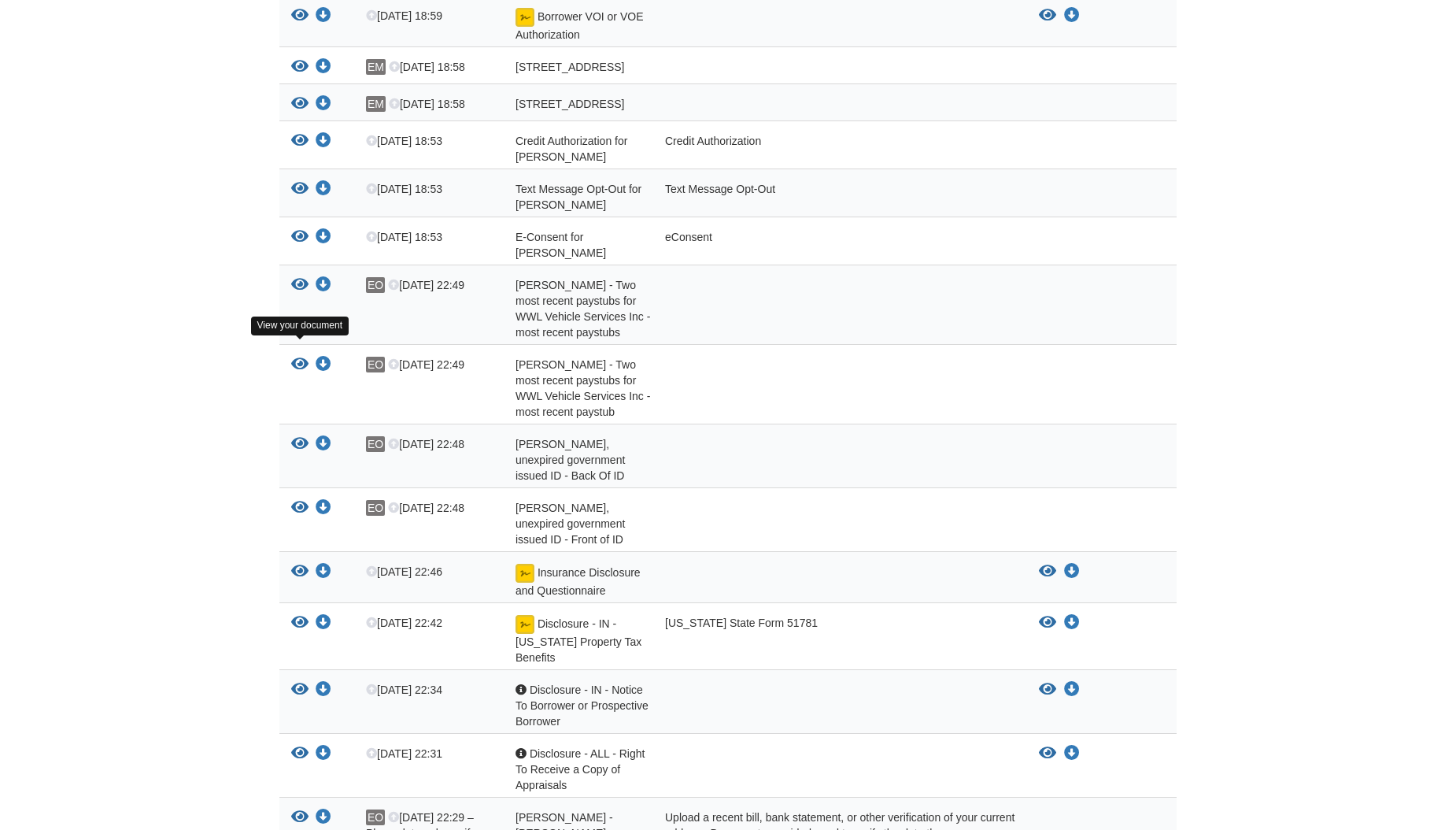
click at [303, 356] on icon "View Ernesto Munoz - Two most recent paystubs for WWL Vehicle Services Inc - mo…" at bounding box center [300, 364] width 18 height 16
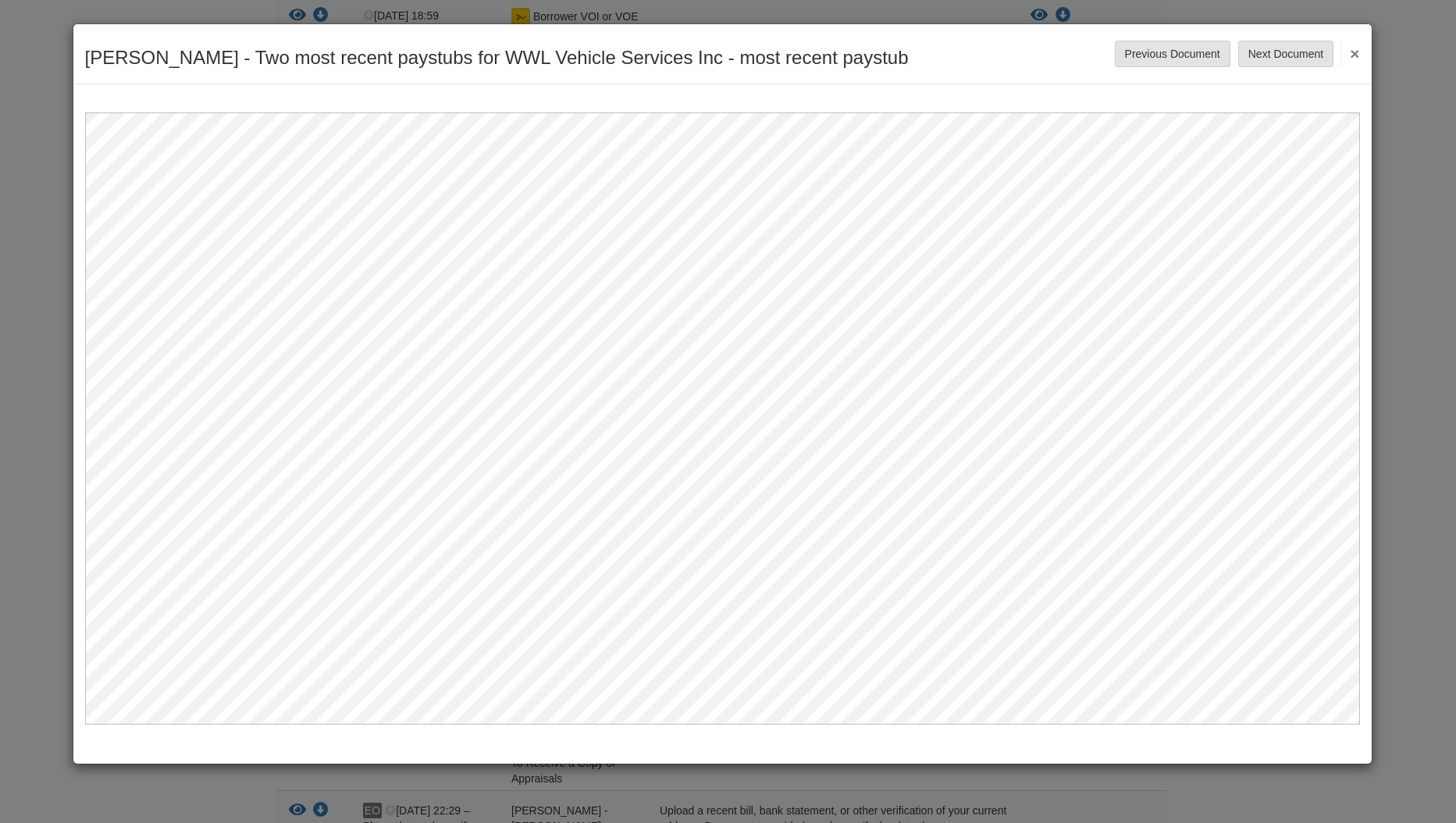
click at [1352, 54] on button "×" at bounding box center [1350, 53] width 18 height 28
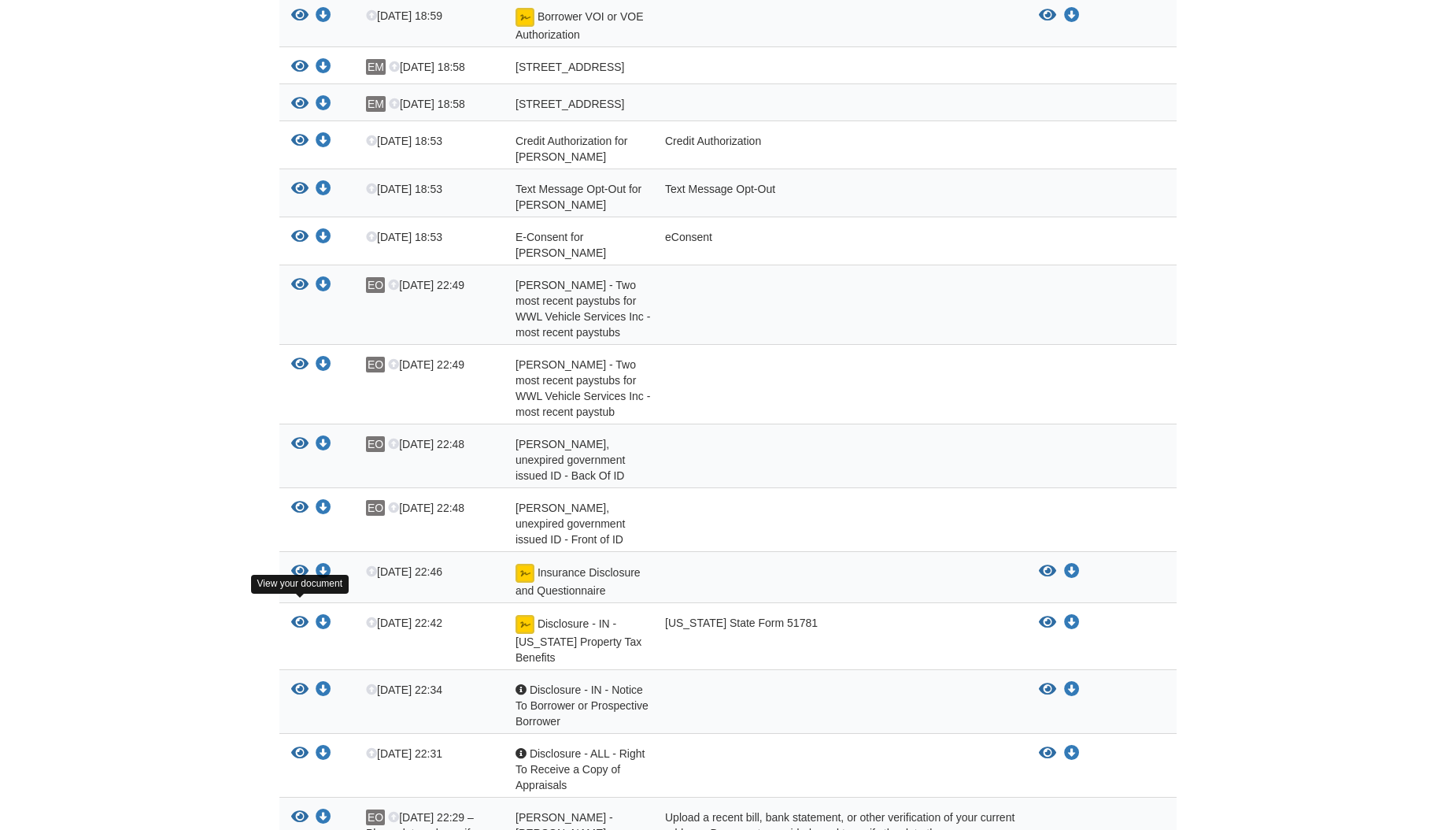
click at [300, 615] on icon "View Disclosure - IN - Indiana Property Tax Benefits" at bounding box center [300, 622] width 18 height 16
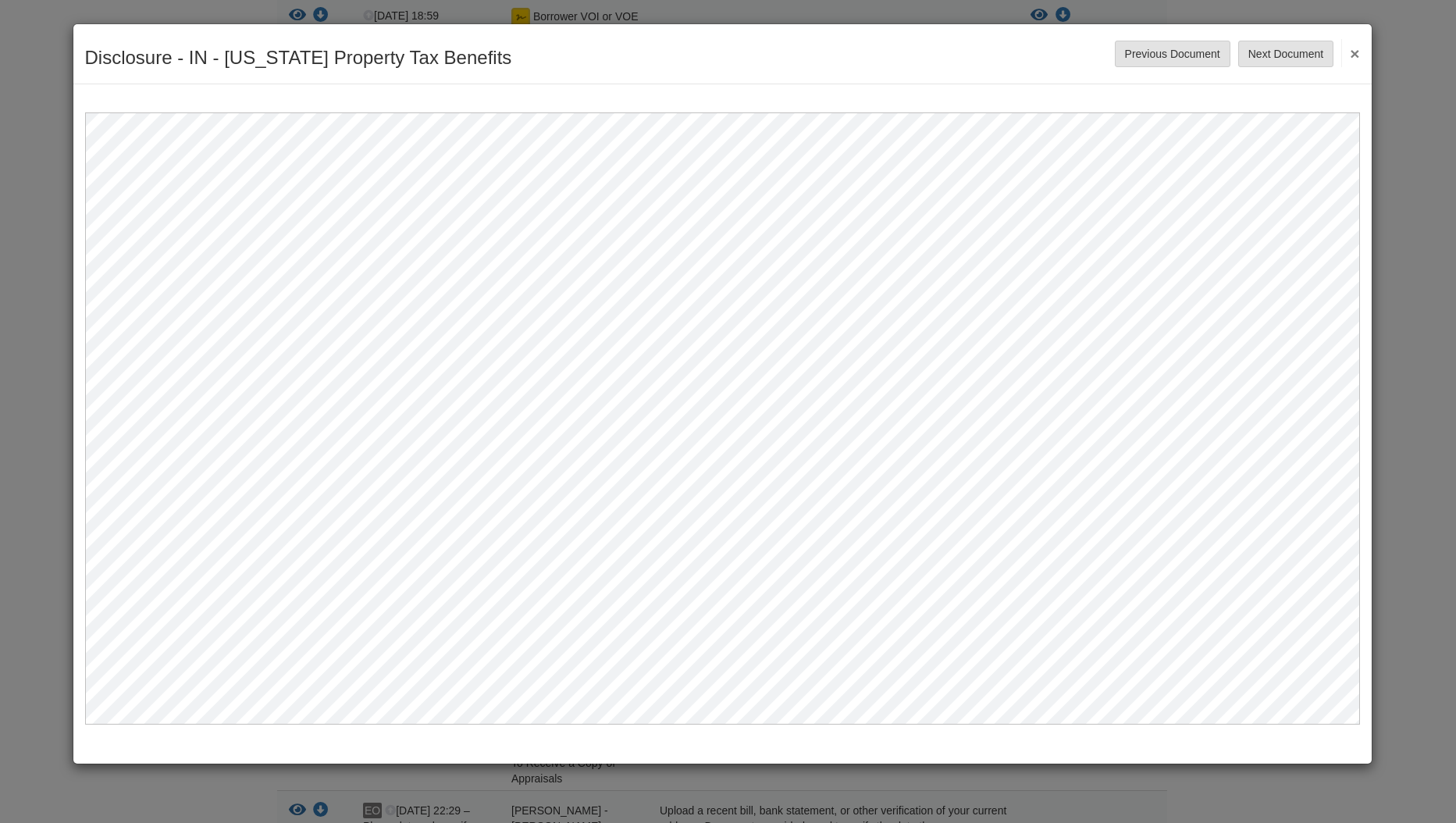
click at [1356, 52] on button "×" at bounding box center [1350, 53] width 18 height 28
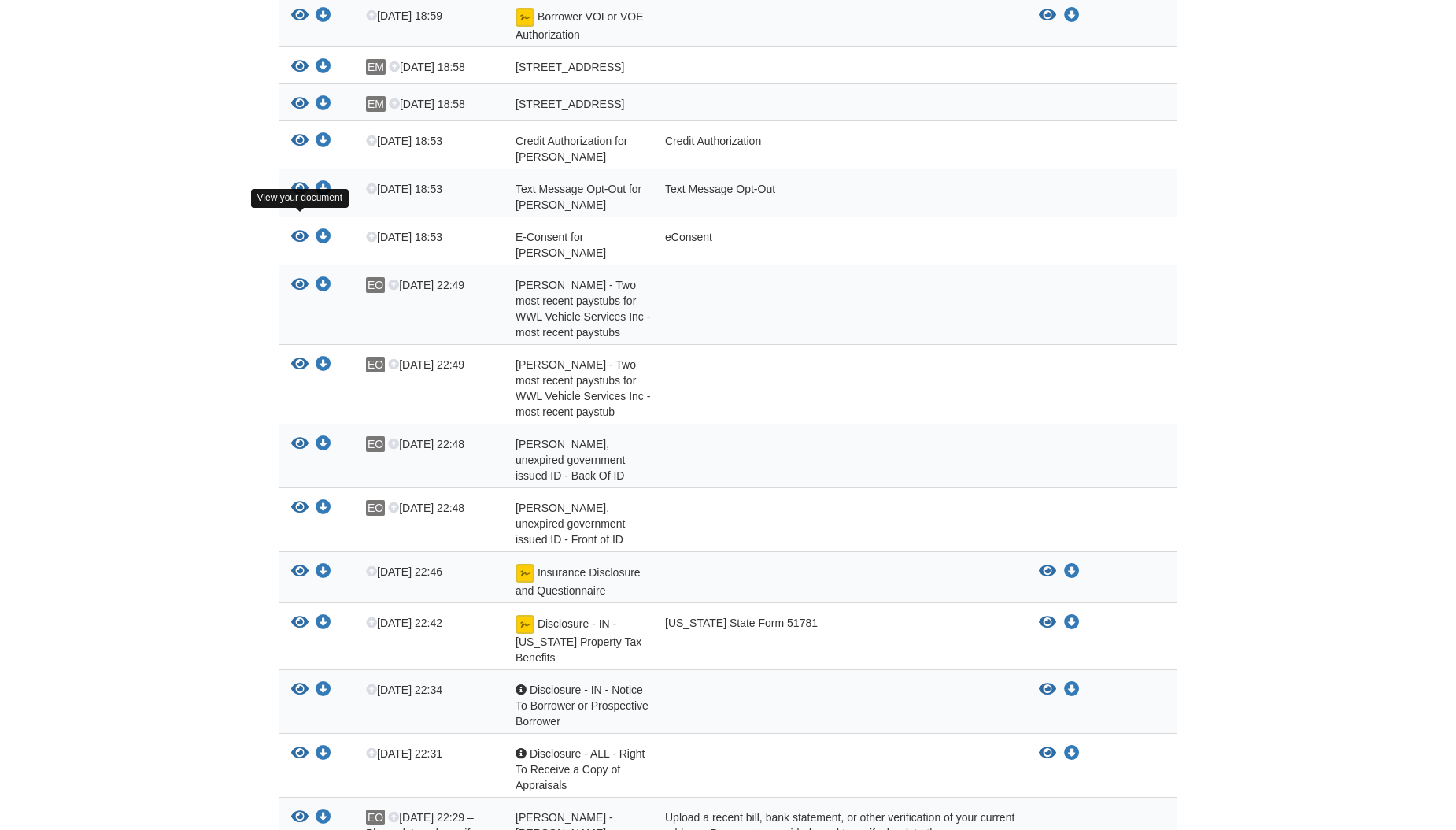
click at [297, 229] on icon "View E-Consent for Ernesto Munoz" at bounding box center [300, 237] width 18 height 16
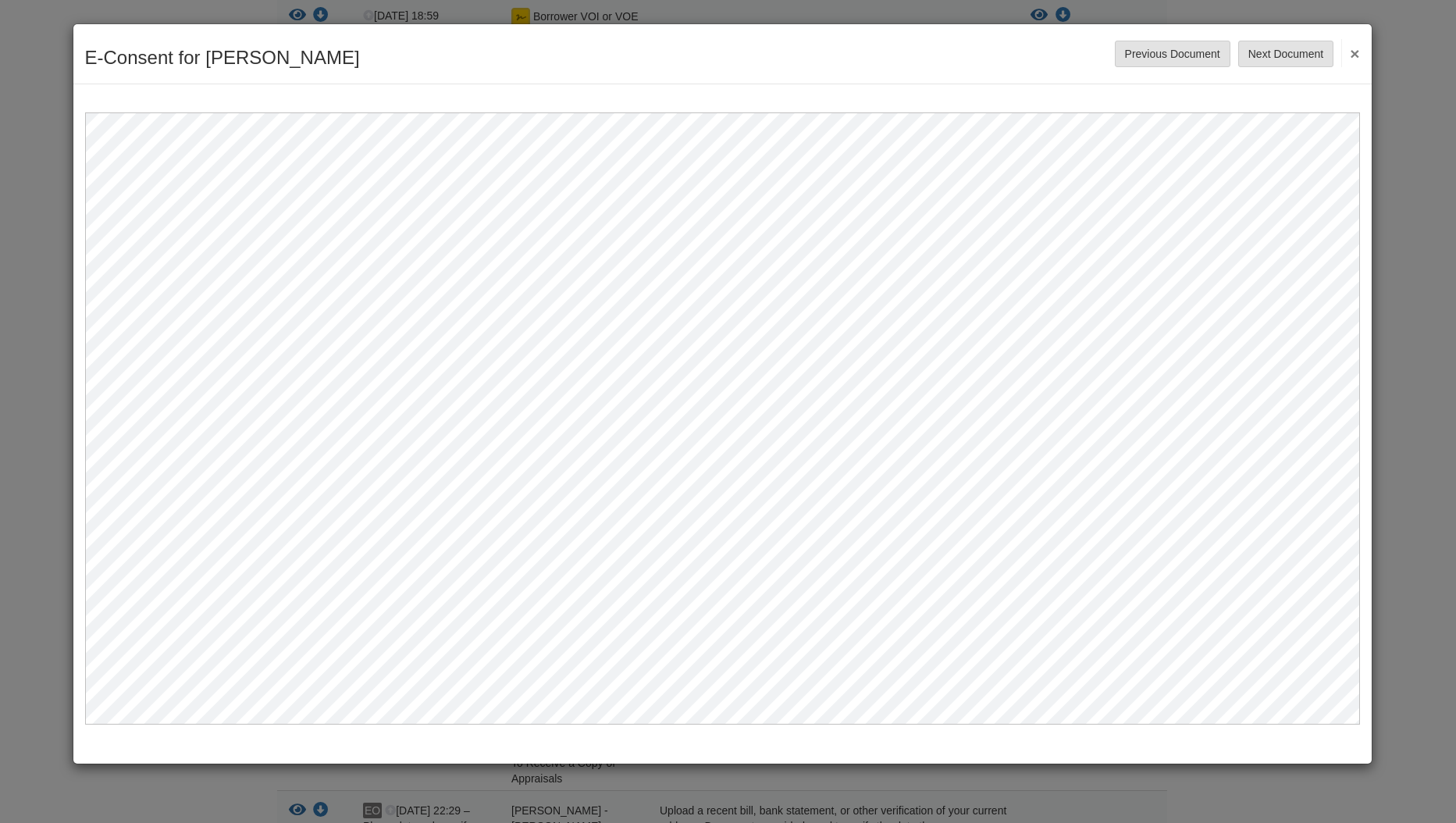
click at [1353, 47] on button "×" at bounding box center [1350, 53] width 18 height 28
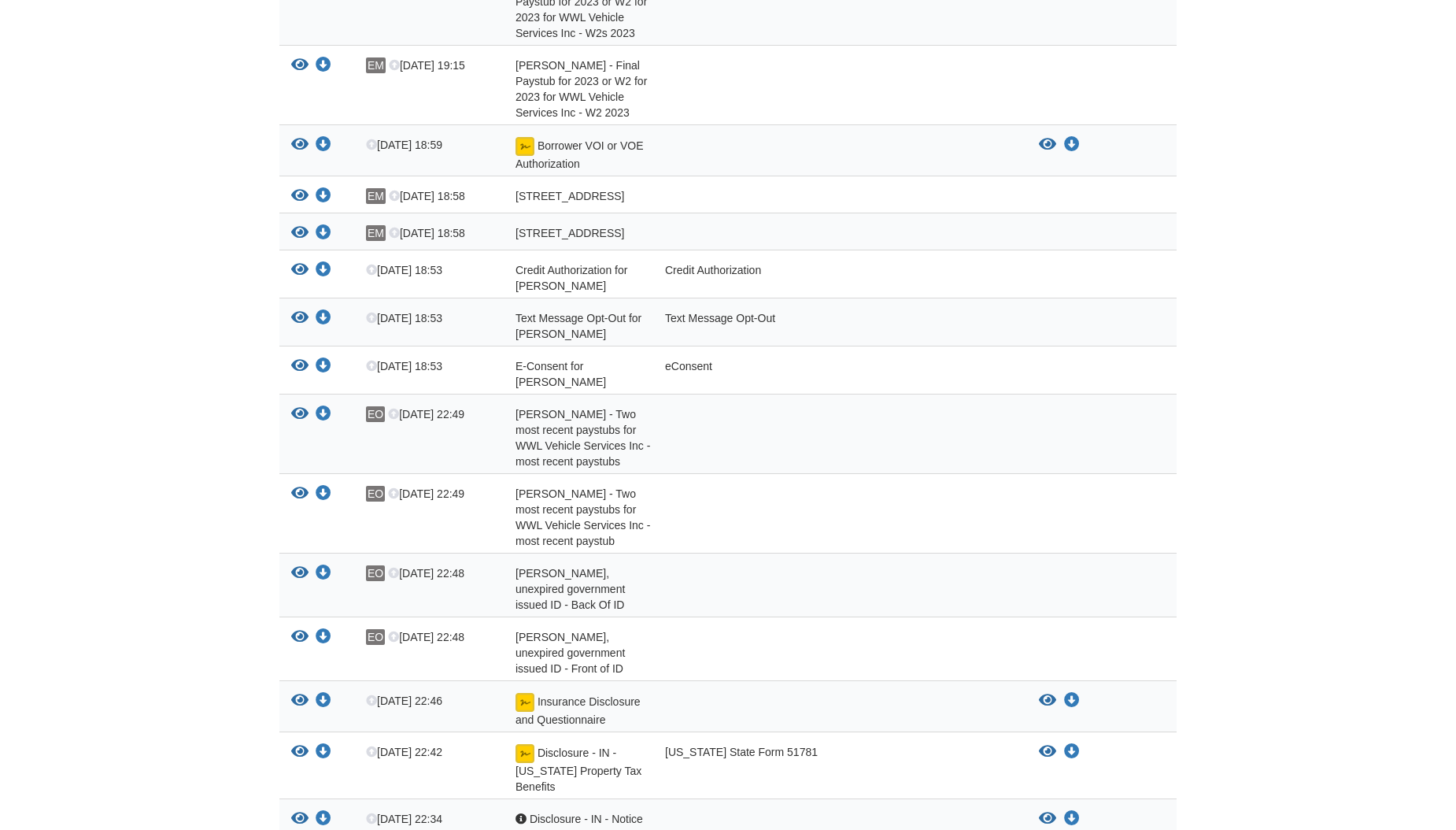
scroll to position [787, 0]
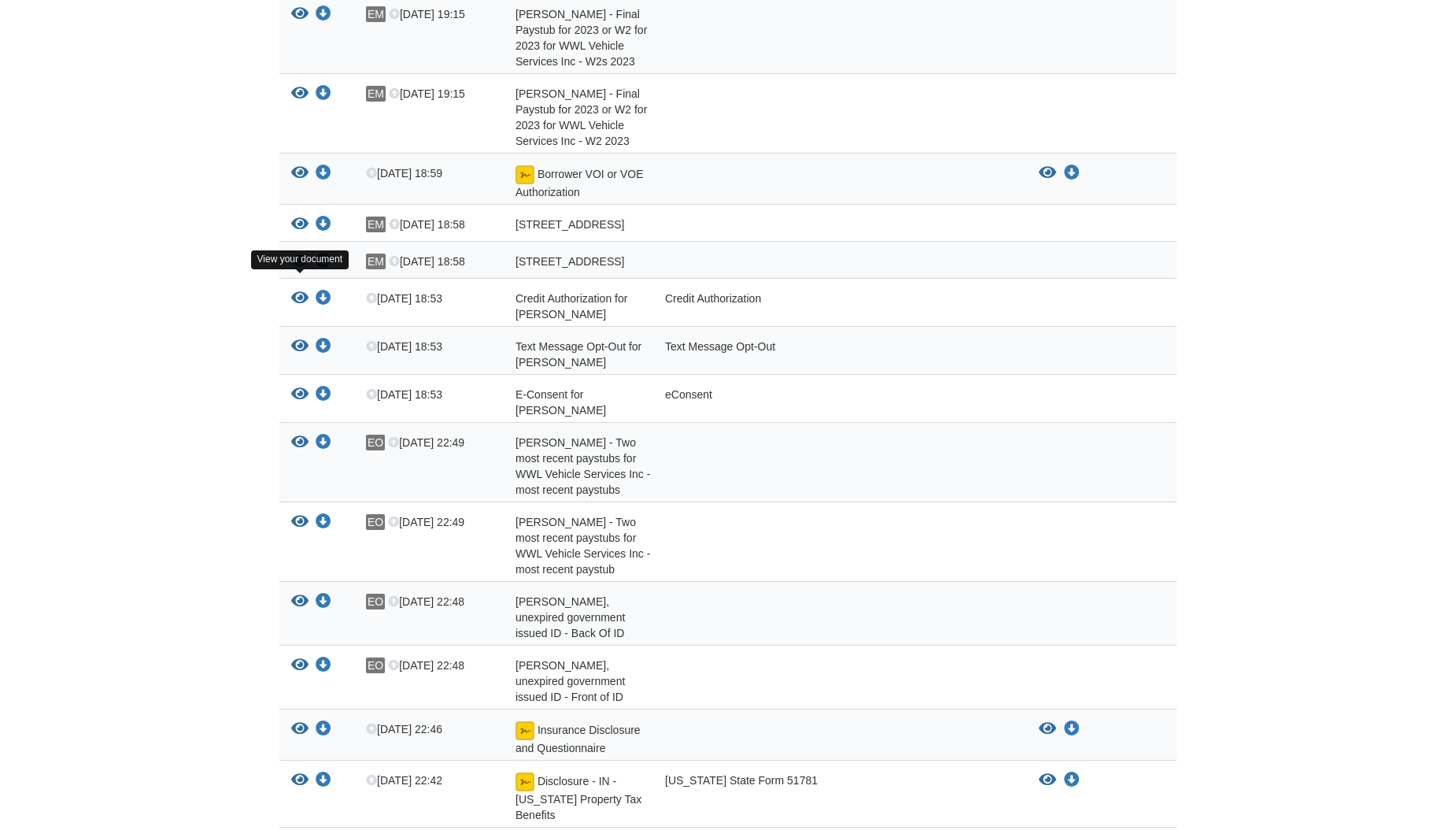
click at [301, 291] on icon "View Credit Authorization for Ernesto Munoz" at bounding box center [300, 299] width 18 height 16
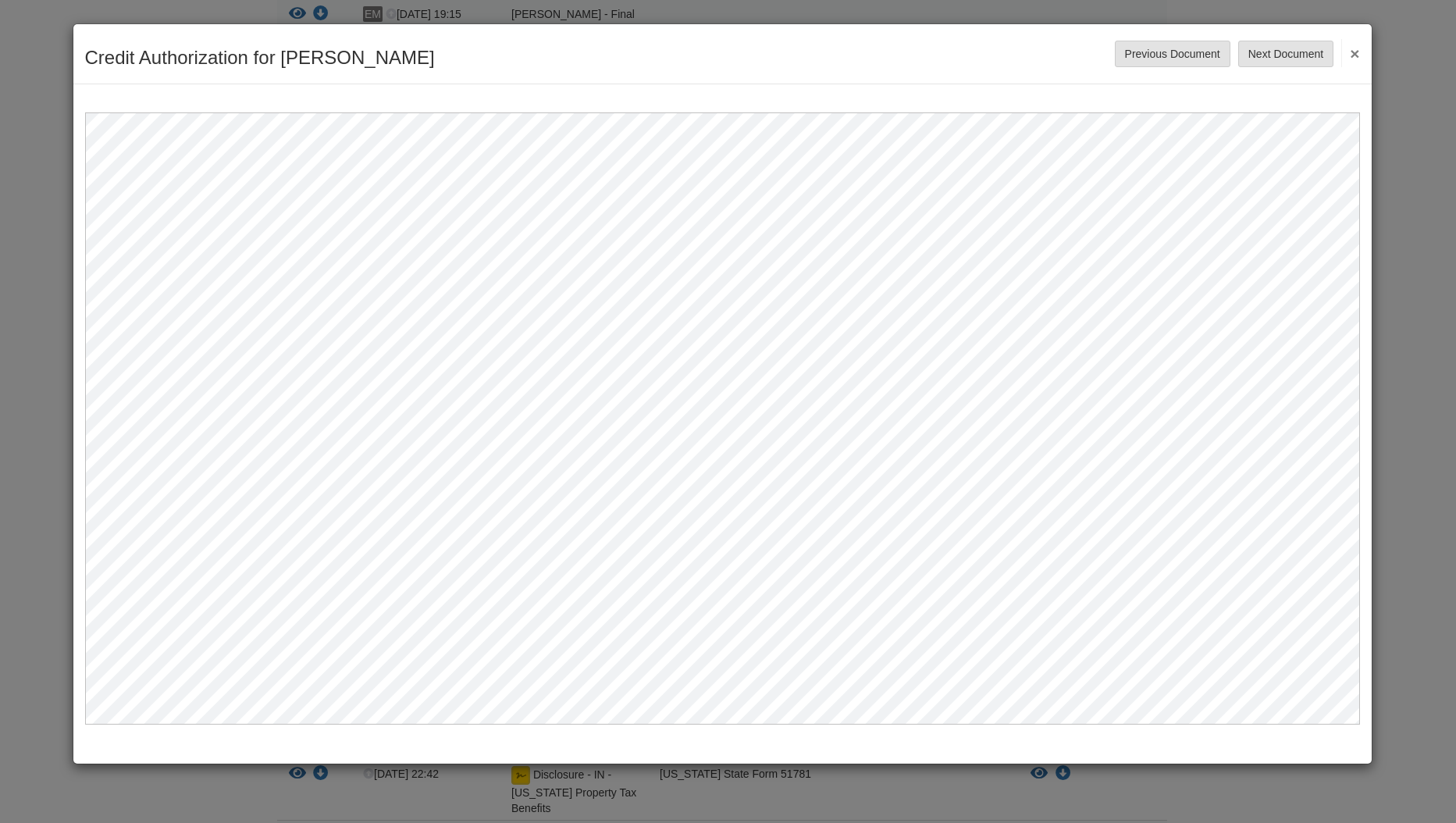
click at [1358, 55] on button "×" at bounding box center [1350, 53] width 18 height 28
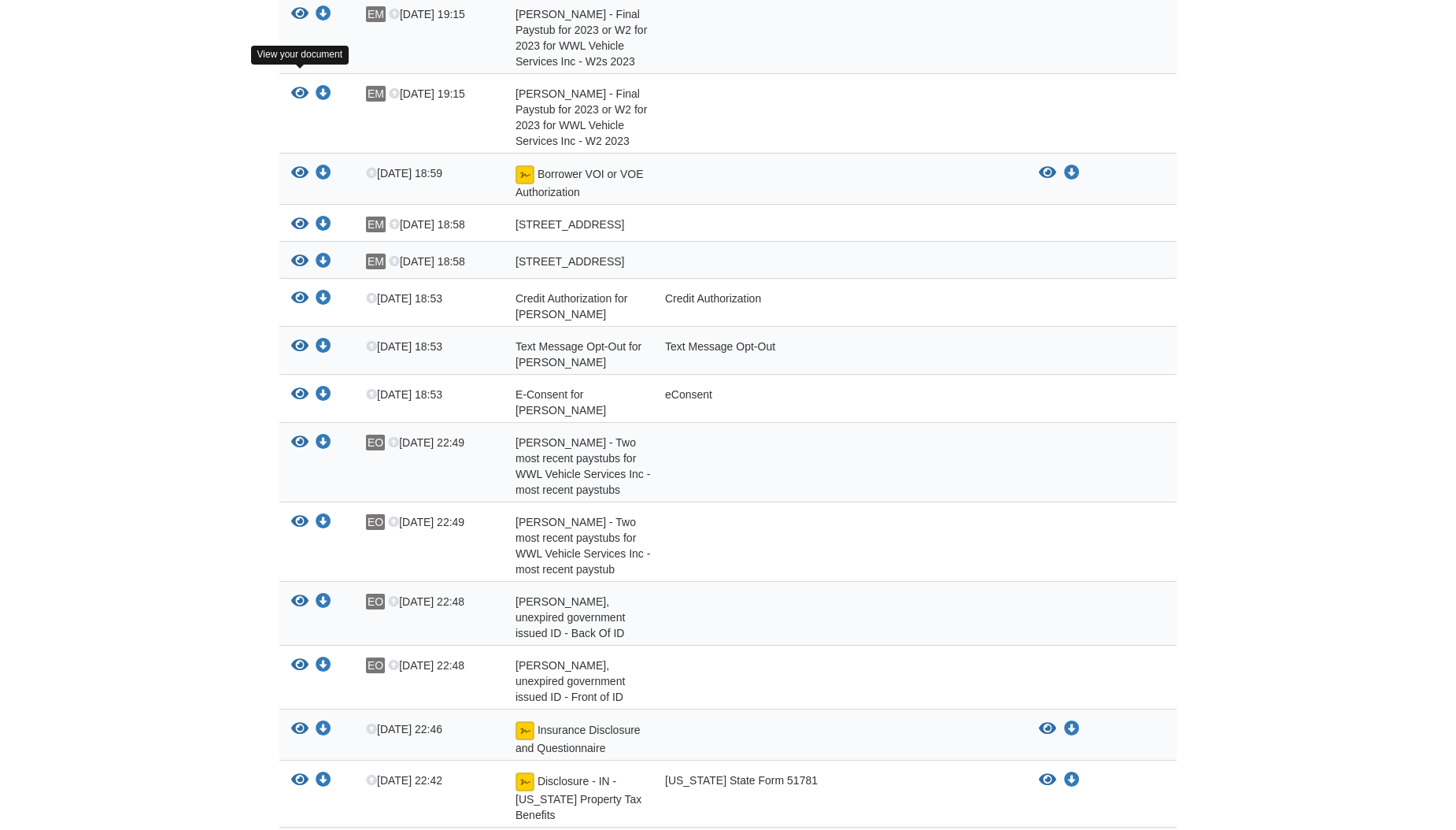
click at [300, 86] on icon "View Ernesto Munoz - Final Paystub for 2023 or W2 for 2023 for WWL Vehicle Serv…" at bounding box center [300, 94] width 18 height 16
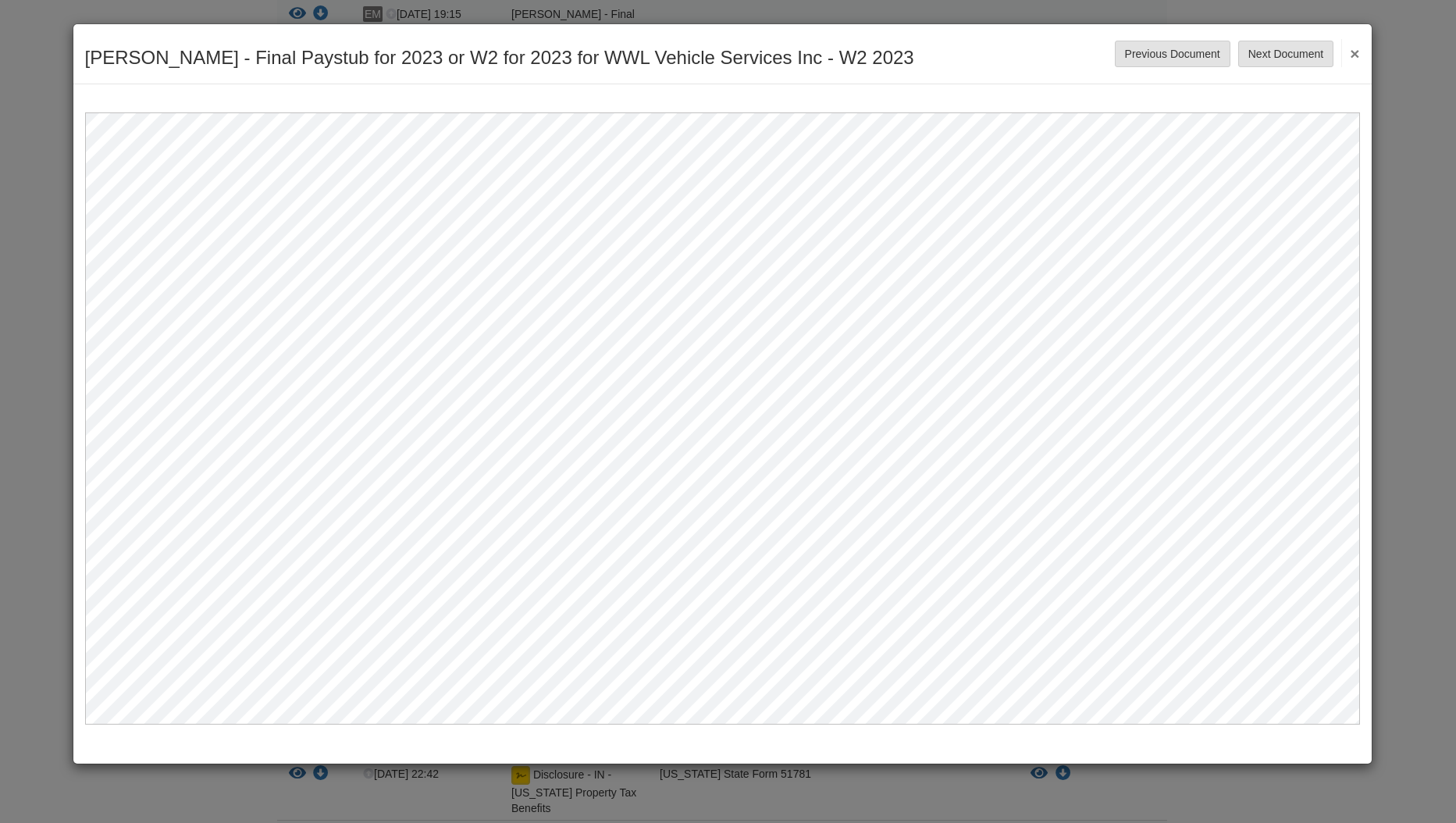
click at [1357, 46] on button "×" at bounding box center [1350, 53] width 18 height 28
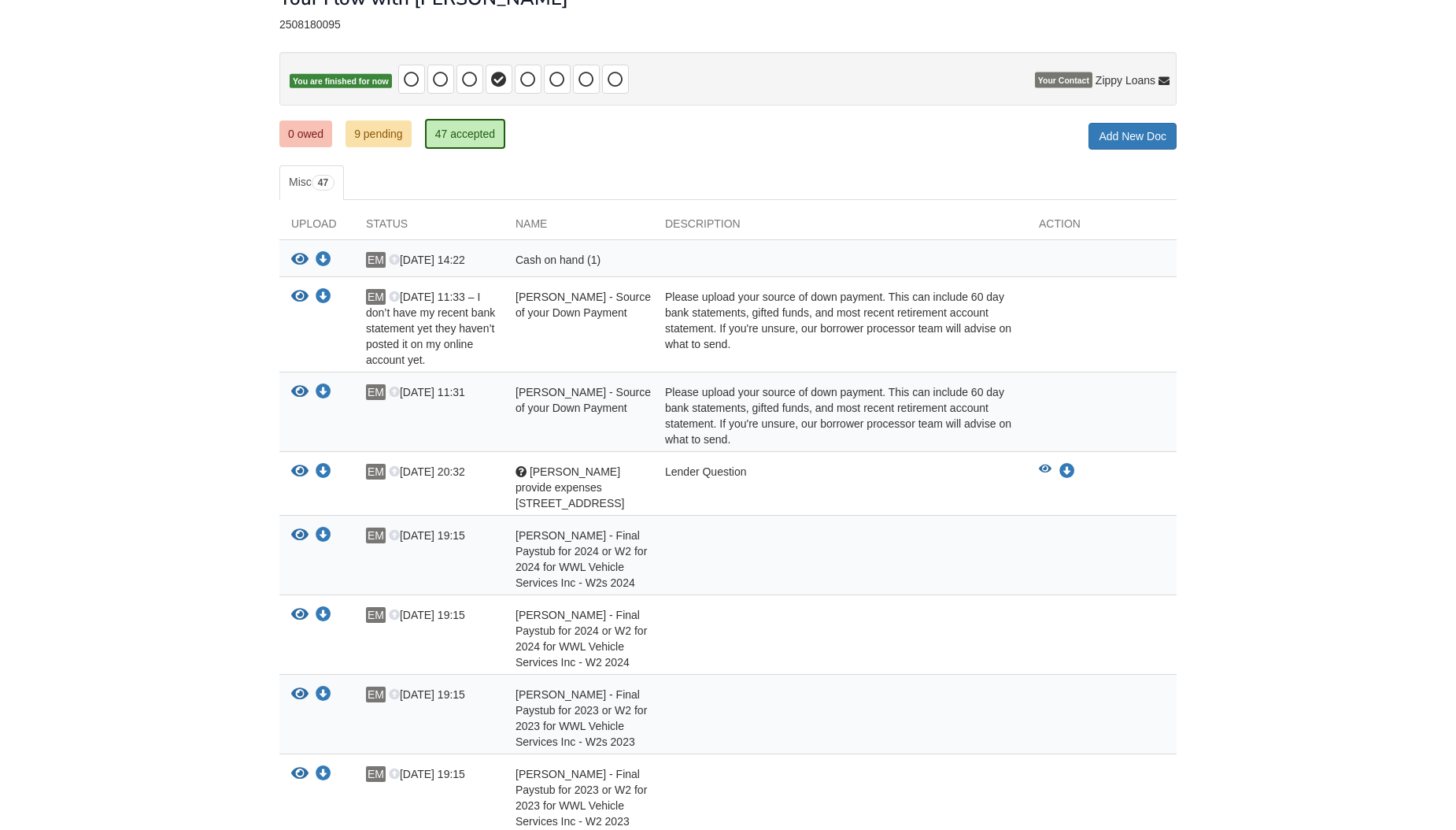
scroll to position [0, 0]
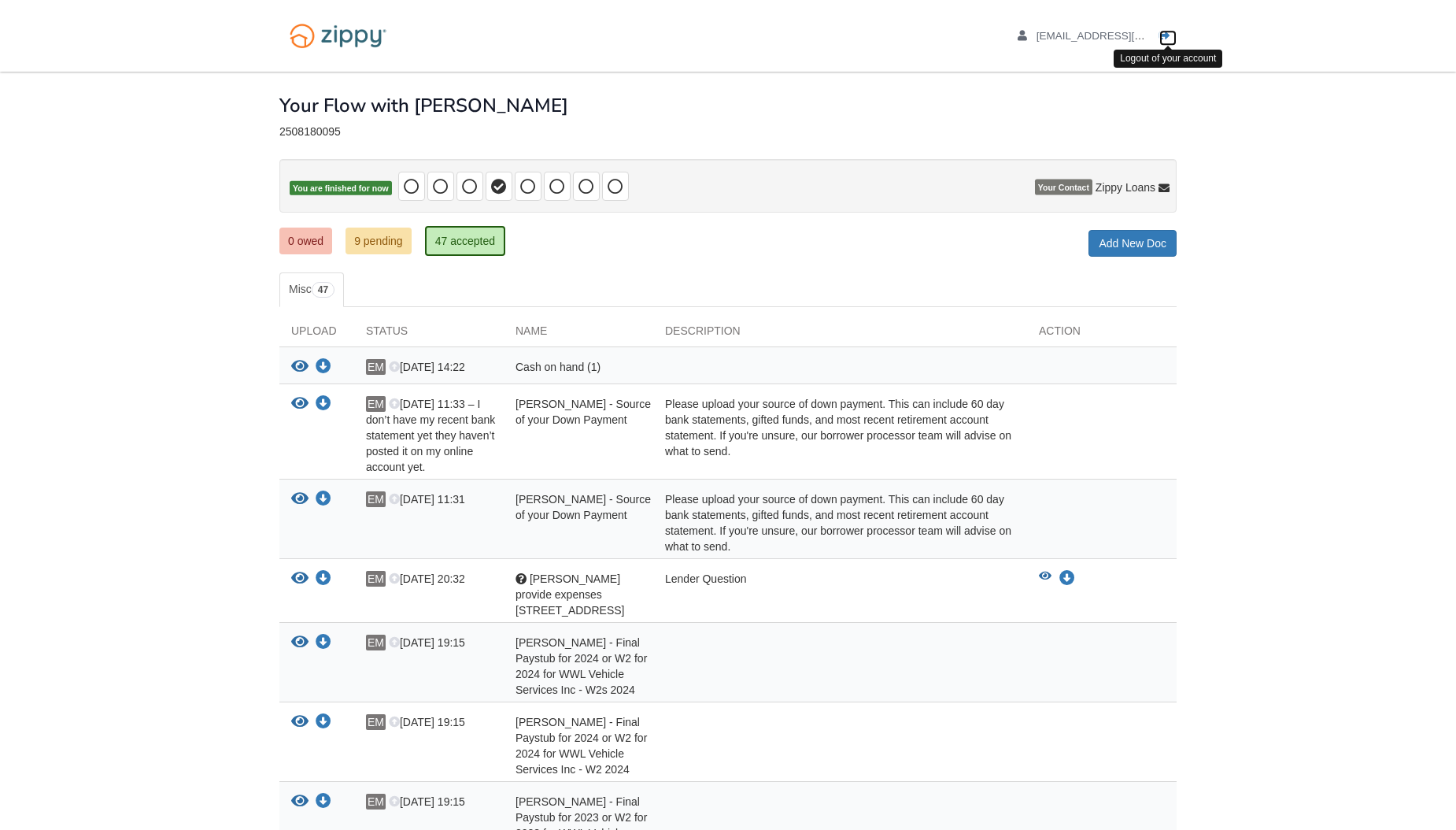
click at [1174, 36] on link "Logout" at bounding box center [1169, 38] width 18 height 16
